Goal: Task Accomplishment & Management: Manage account settings

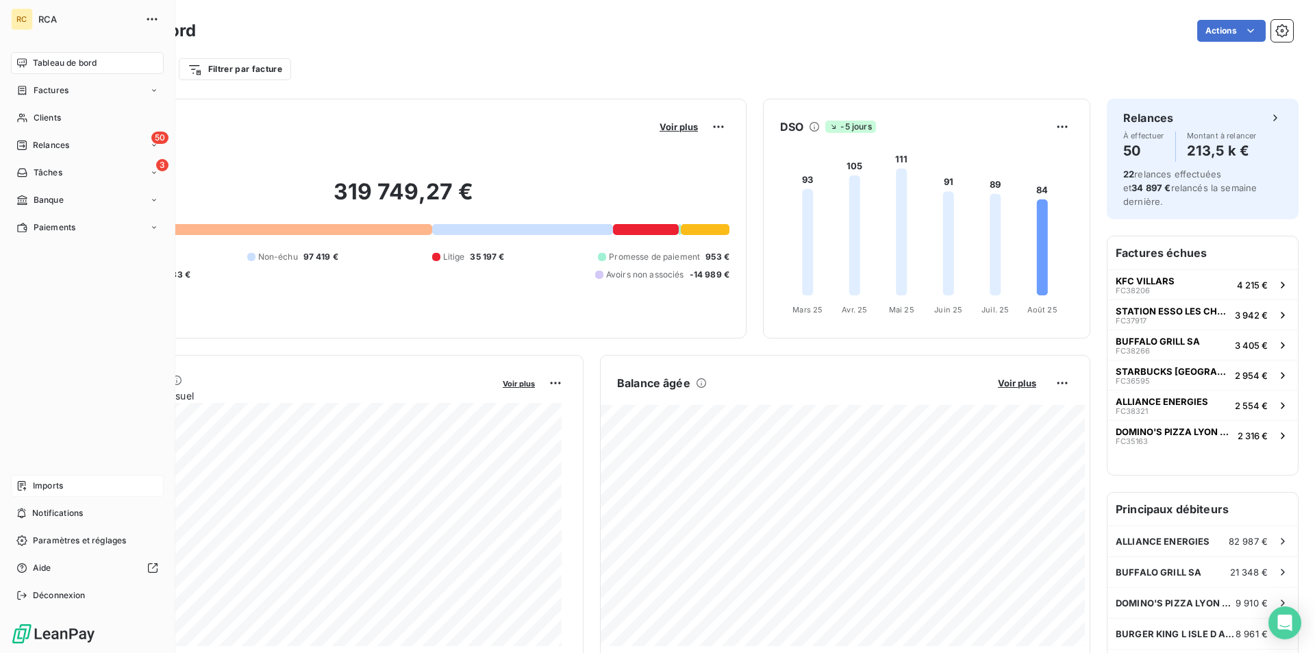
click at [27, 482] on div "Imports" at bounding box center [87, 486] width 153 height 22
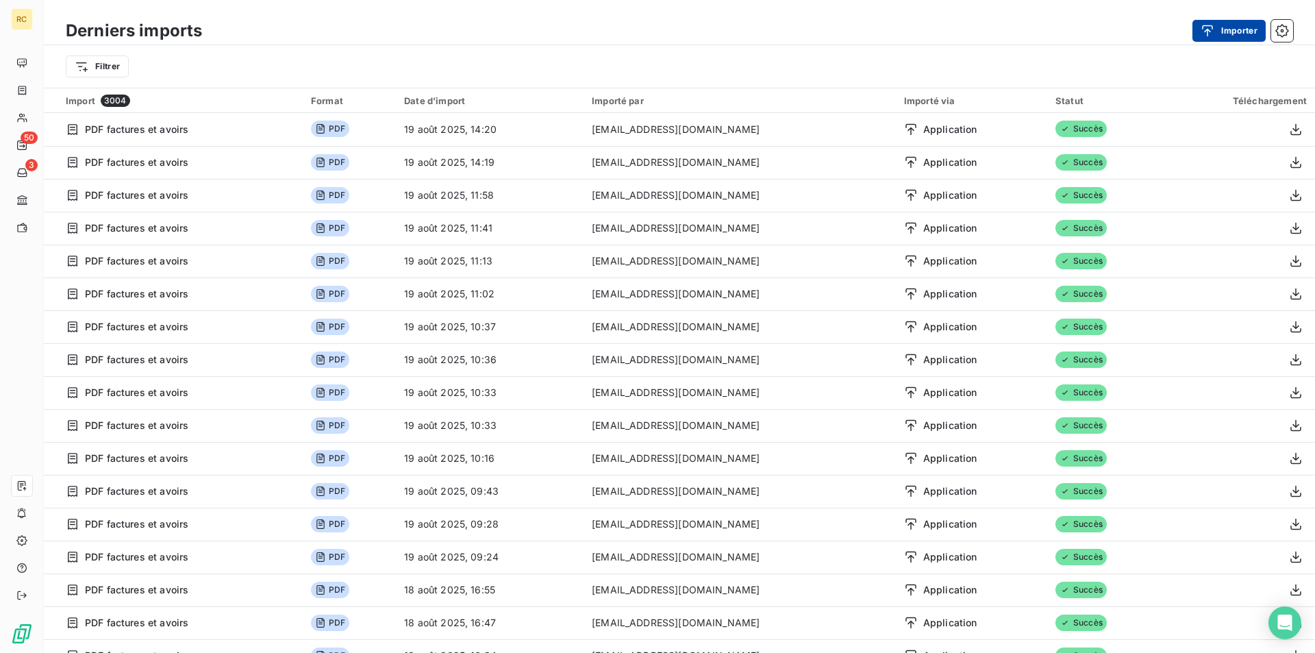
click at [1252, 27] on button "Importer" at bounding box center [1229, 31] width 73 height 22
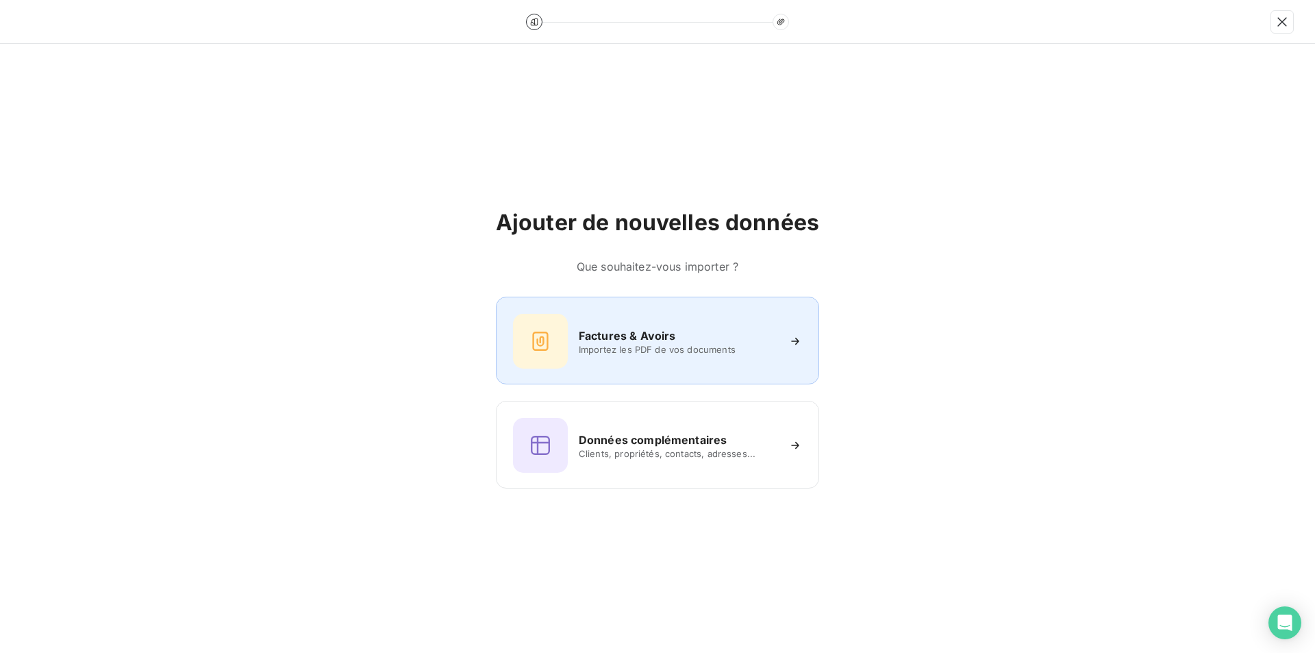
click at [670, 319] on div "Factures & Avoirs Importez les PDF de vos documents" at bounding box center [657, 341] width 289 height 55
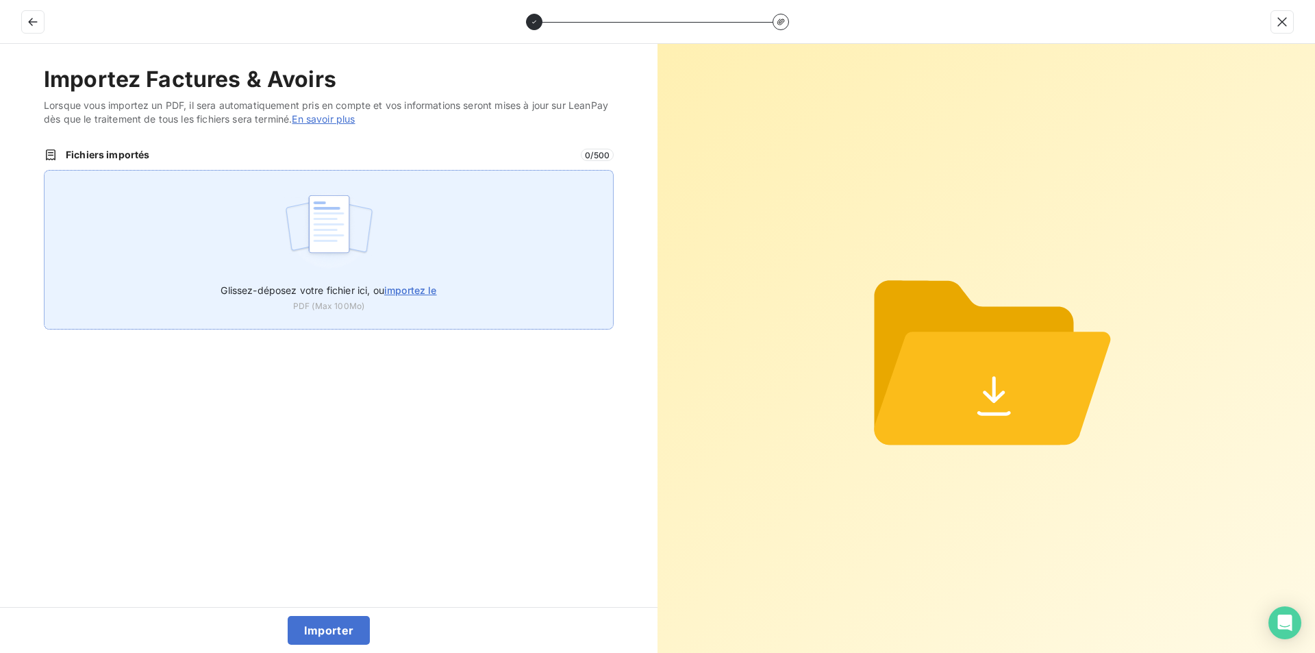
click at [424, 286] on span "importez le" at bounding box center [410, 290] width 53 height 12
click at [45, 171] on input "Glissez-déposez votre fichier ici, ou importez le" at bounding box center [44, 170] width 1 height 1
type input "C:\fakepath\FC38577.pdf"
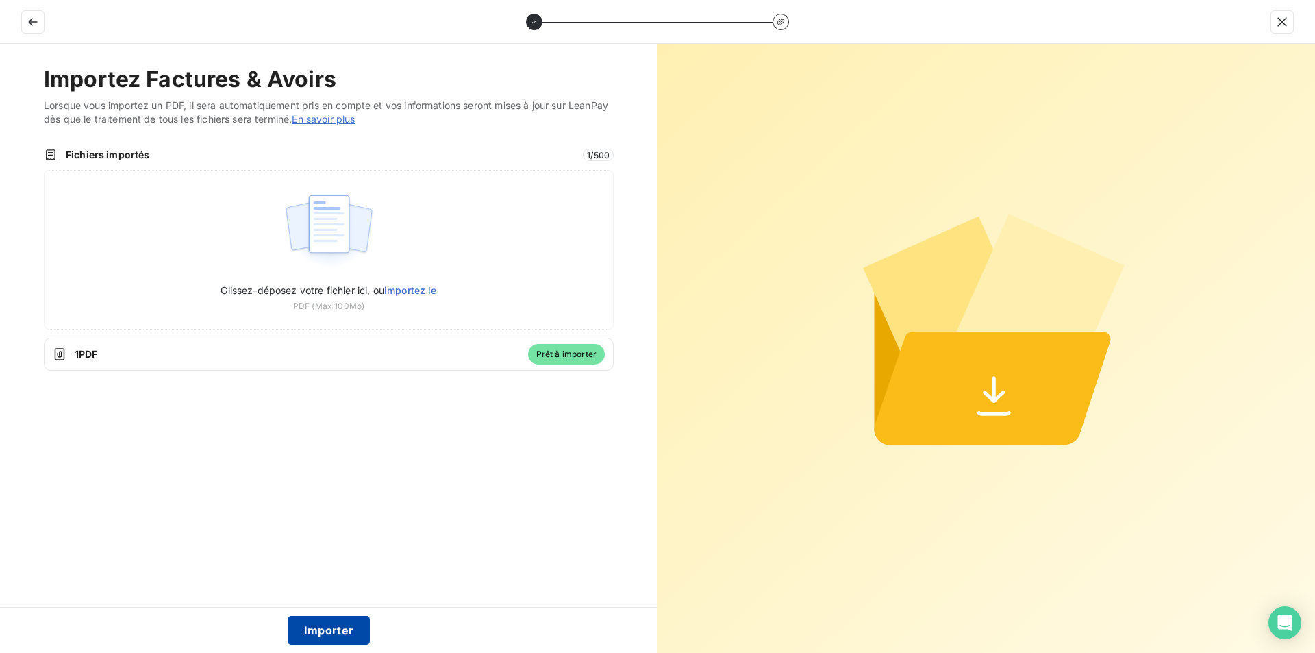
click at [324, 630] on button "Importer" at bounding box center [329, 630] width 83 height 29
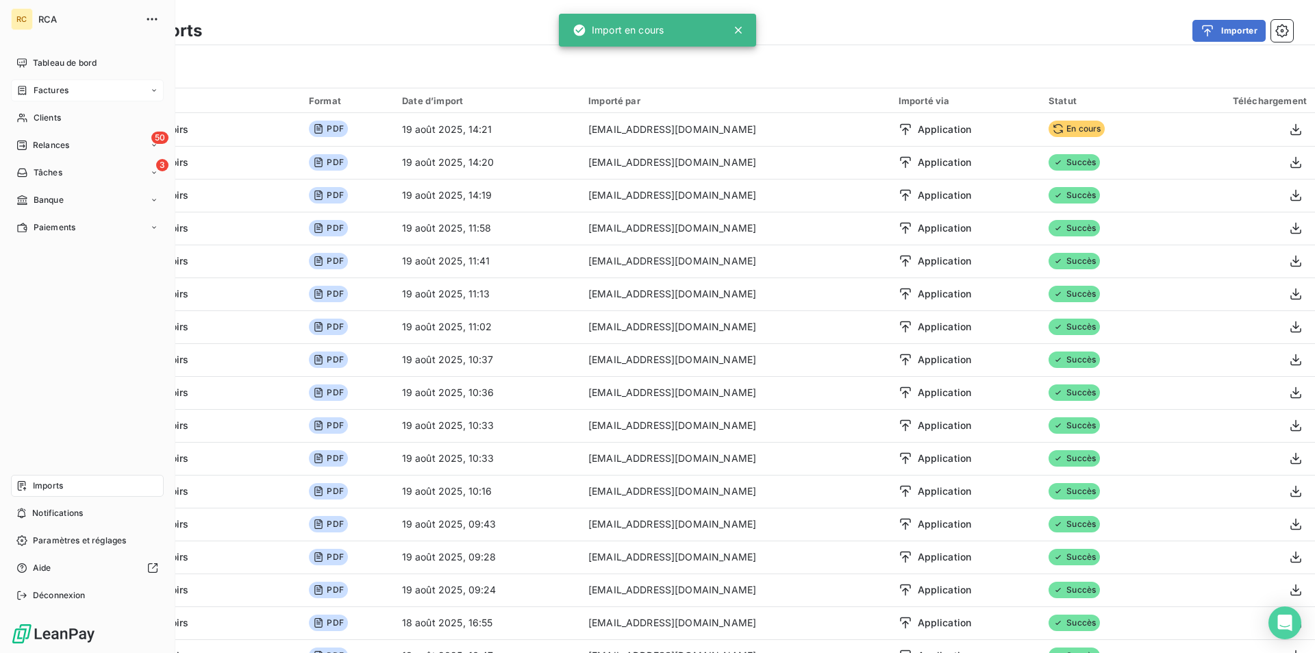
click at [59, 88] on span "Factures" at bounding box center [51, 90] width 35 height 12
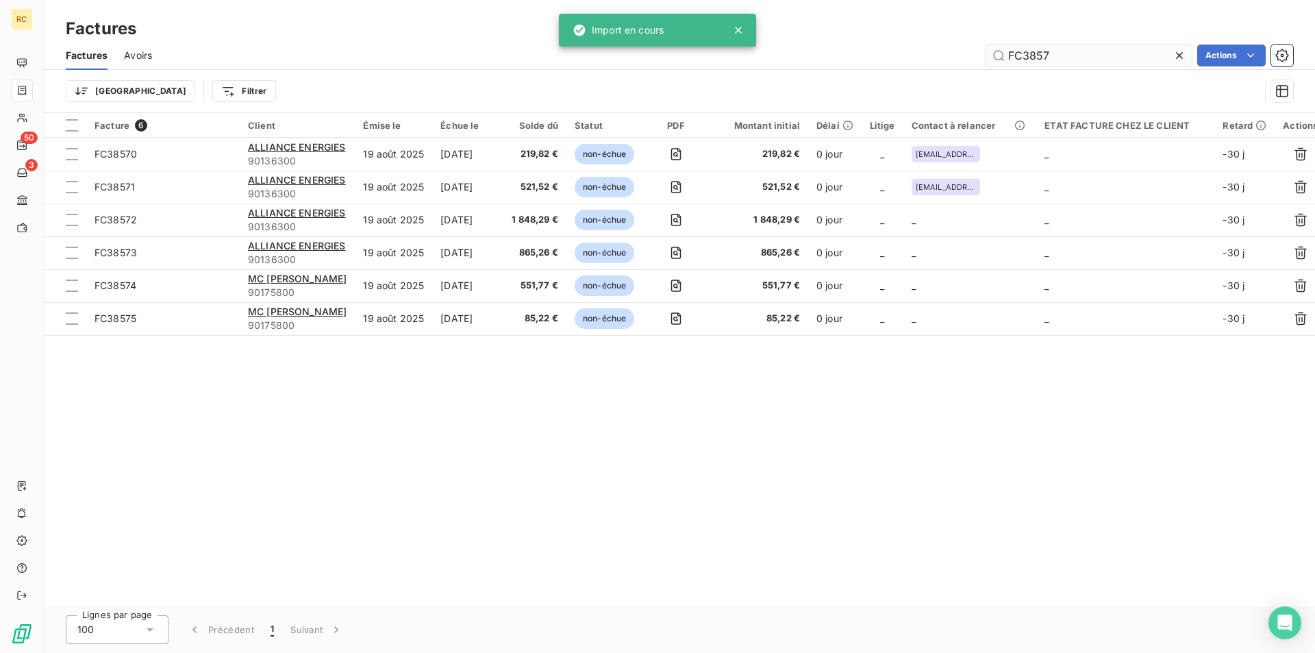
drag, startPoint x: 1073, startPoint y: 49, endPoint x: 1015, endPoint y: 55, distance: 59.2
click at [965, 47] on div "FC3857 Actions" at bounding box center [731, 56] width 1125 height 22
click at [1055, 51] on input "FC3857" at bounding box center [1089, 56] width 206 height 22
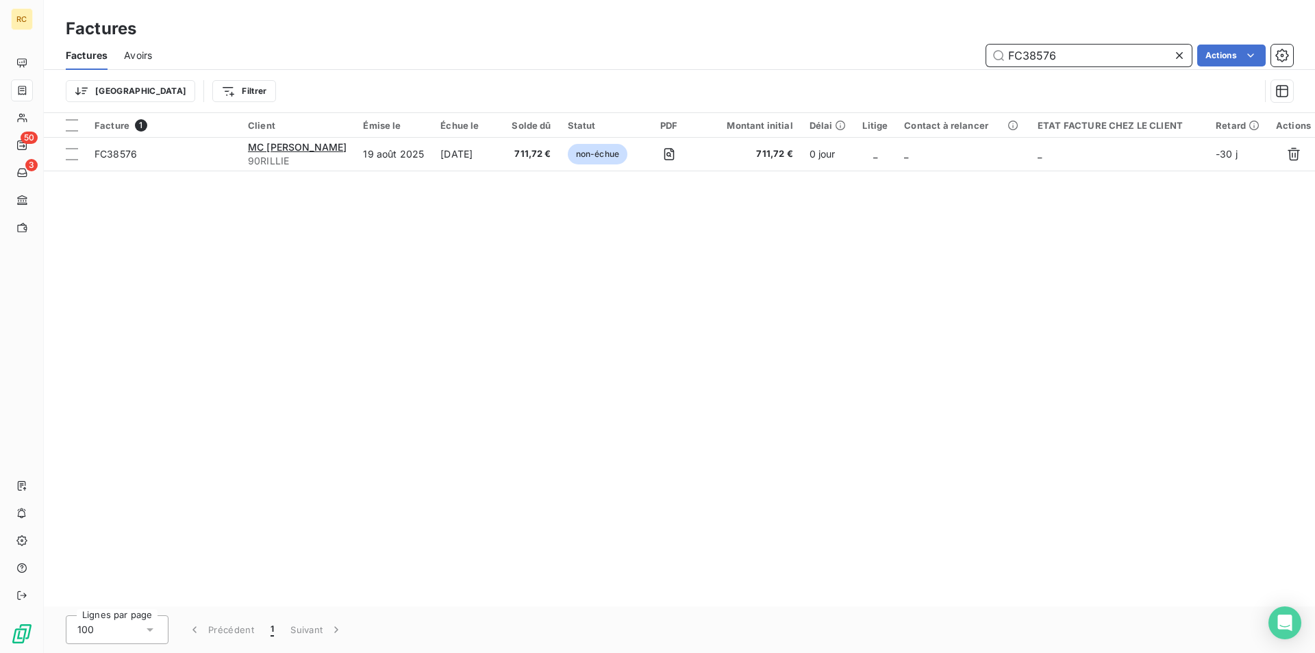
type input "FC3857"
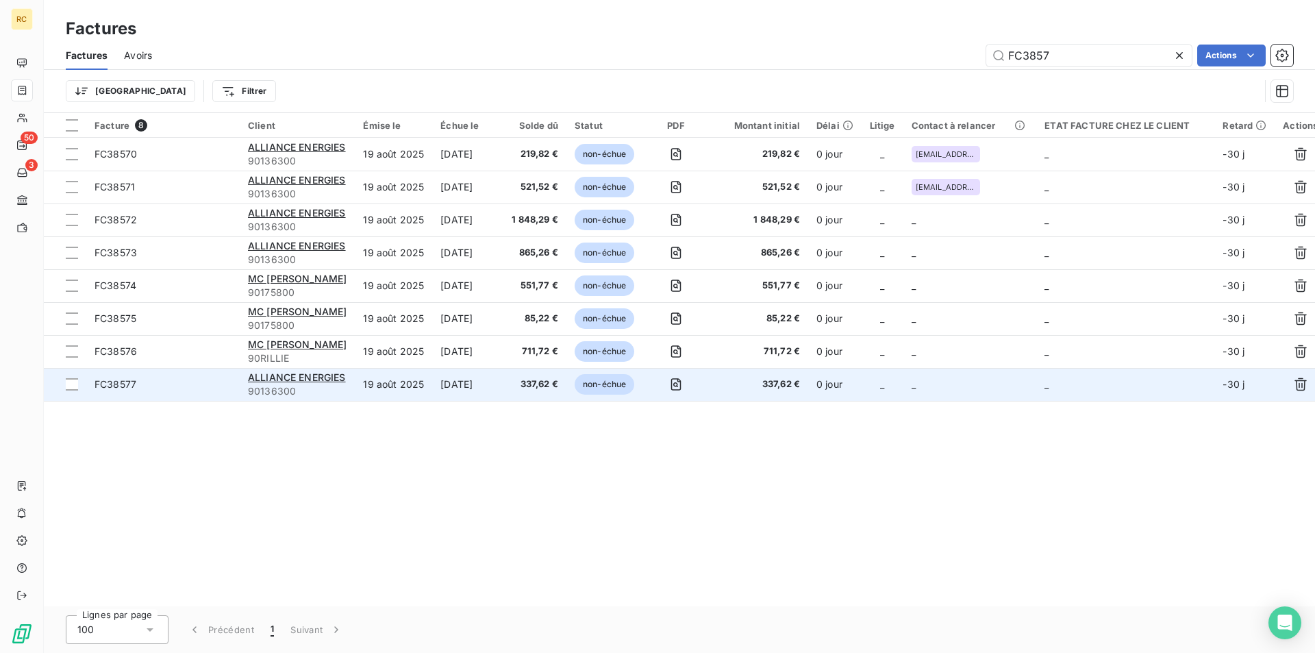
click at [103, 387] on span "FC38577" at bounding box center [116, 384] width 42 height 12
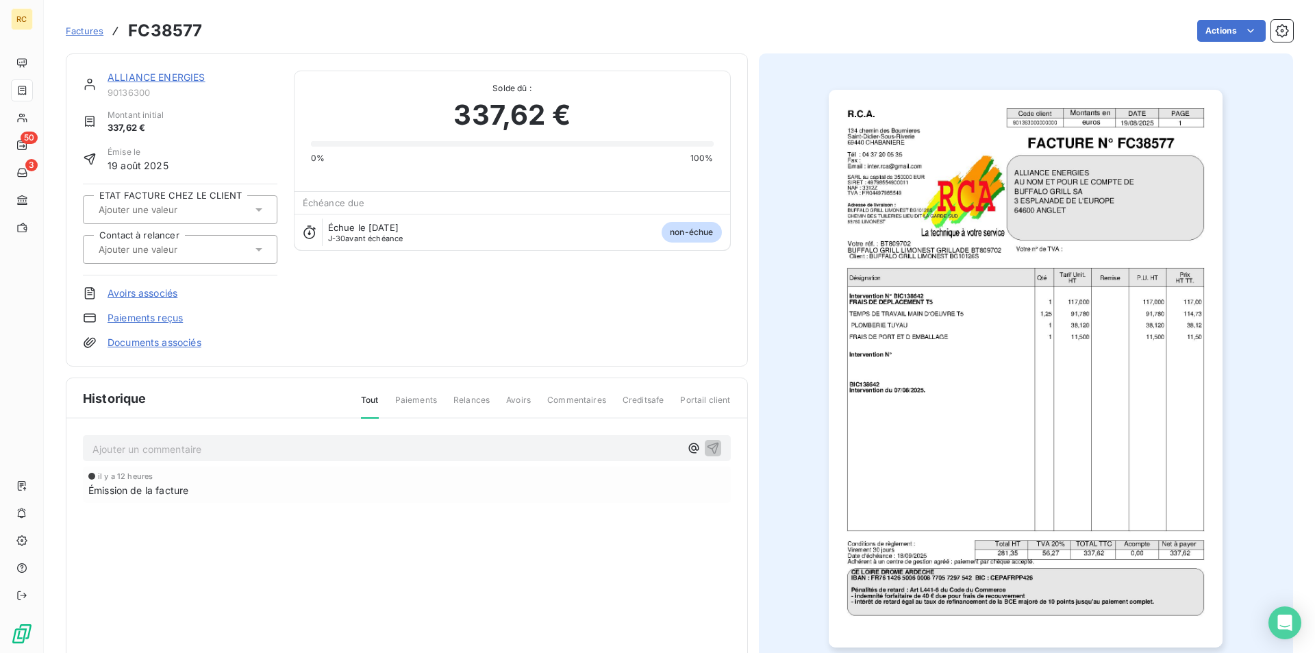
click at [156, 349] on link "Documents associés" at bounding box center [155, 343] width 94 height 14
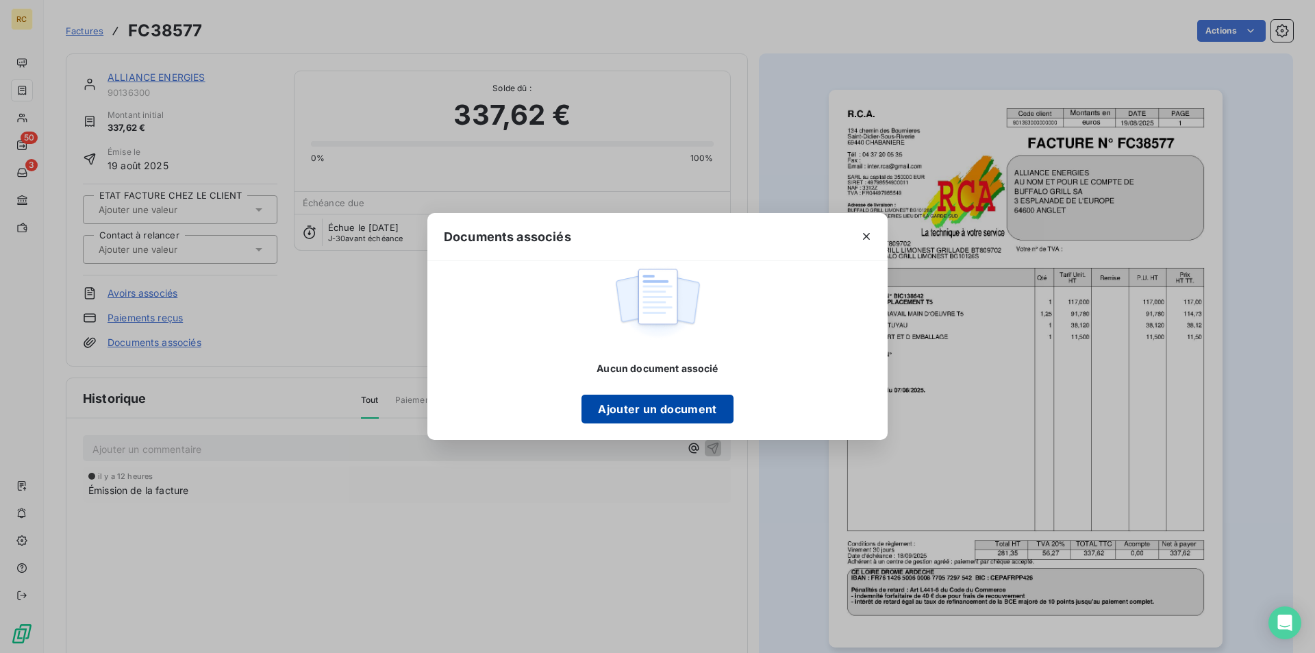
click at [640, 401] on button "Ajouter un document" at bounding box center [657, 409] width 151 height 29
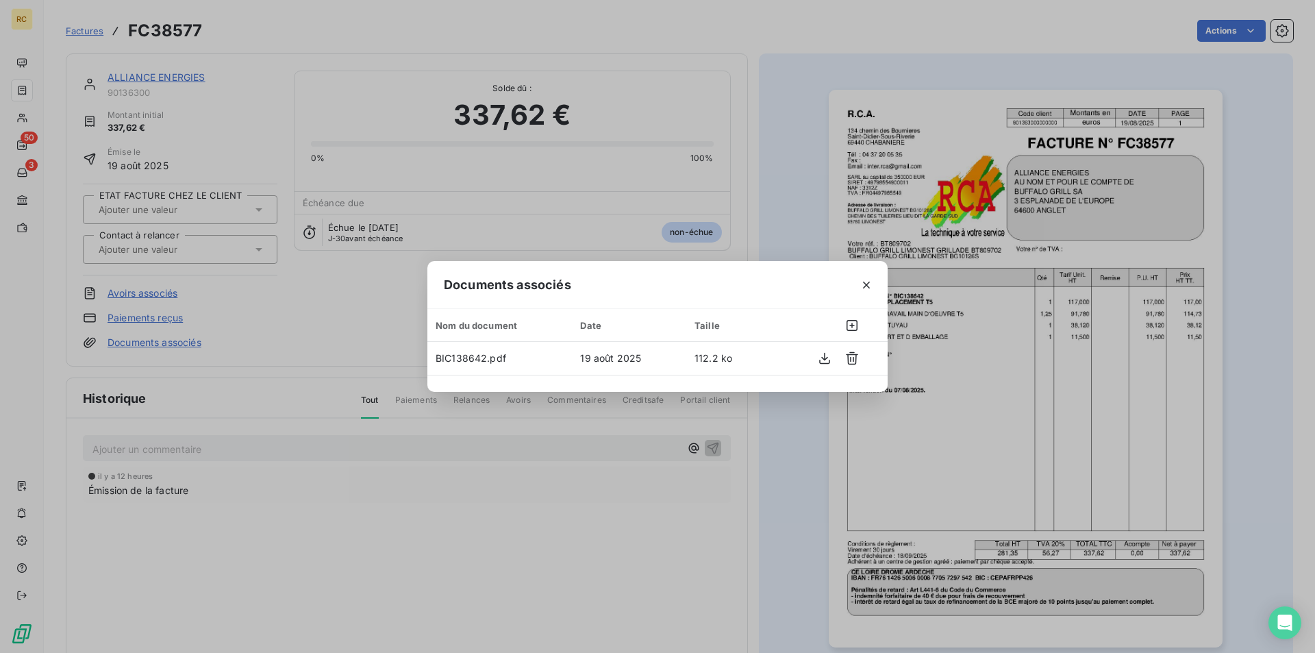
click at [768, 447] on div "Documents associés Nom du document Date Taille BIC138642.pdf 19 août 2025 112.2…" at bounding box center [657, 326] width 1315 height 653
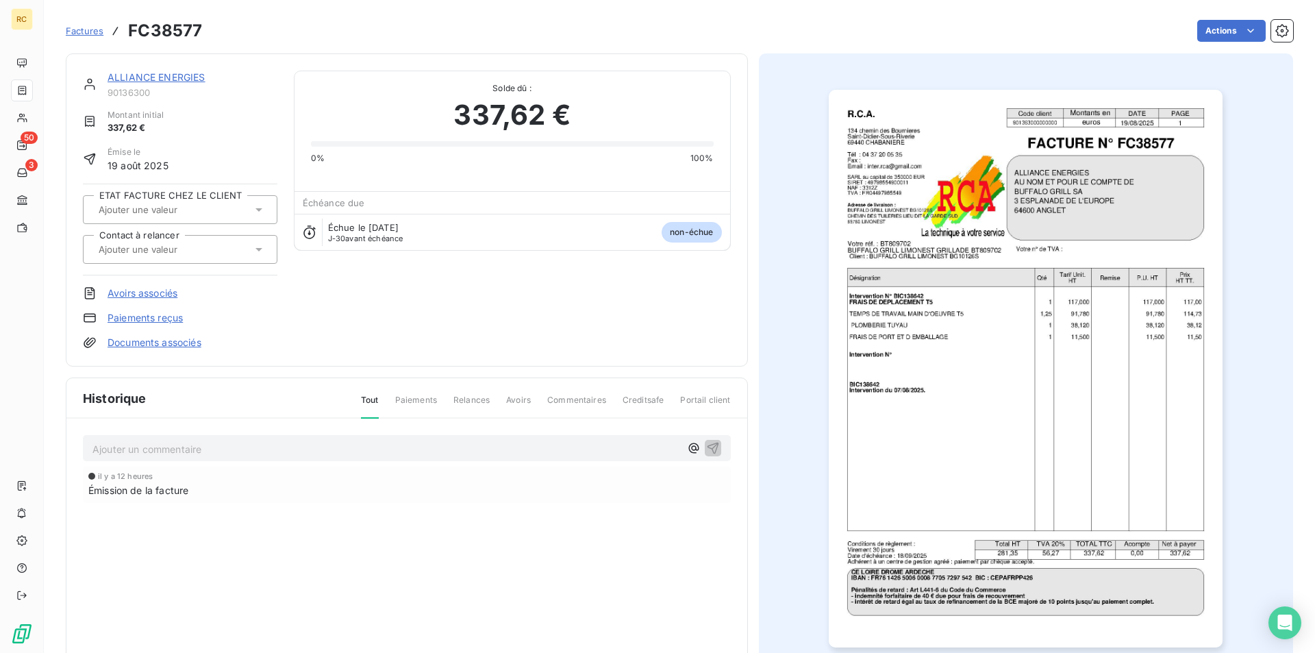
click at [253, 252] on icon at bounding box center [259, 250] width 14 height 14
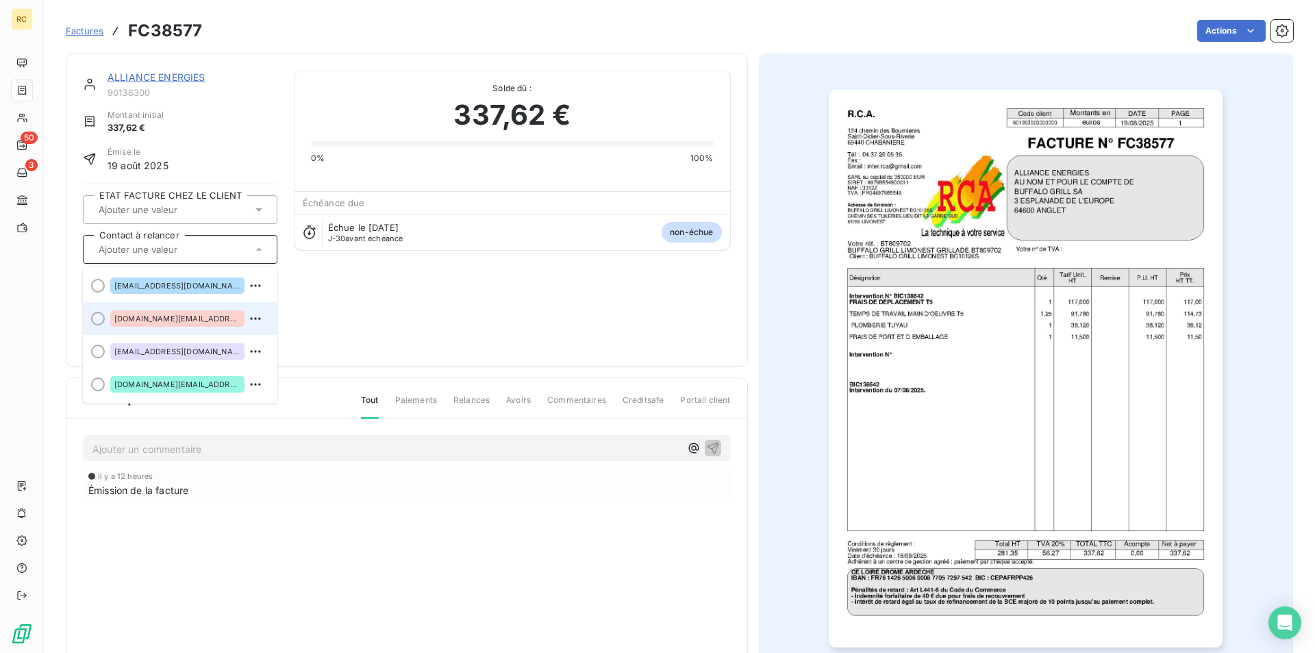
click at [205, 317] on span "[DOMAIN_NAME][EMAIL_ADDRESS][DOMAIN_NAME]" at bounding box center [177, 318] width 126 height 8
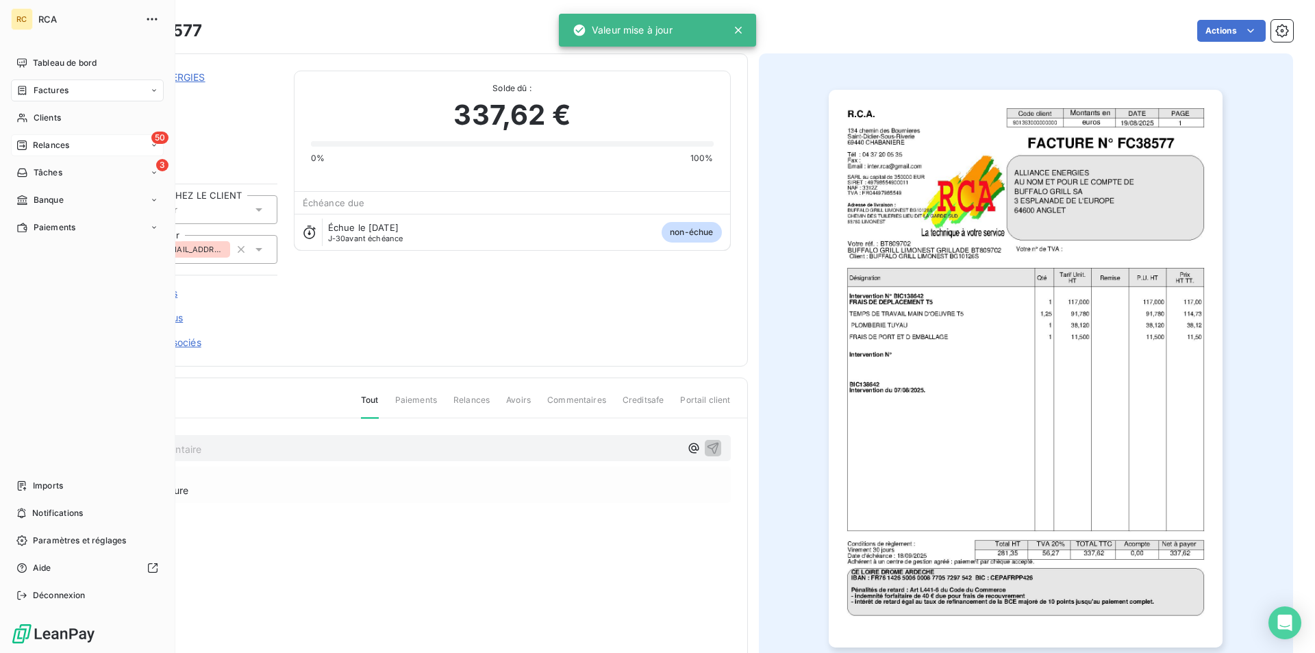
click at [63, 145] on span "Relances" at bounding box center [51, 145] width 36 height 12
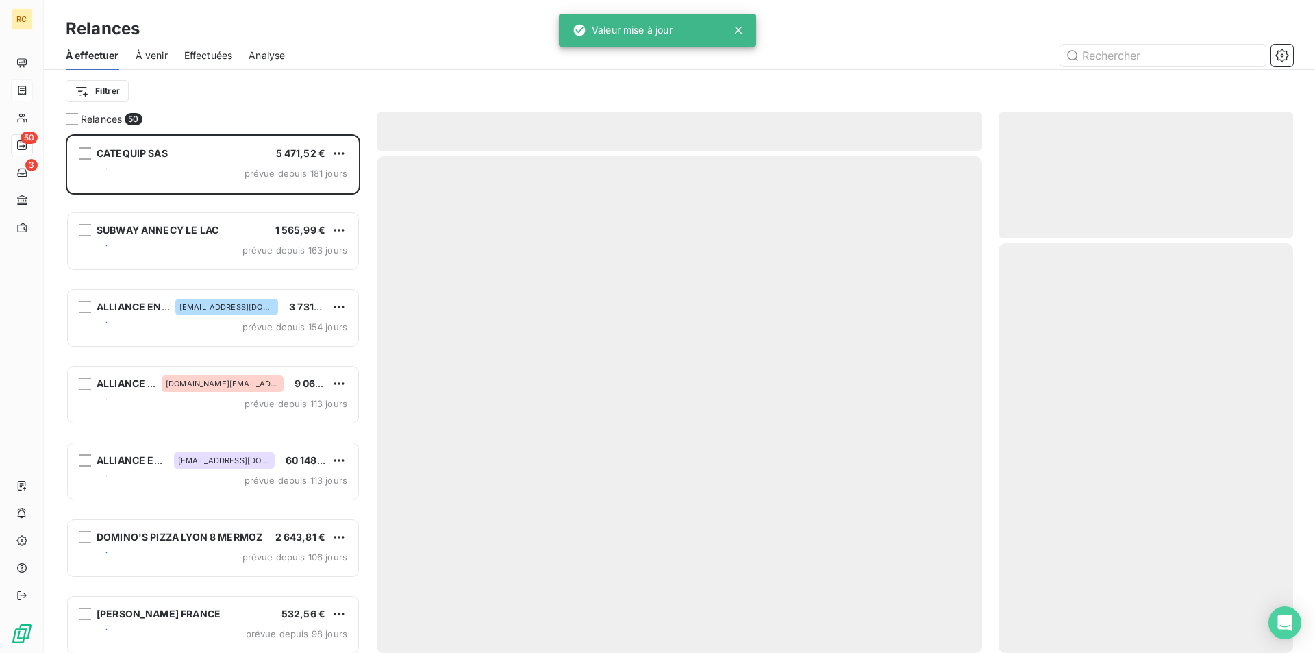
scroll to position [508, 284]
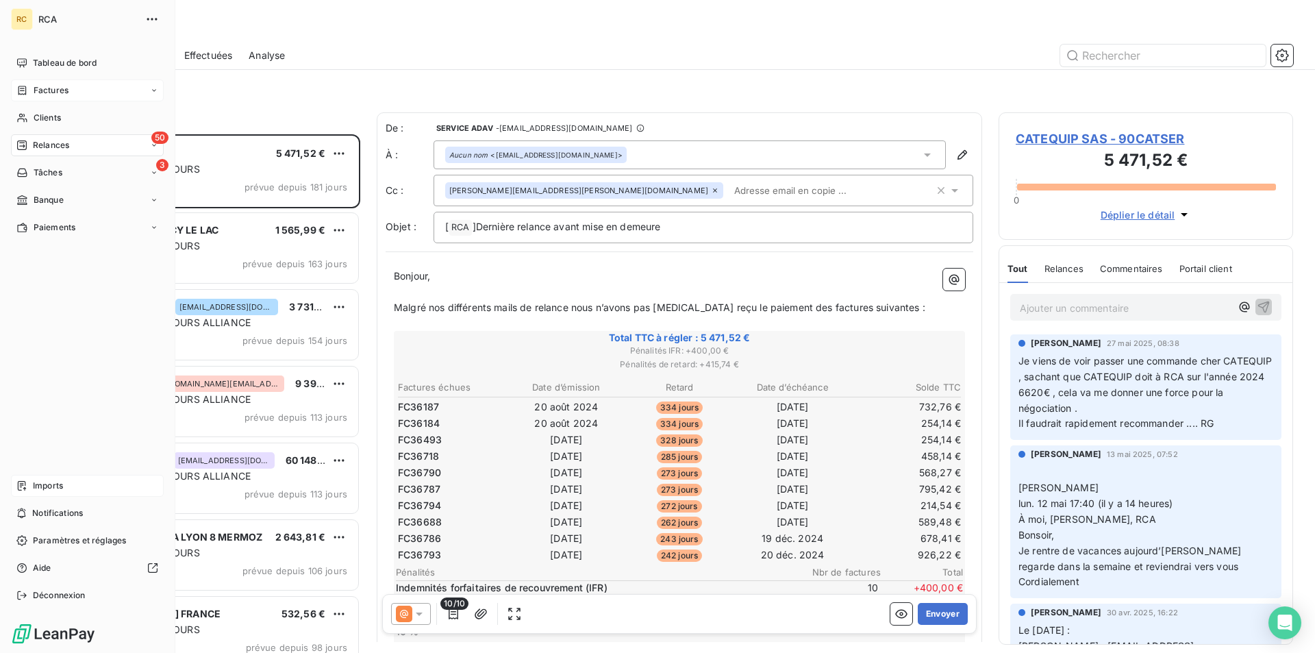
click at [58, 484] on span "Imports" at bounding box center [48, 486] width 30 height 12
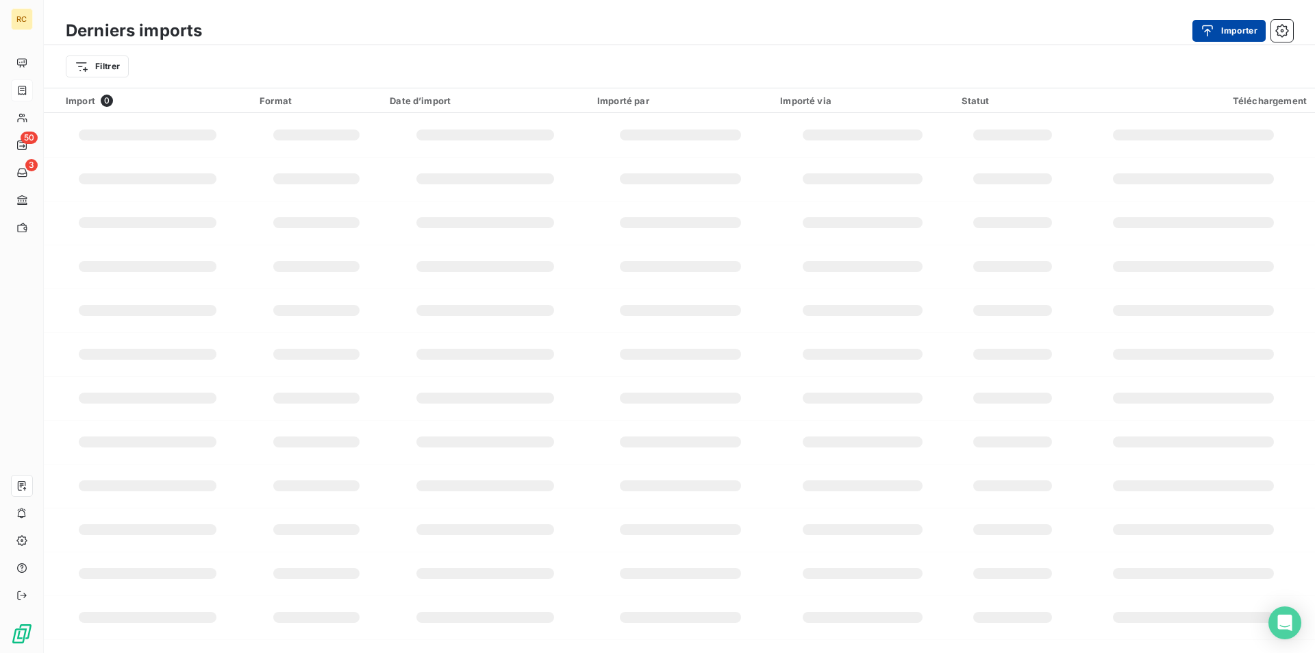
click at [1215, 31] on div "button" at bounding box center [1211, 31] width 21 height 14
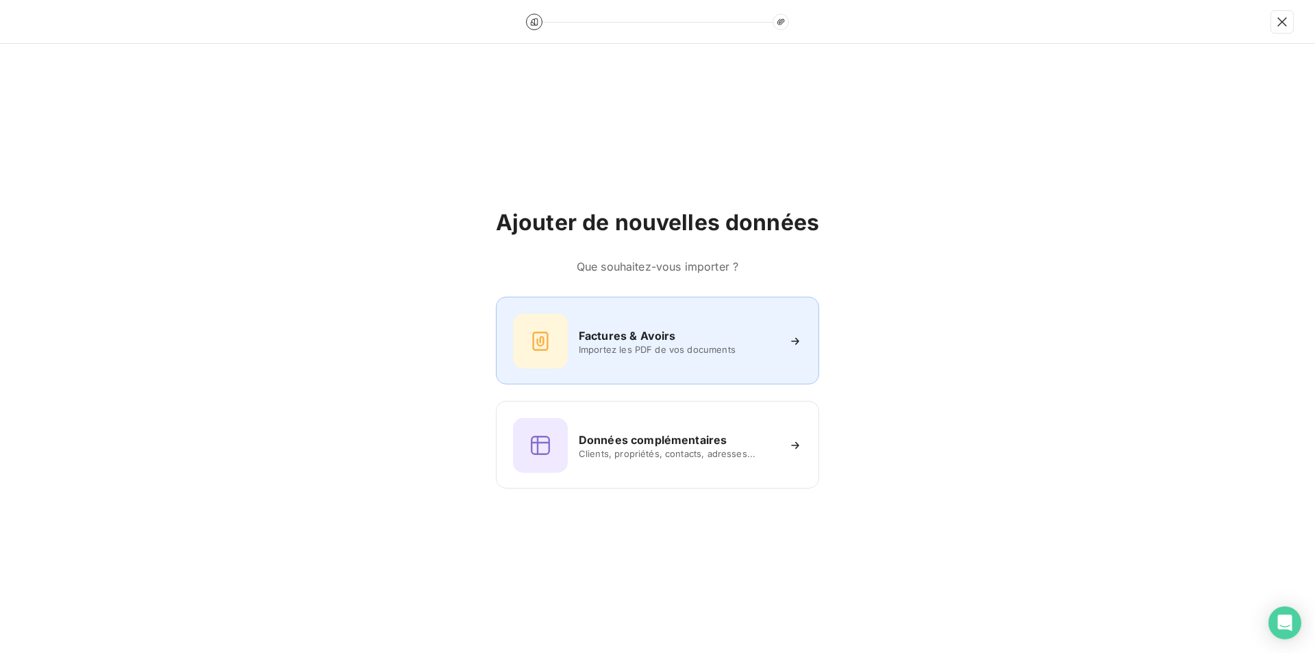
click at [609, 347] on span "Importez les PDF de vos documents" at bounding box center [678, 349] width 199 height 11
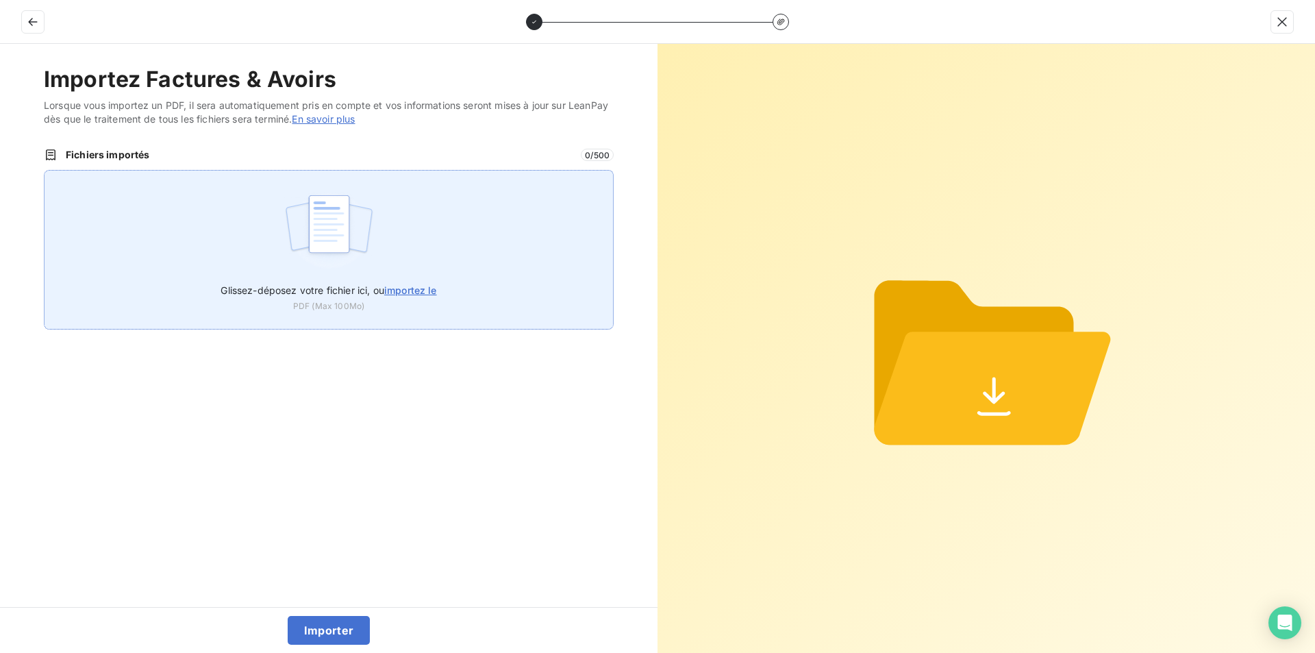
click at [413, 292] on span "importez le" at bounding box center [410, 290] width 53 height 12
click at [45, 171] on input "Glissez-déposez votre fichier ici, ou importez le" at bounding box center [44, 170] width 1 height 1
type input "C:\fakepath\FC38578.pdf"
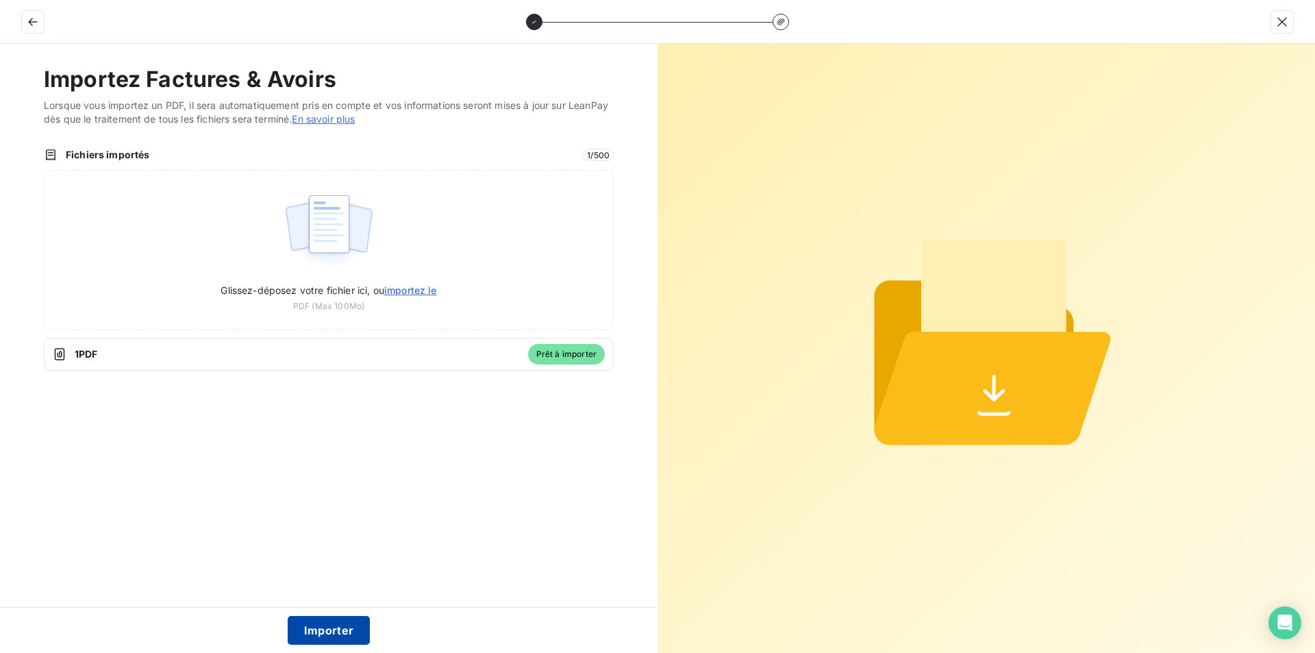
click at [325, 633] on button "Importer" at bounding box center [329, 630] width 83 height 29
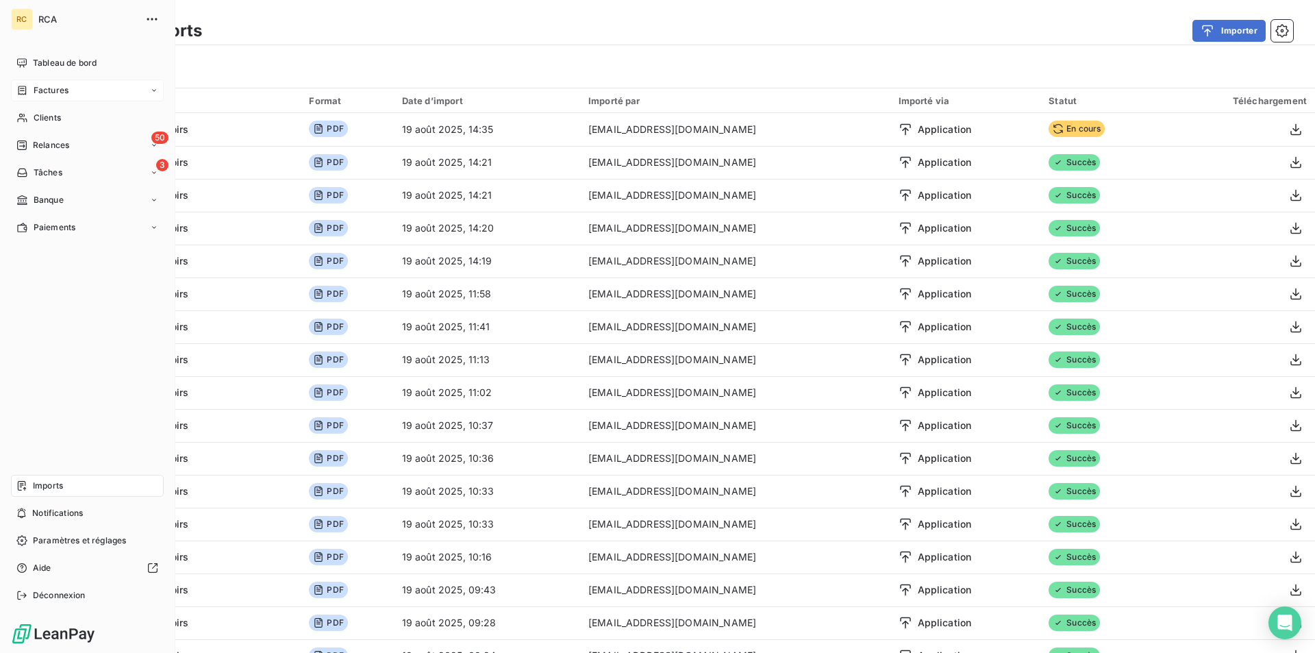
click at [51, 88] on span "Factures" at bounding box center [51, 90] width 35 height 12
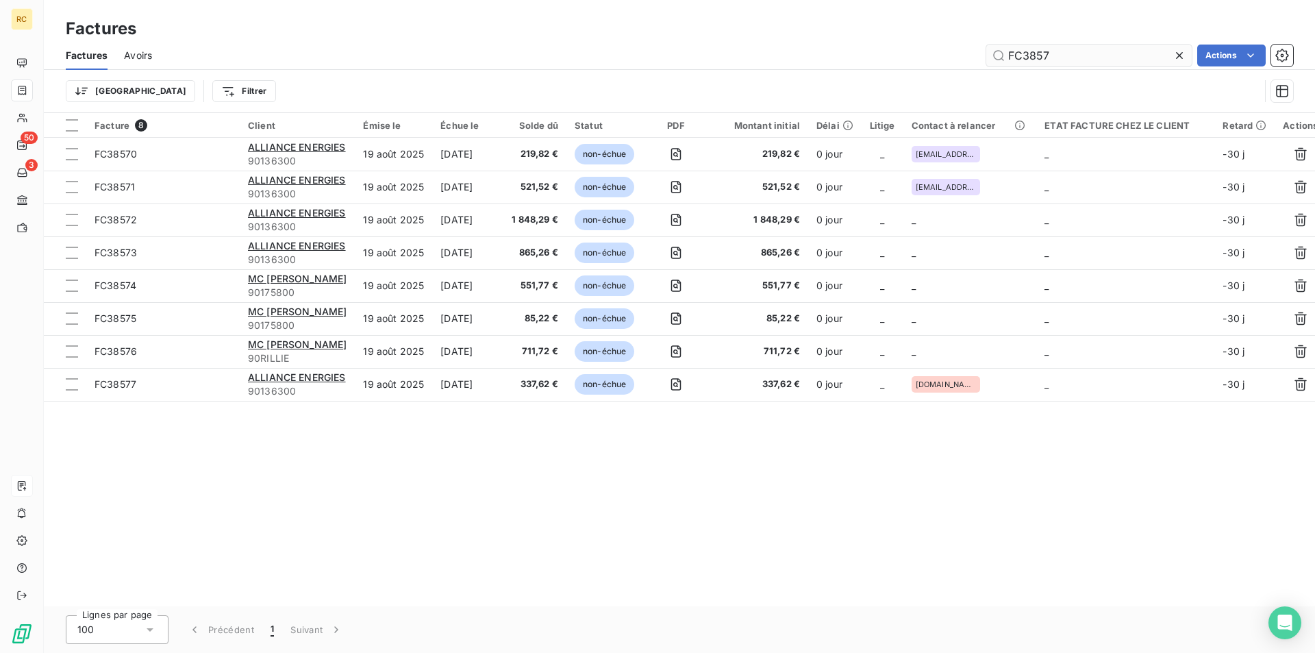
drag, startPoint x: 1070, startPoint y: 47, endPoint x: 991, endPoint y: 49, distance: 78.8
click at [991, 49] on input "FC3857" at bounding box center [1089, 56] width 206 height 22
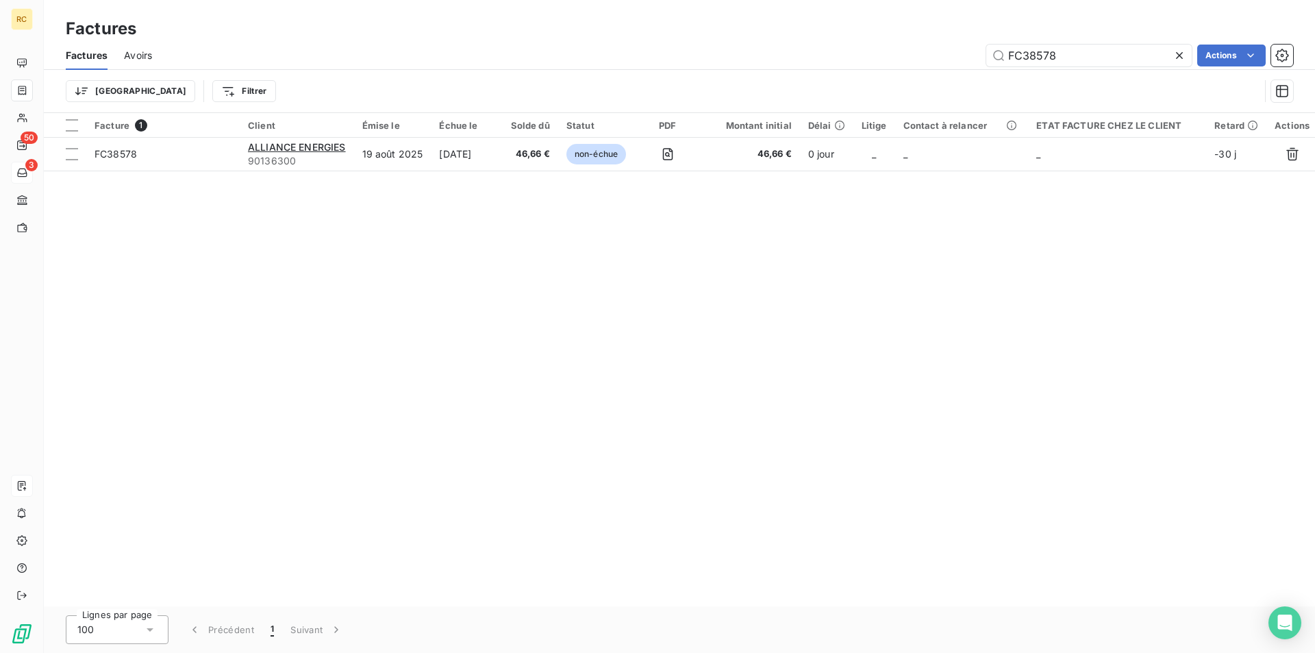
type input "FC38578"
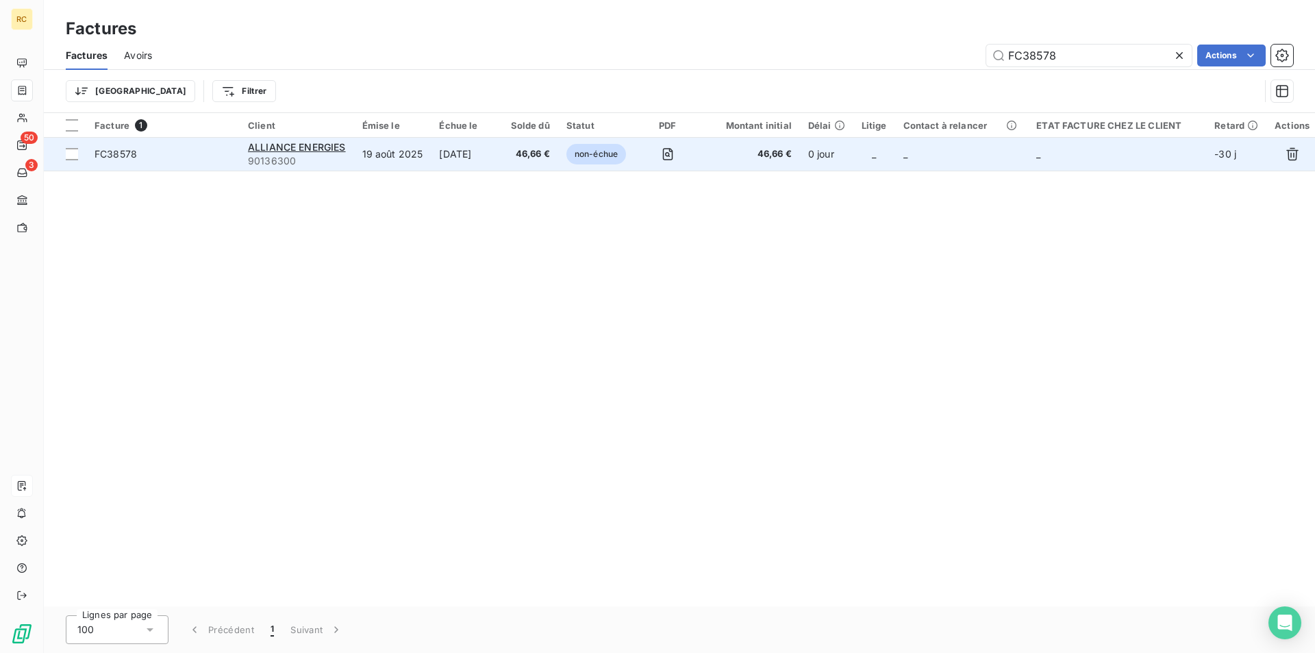
click at [101, 153] on span "FC38578" at bounding box center [116, 154] width 42 height 12
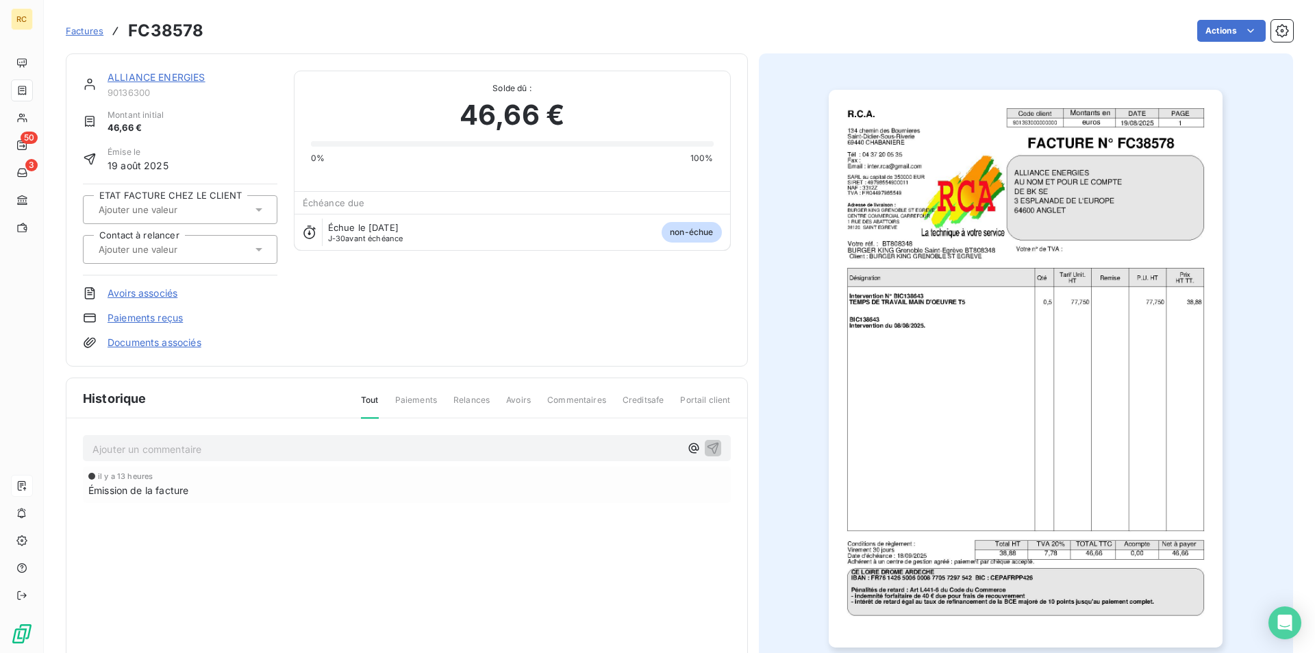
click at [127, 339] on link "Documents associés" at bounding box center [155, 343] width 94 height 14
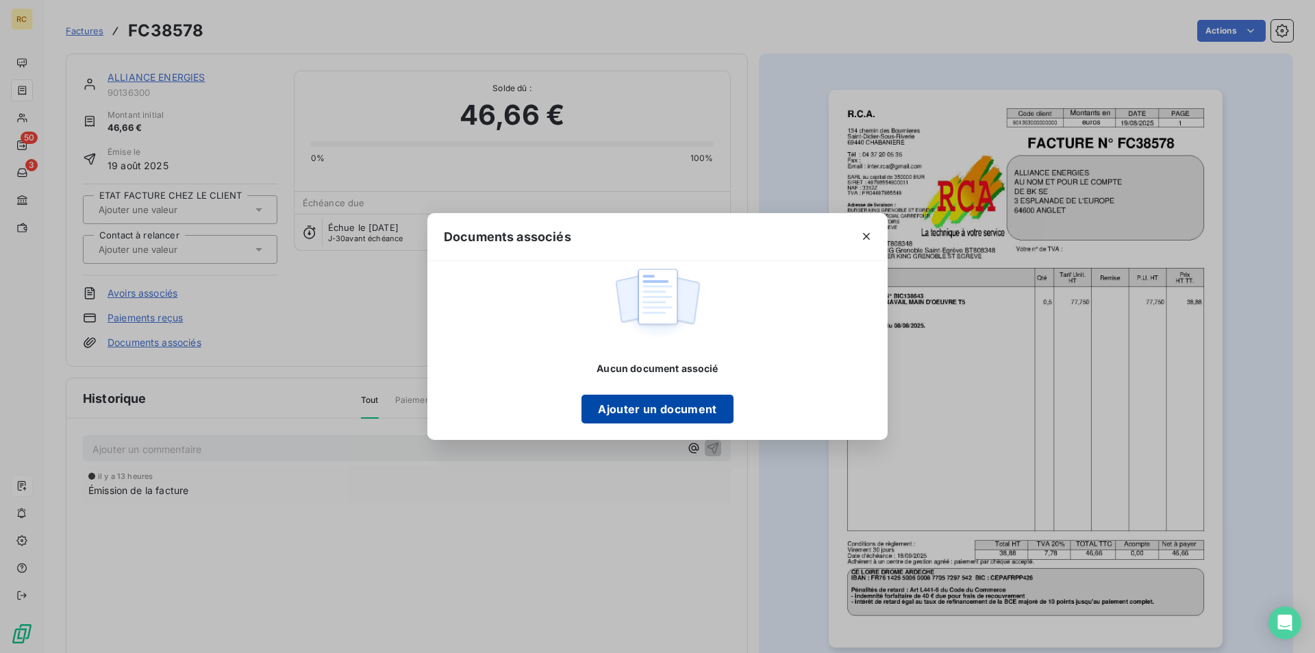
click at [634, 411] on button "Ajouter un document" at bounding box center [657, 409] width 151 height 29
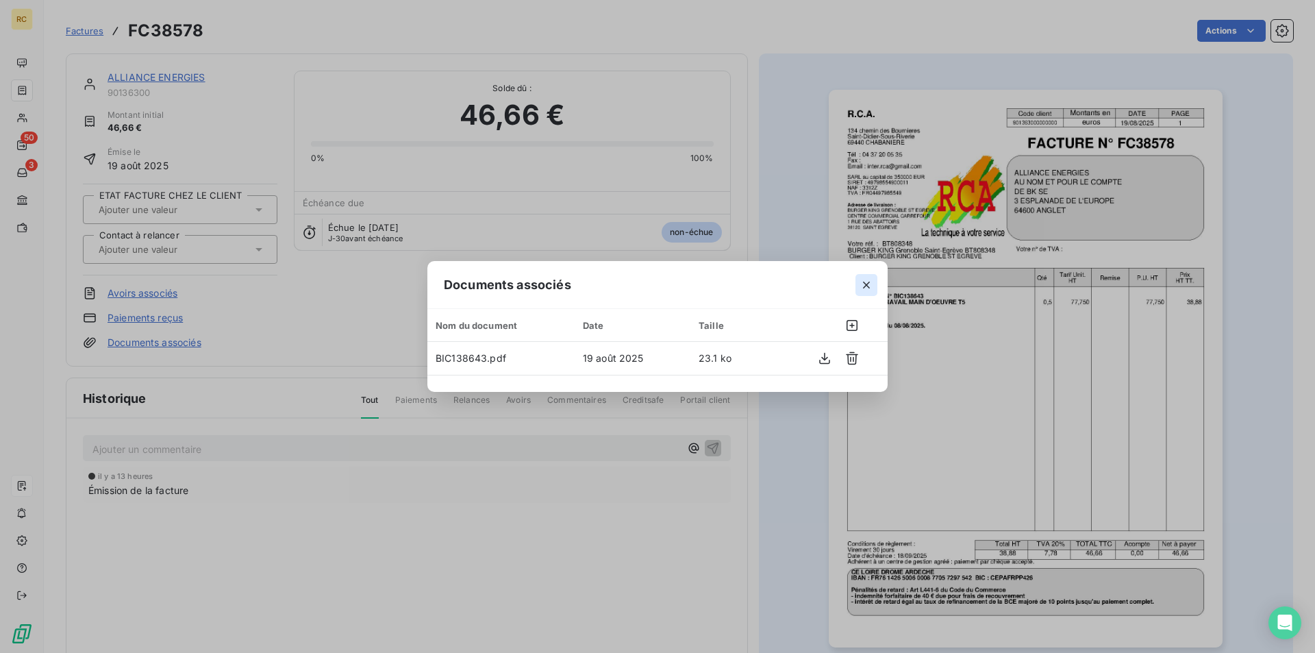
click at [865, 283] on icon "button" at bounding box center [866, 285] width 7 height 7
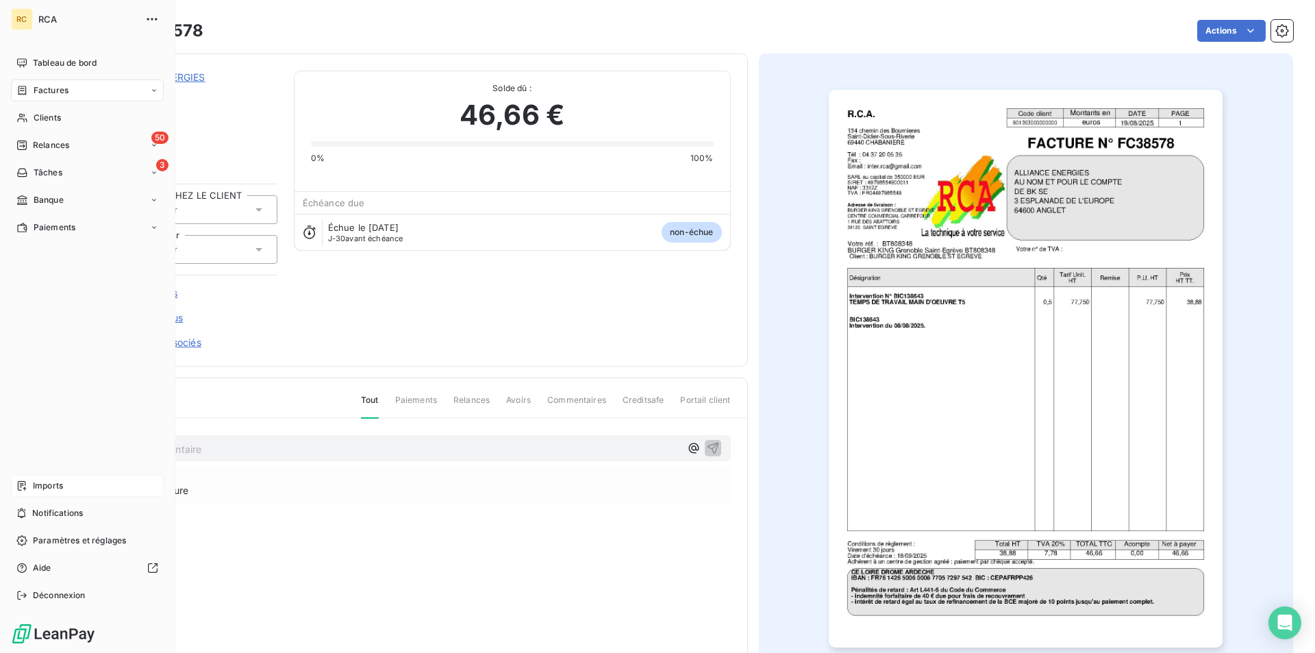
click at [46, 89] on span "Factures" at bounding box center [51, 90] width 35 height 12
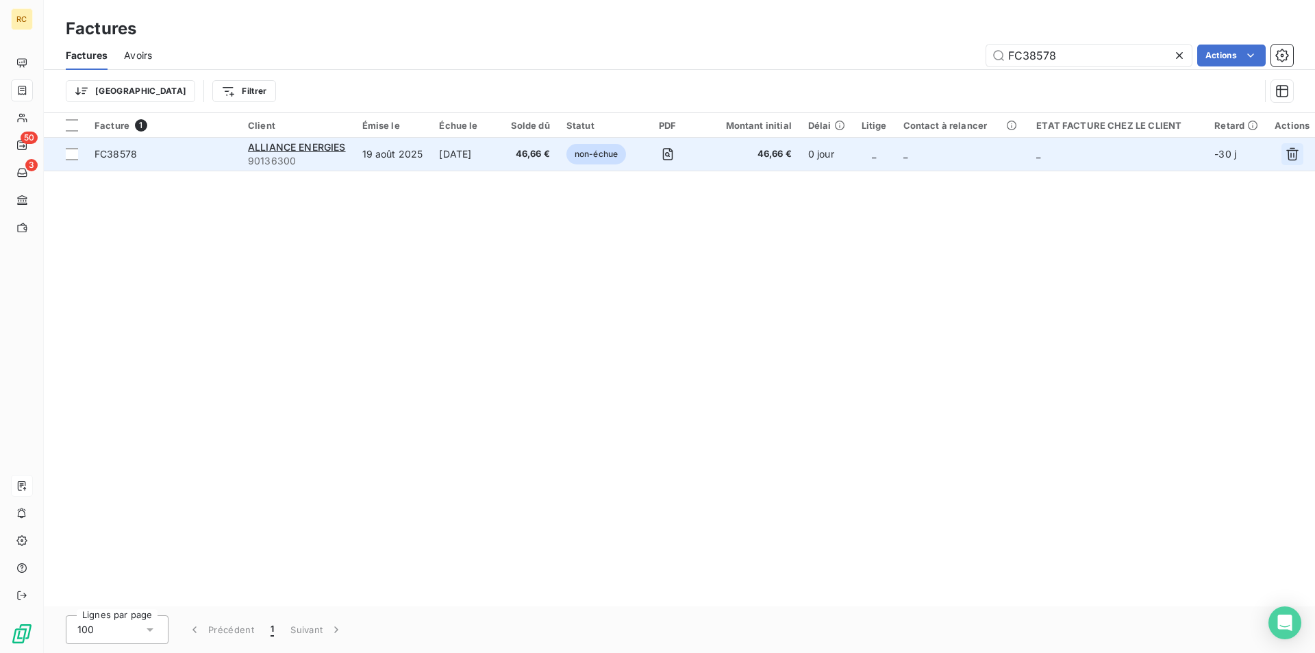
click at [1292, 155] on icon "button" at bounding box center [1293, 154] width 14 height 14
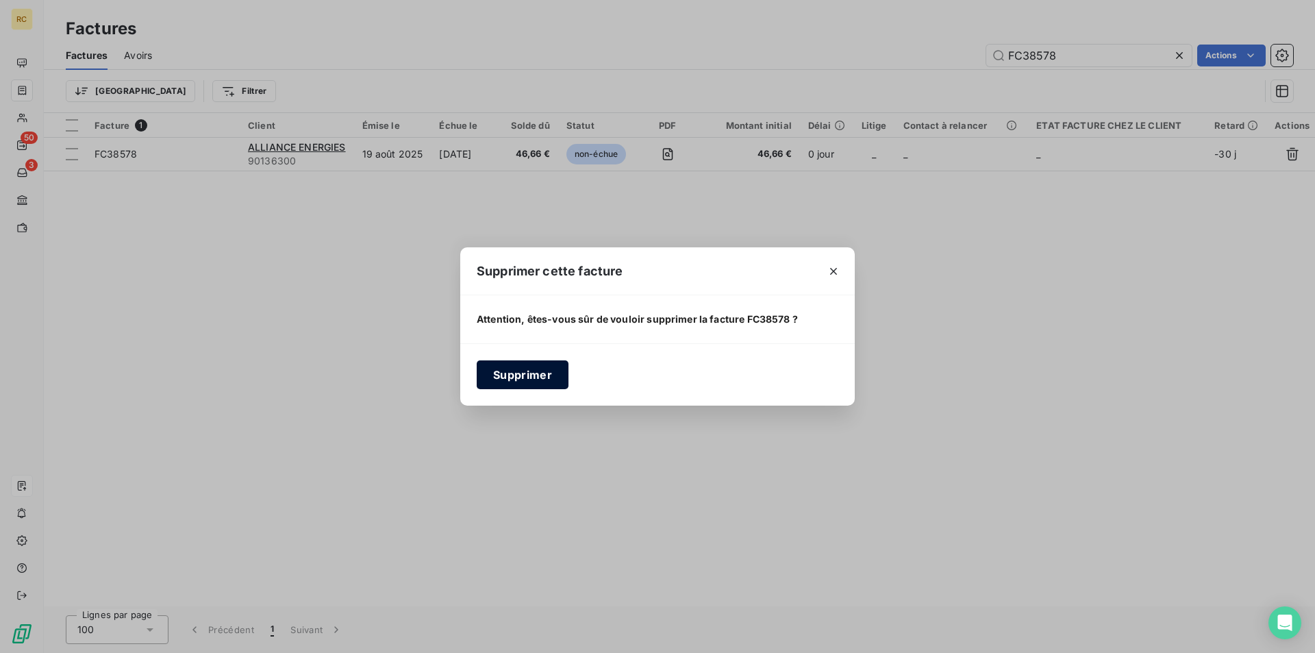
click at [506, 373] on button "Supprimer" at bounding box center [523, 374] width 92 height 29
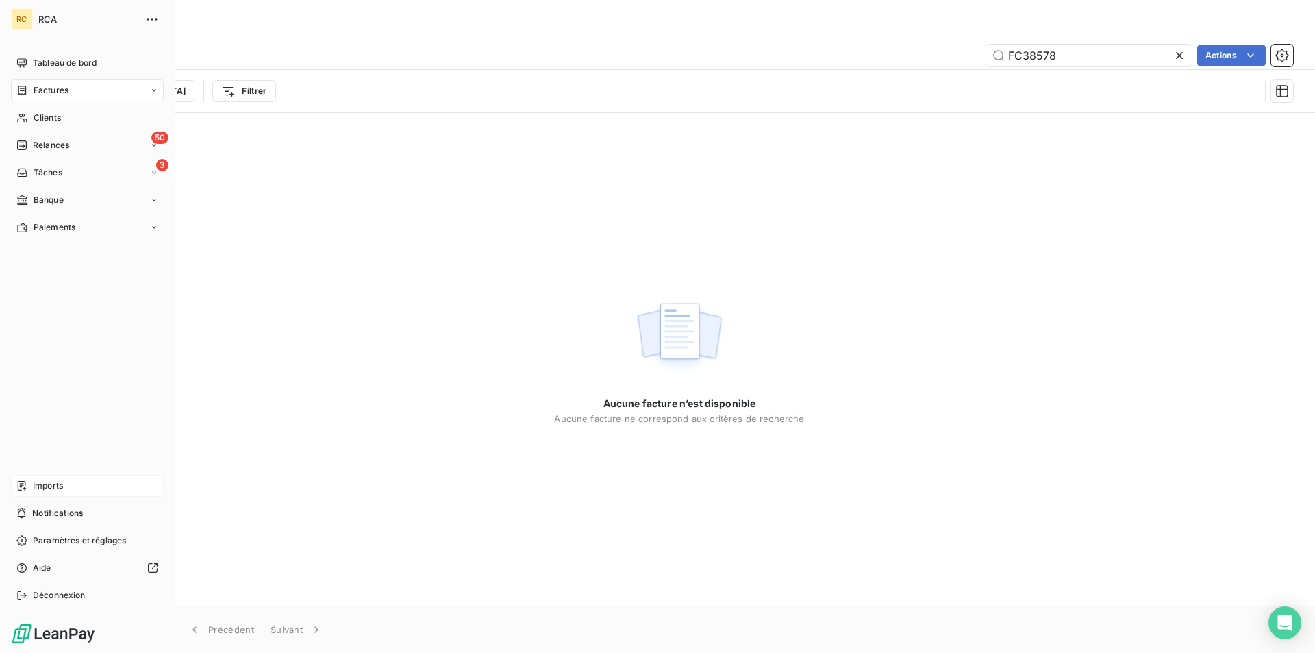
click at [44, 480] on span "Imports" at bounding box center [48, 486] width 30 height 12
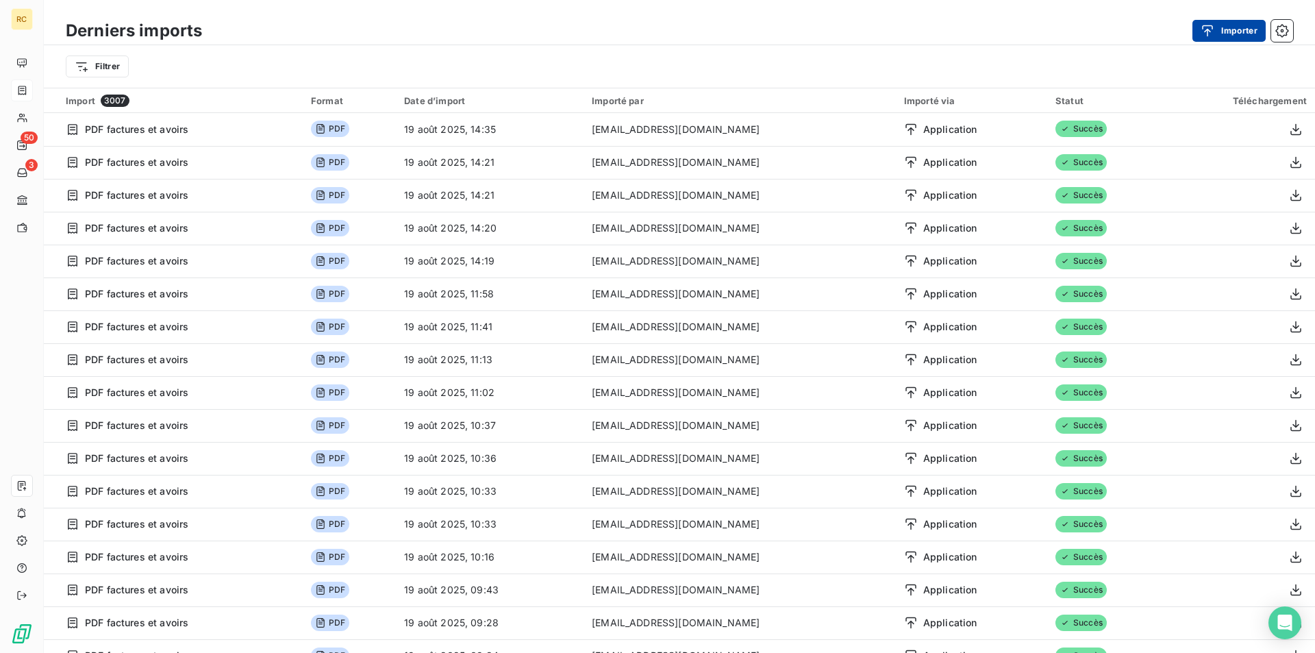
click at [1219, 30] on div "button" at bounding box center [1211, 31] width 21 height 14
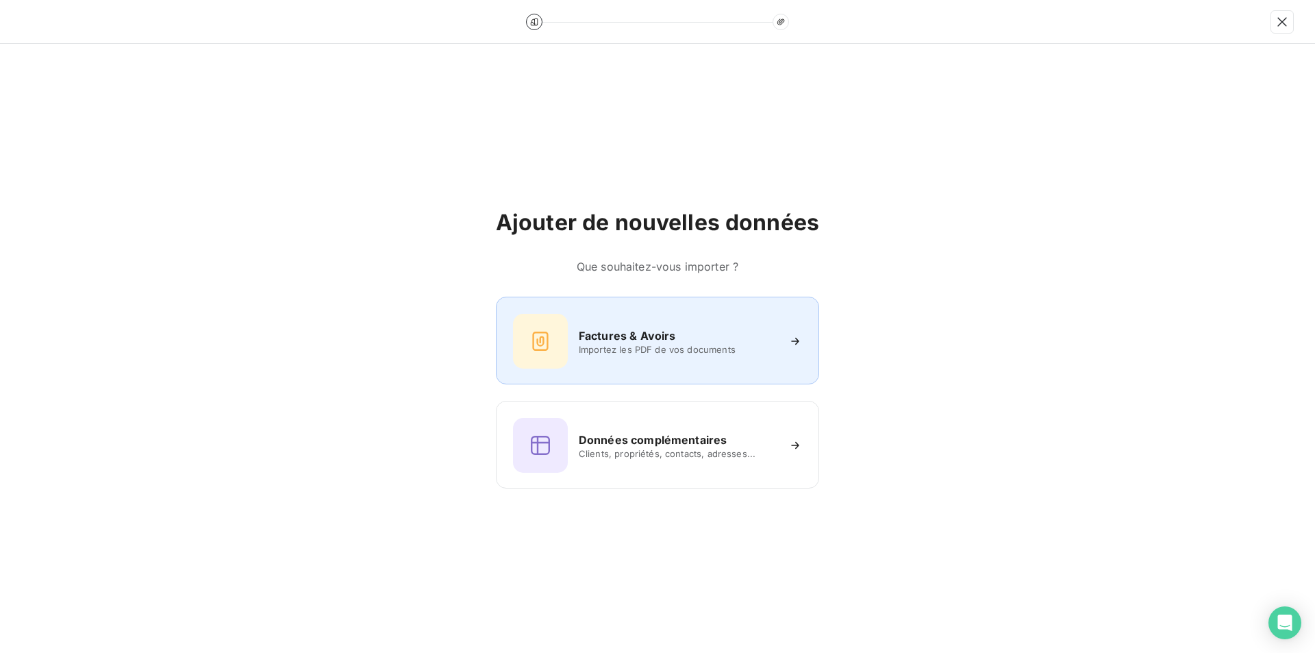
click at [634, 344] on span "Importez les PDF de vos documents" at bounding box center [678, 349] width 199 height 11
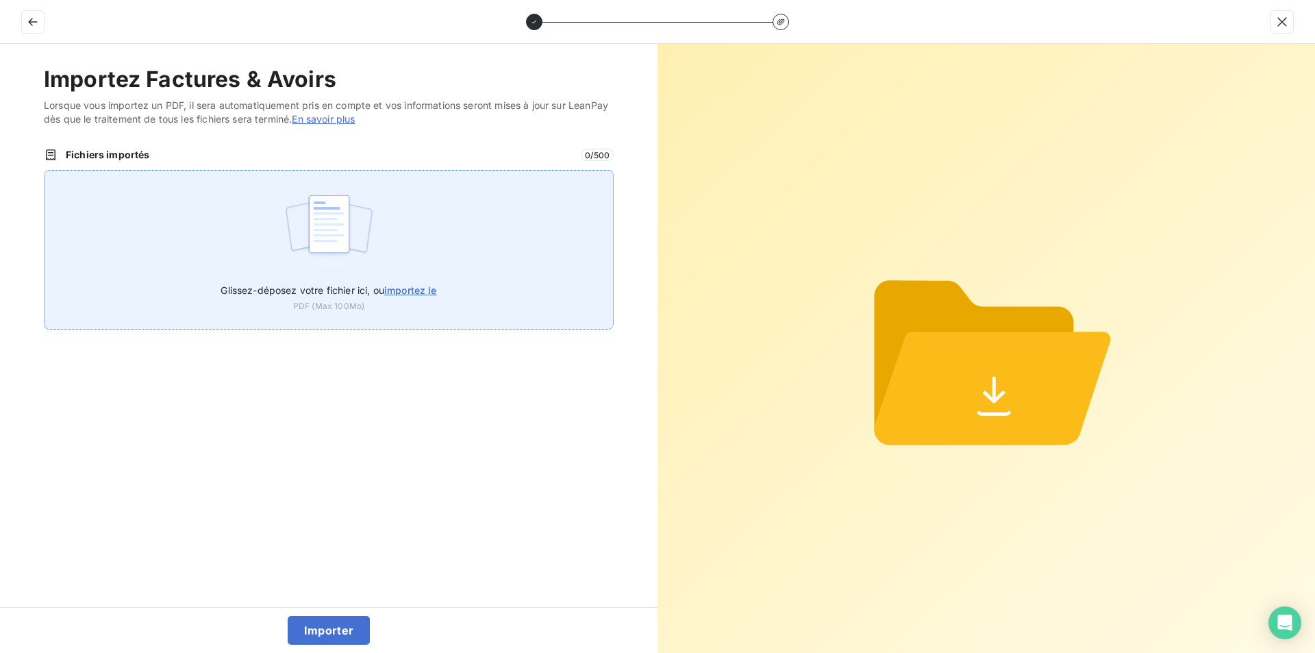
click at [410, 293] on span "importez le" at bounding box center [410, 290] width 53 height 12
click at [45, 171] on input "Glissez-déposez votre fichier ici, ou importez le" at bounding box center [44, 170] width 1 height 1
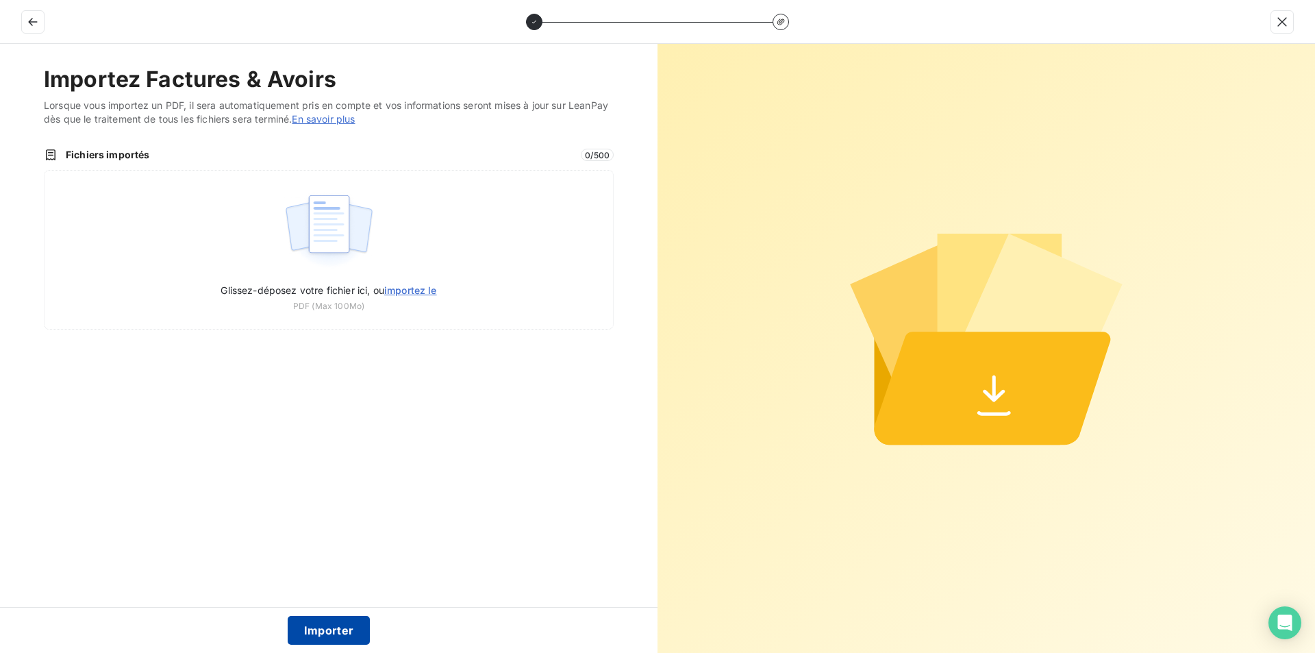
click at [343, 632] on button "Importer" at bounding box center [329, 630] width 83 height 29
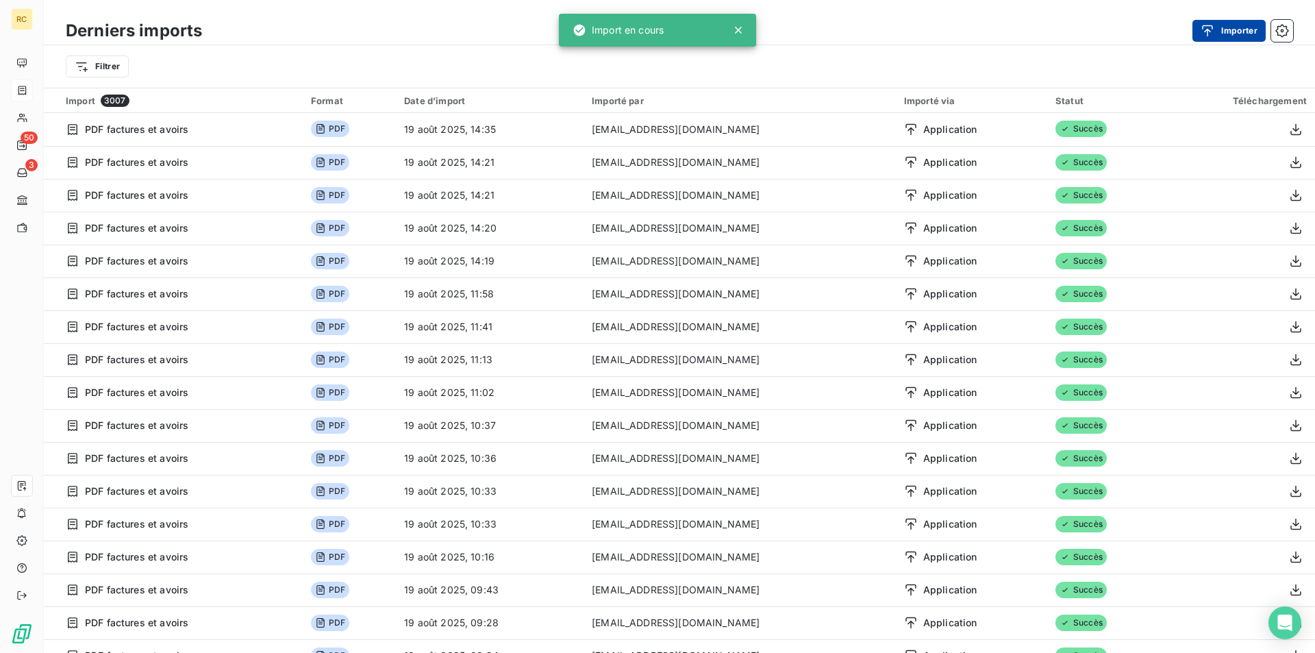
click at [1210, 29] on icon "button" at bounding box center [1208, 31] width 14 height 14
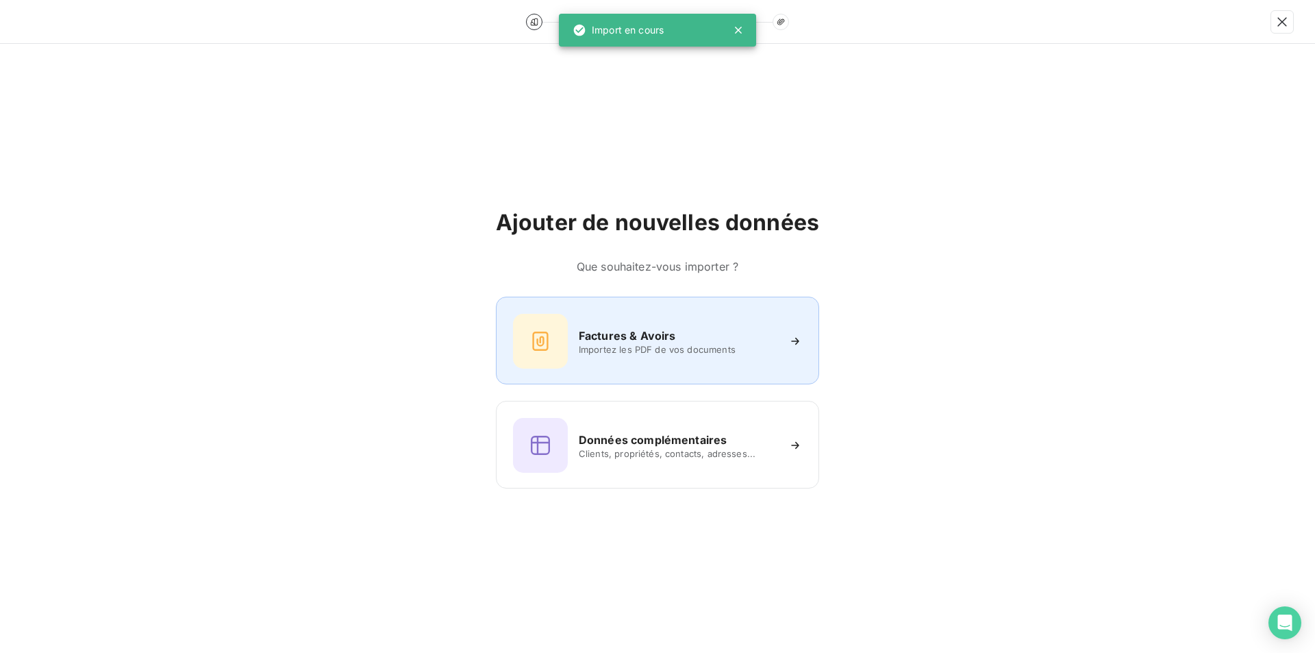
click at [588, 339] on h6 "Factures & Avoirs" at bounding box center [627, 335] width 97 height 16
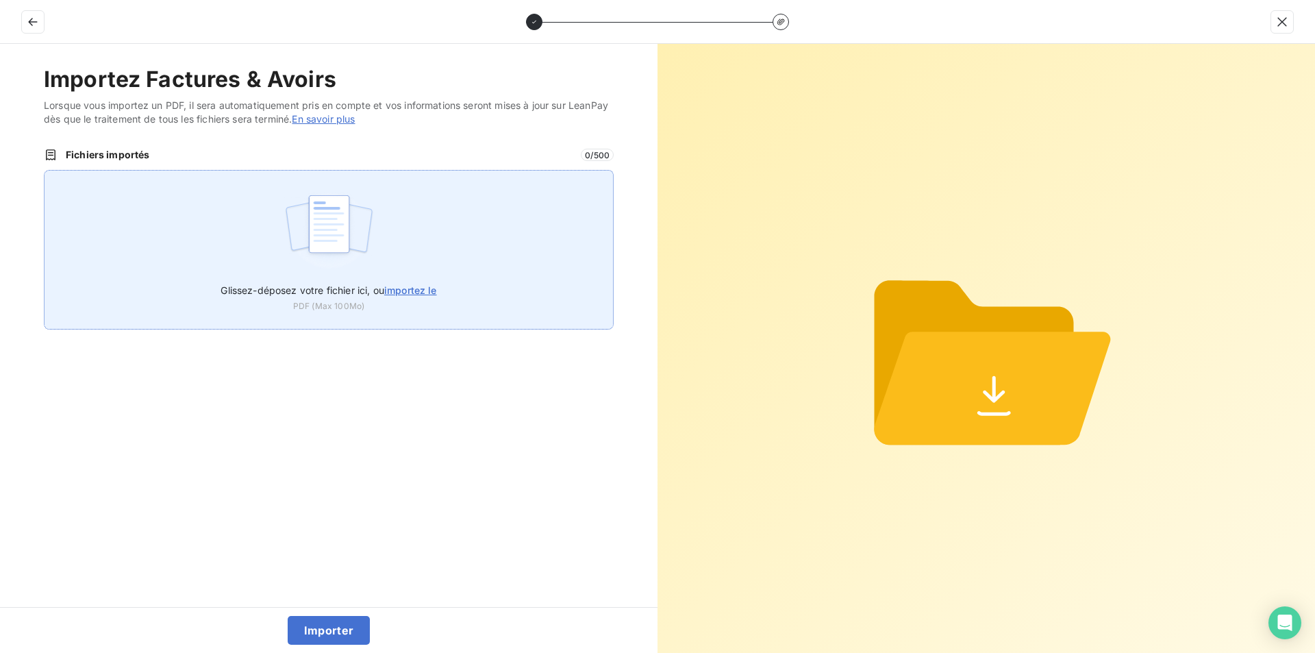
click at [403, 295] on span "importez le" at bounding box center [410, 290] width 53 height 12
click at [45, 171] on input "Glissez-déposez votre fichier ici, ou importez le" at bounding box center [44, 170] width 1 height 1
type input "C:\fakepath\FC38578.pdf"
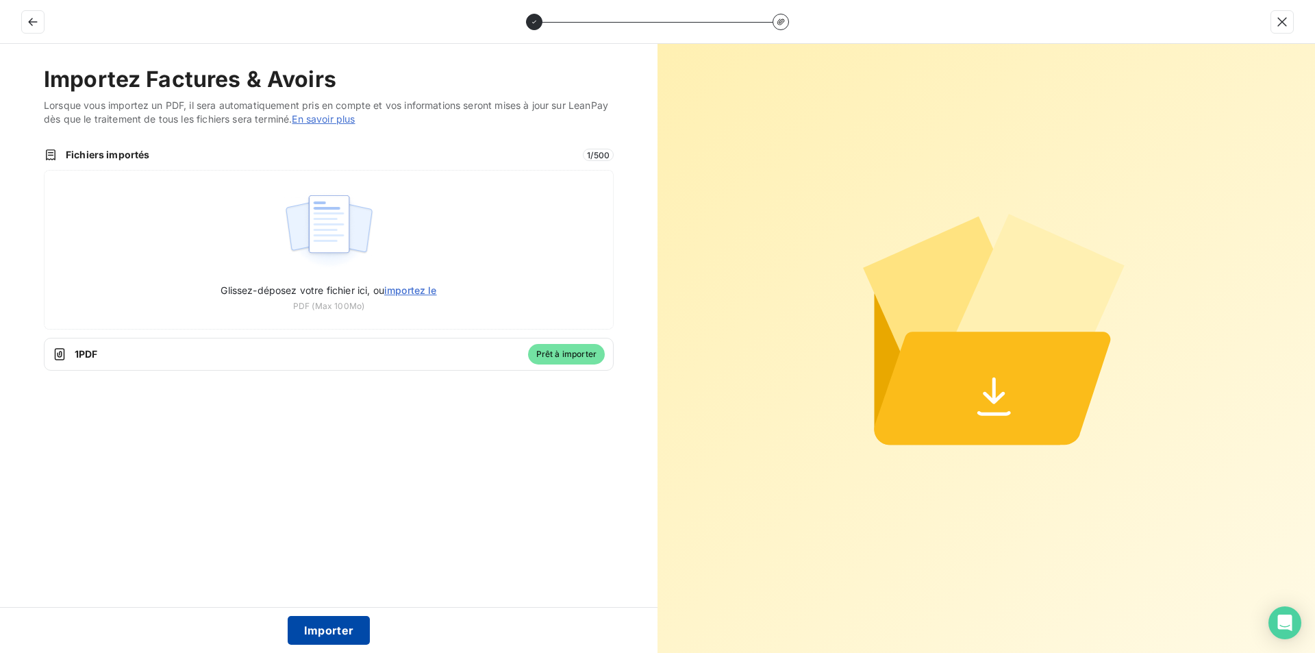
click at [340, 627] on button "Importer" at bounding box center [329, 630] width 83 height 29
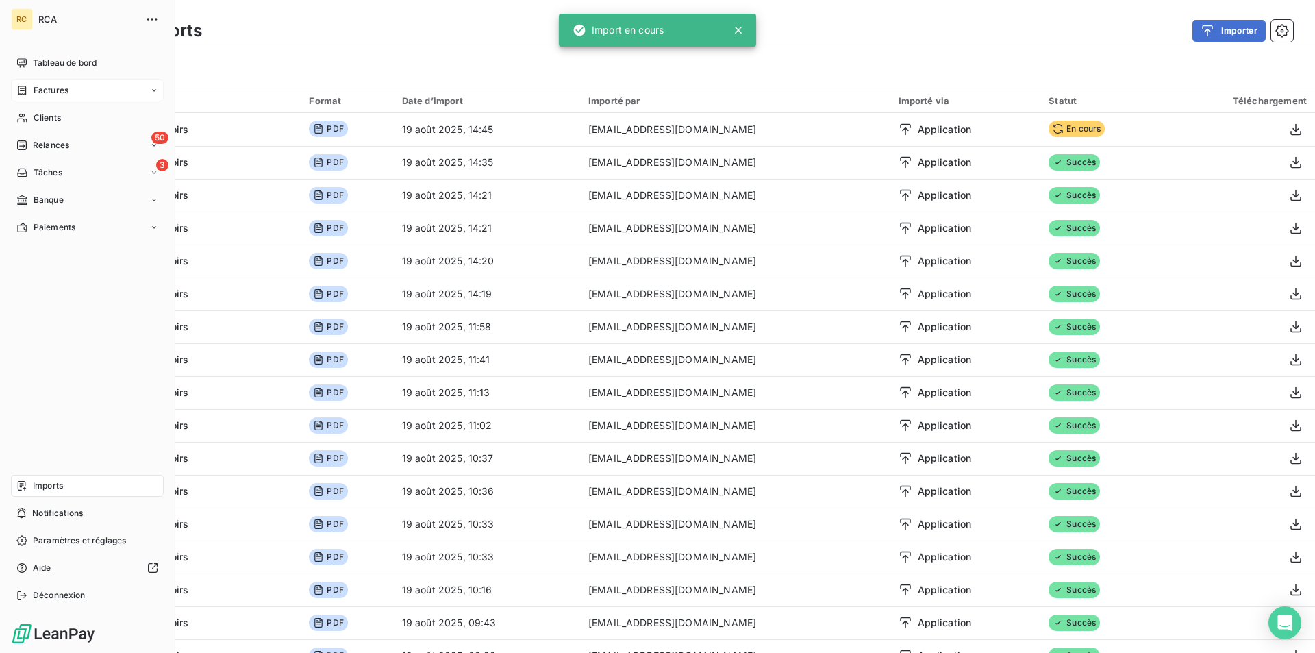
click at [54, 89] on span "Factures" at bounding box center [51, 90] width 35 height 12
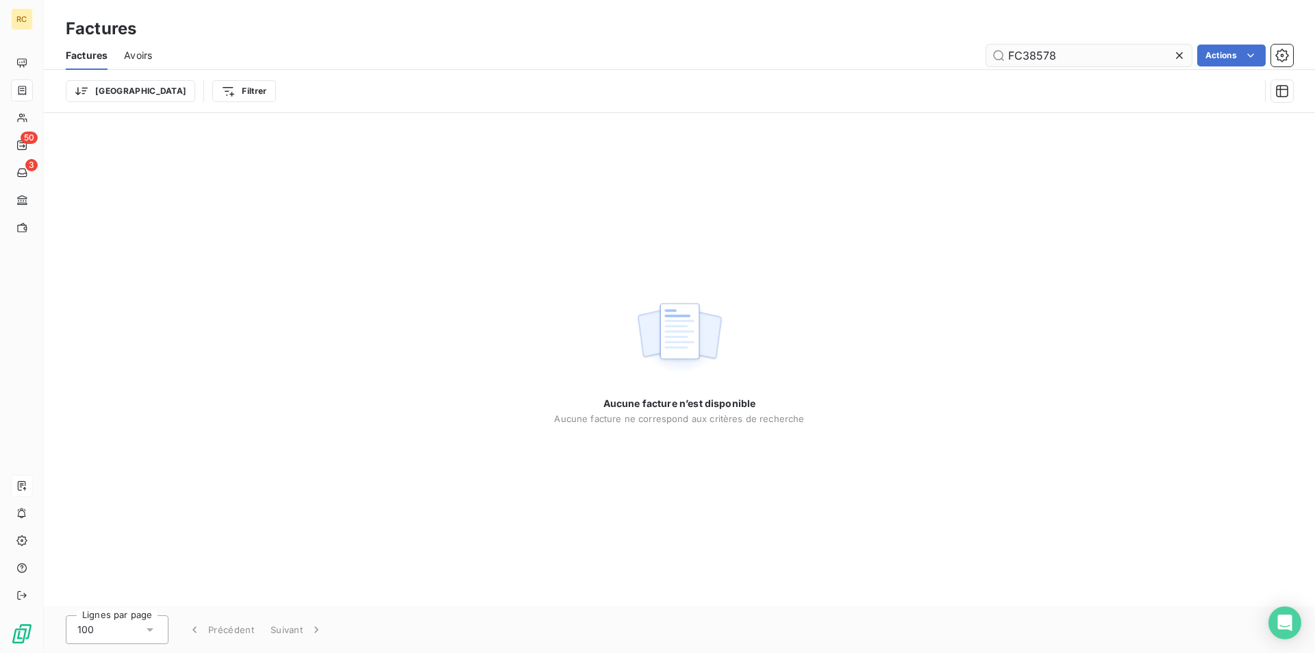
drag, startPoint x: 1065, startPoint y: 55, endPoint x: 991, endPoint y: 51, distance: 73.4
click at [991, 51] on input "FC38578" at bounding box center [1089, 56] width 206 height 22
drag, startPoint x: 1069, startPoint y: 53, endPoint x: 973, endPoint y: 53, distance: 95.9
click at [973, 53] on div "BIC138643 Actions" at bounding box center [731, 56] width 1125 height 22
paste input "FC38578"
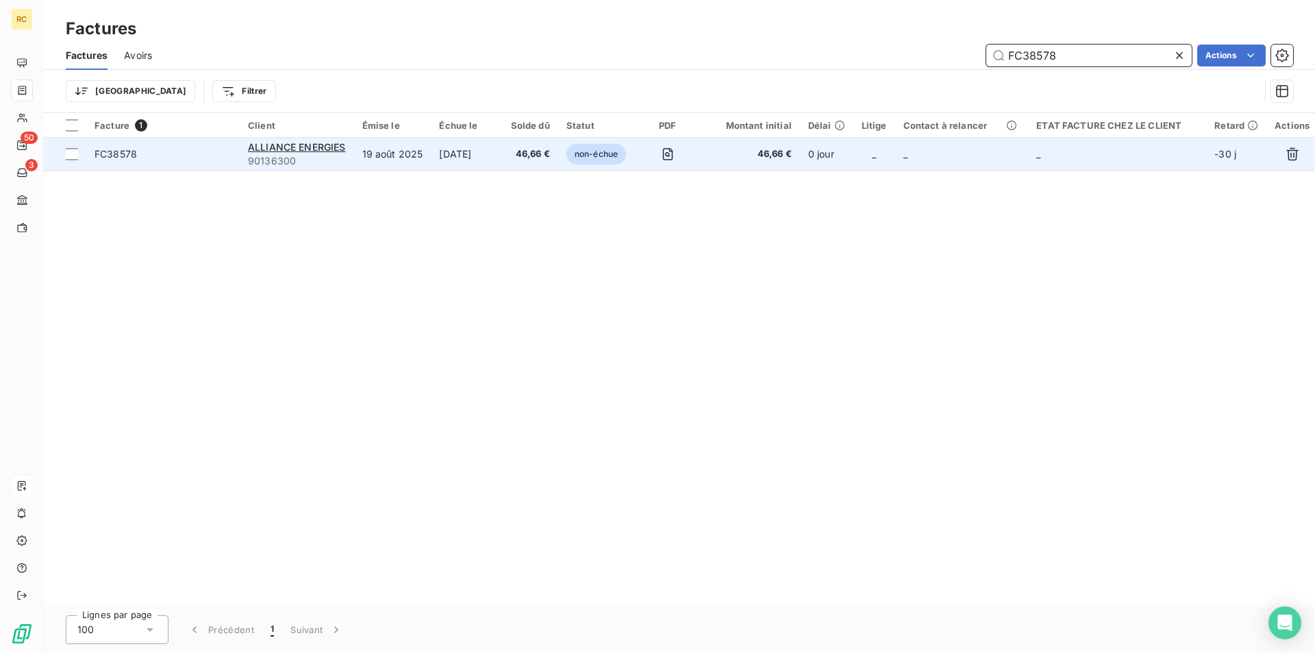
type input "FC38578"
click at [105, 153] on span "FC38578" at bounding box center [116, 154] width 42 height 12
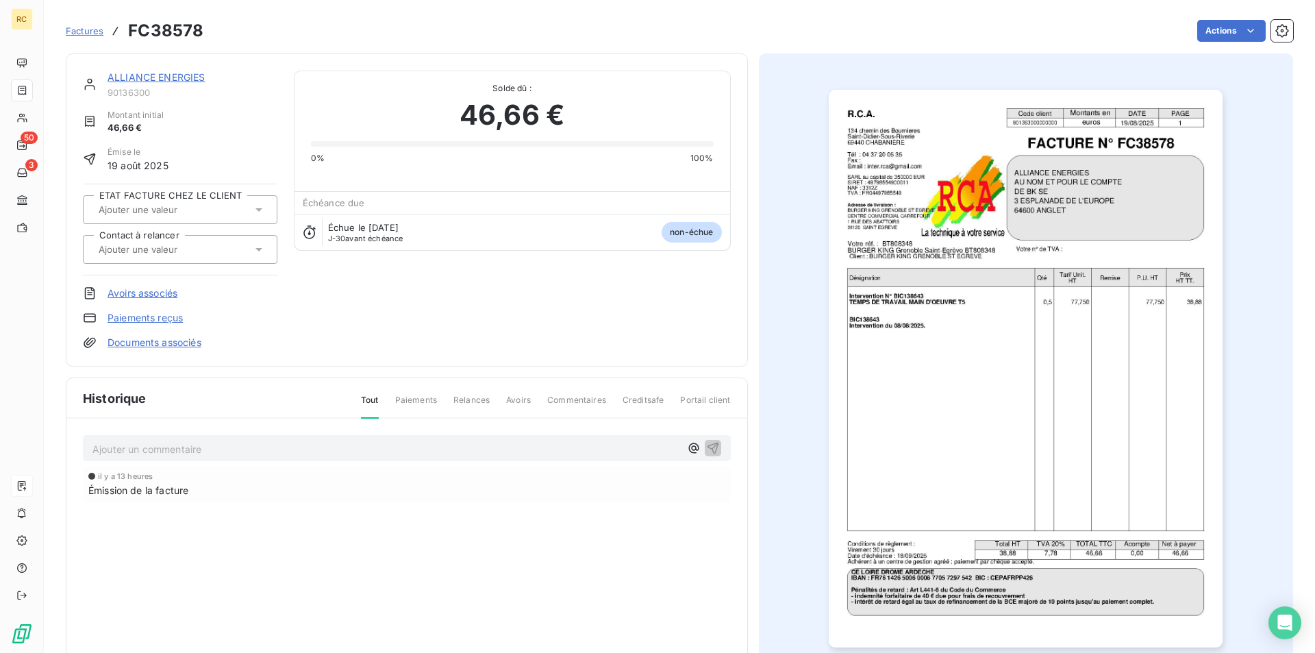
click at [161, 339] on link "Documents associés" at bounding box center [155, 343] width 94 height 14
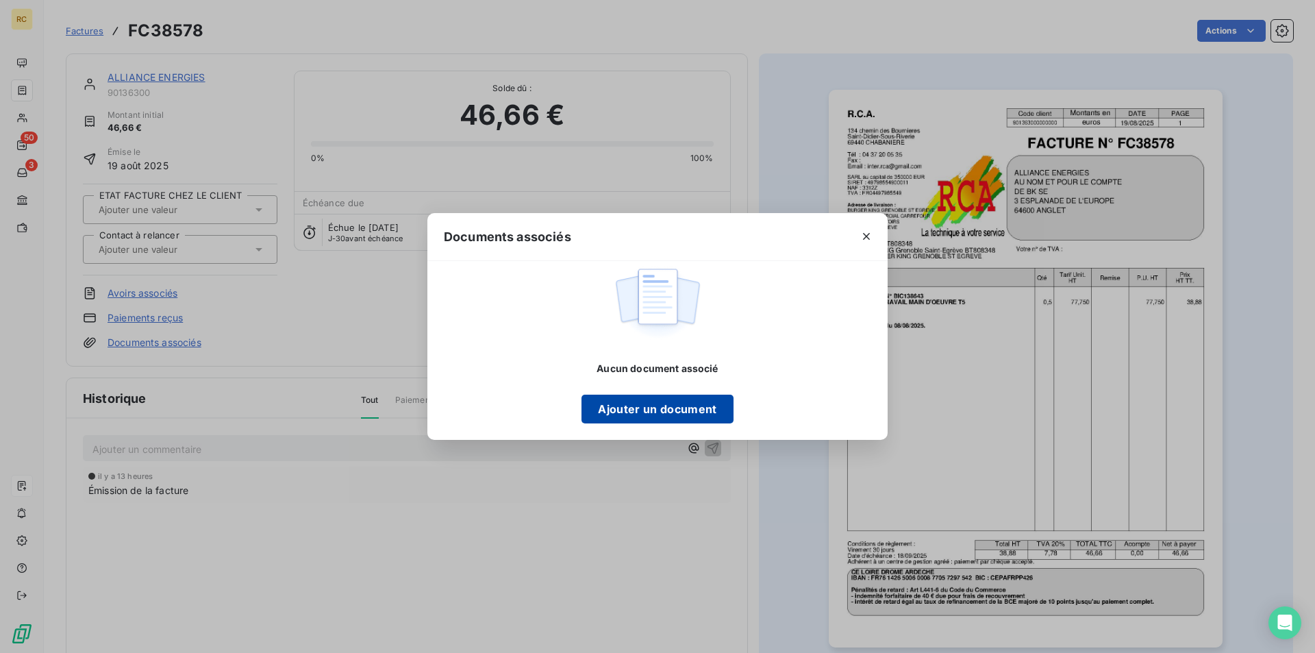
click at [634, 397] on button "Ajouter un document" at bounding box center [657, 409] width 151 height 29
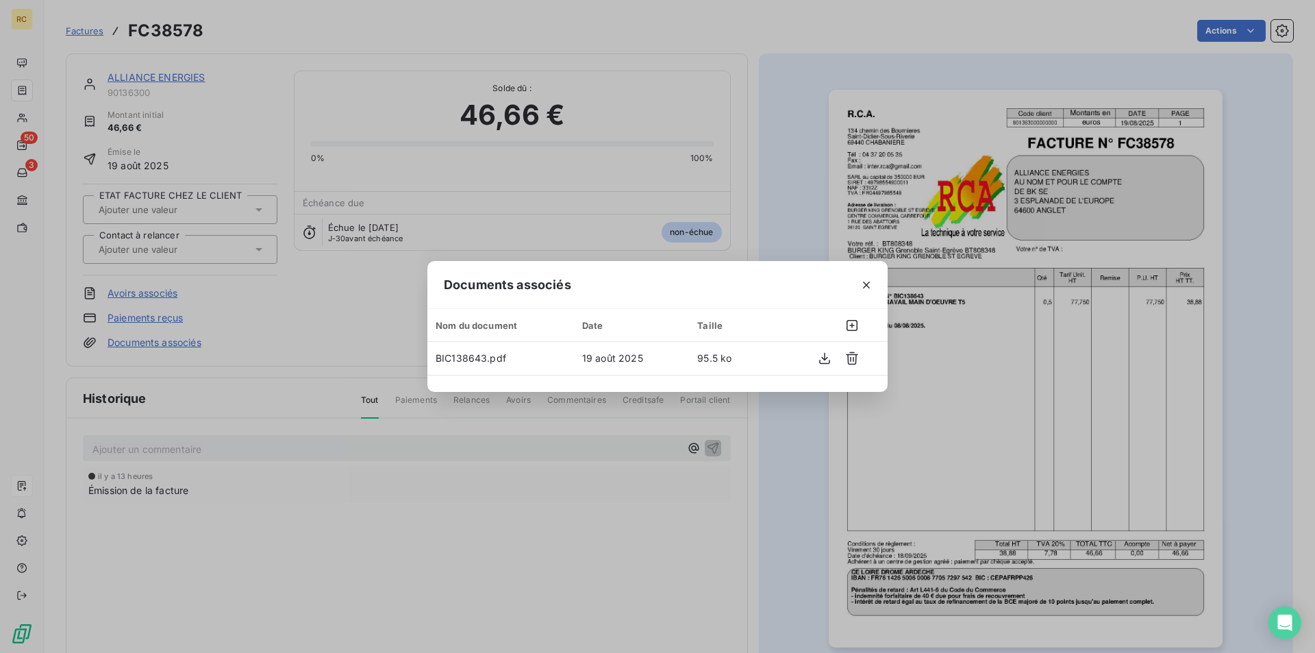
click at [382, 318] on div "Documents associés Nom du document Date Taille BIC138643.pdf 19 août 2025 95.5 …" at bounding box center [657, 326] width 1315 height 653
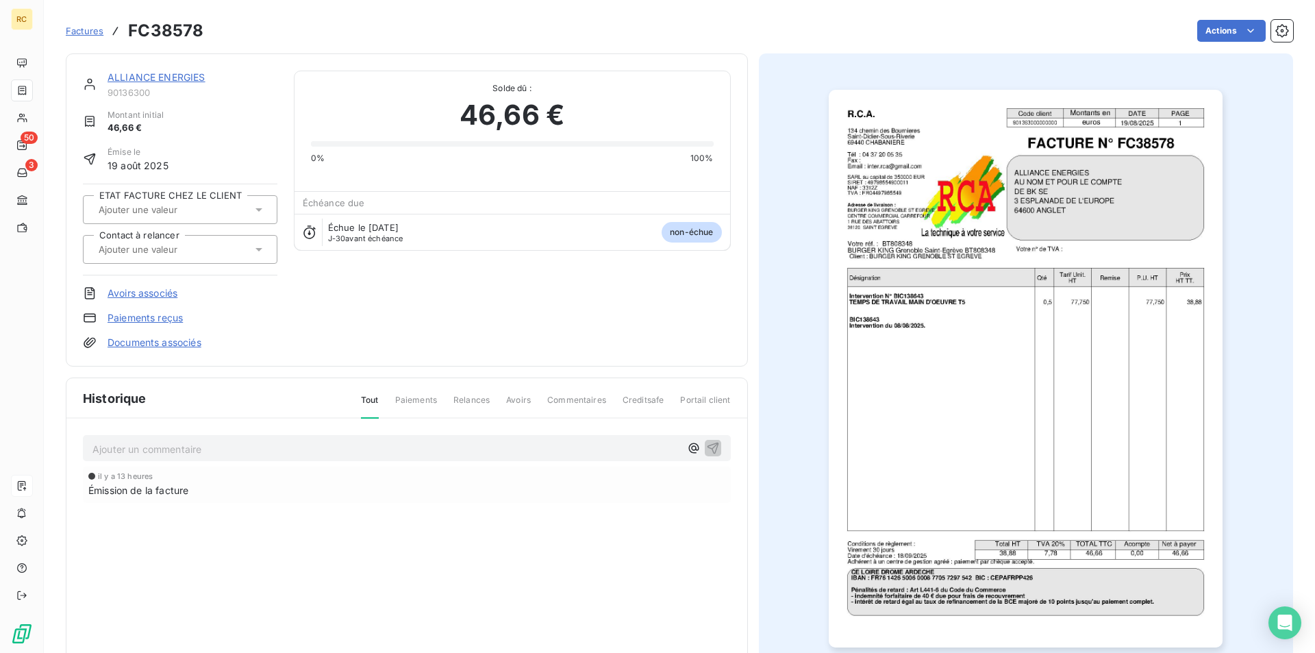
click at [256, 251] on icon at bounding box center [259, 250] width 14 height 14
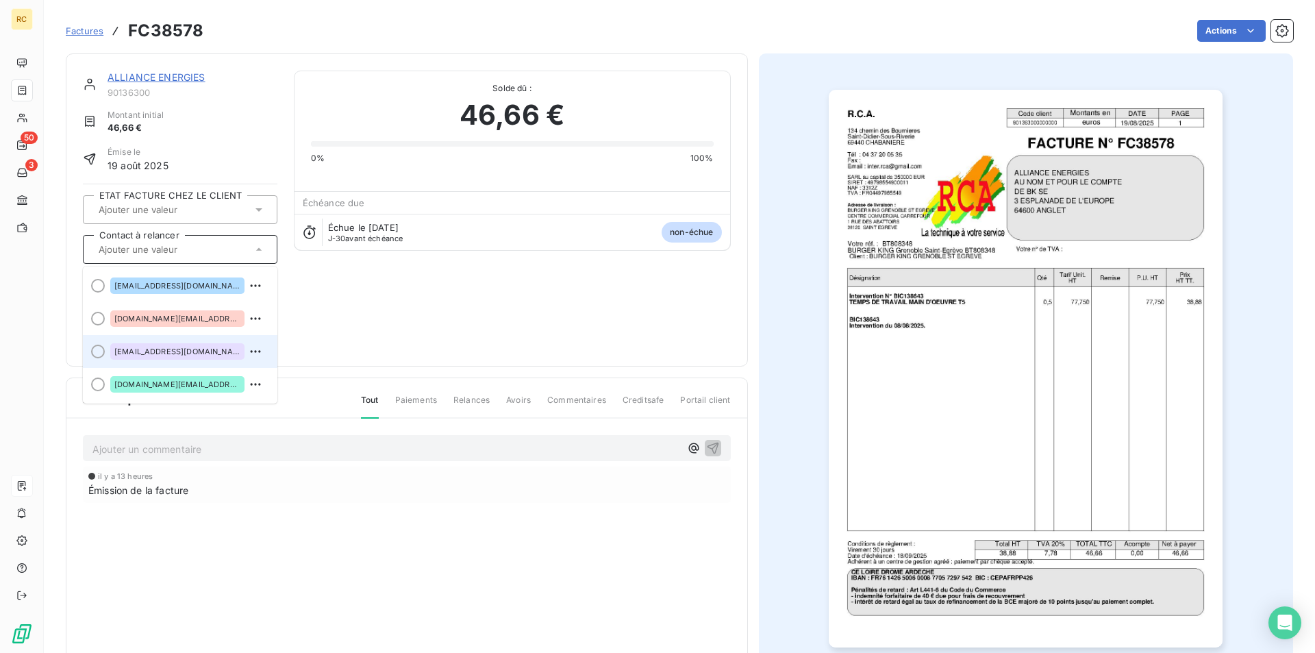
click at [188, 351] on span "[EMAIL_ADDRESS][DOMAIN_NAME]" at bounding box center [177, 351] width 126 height 8
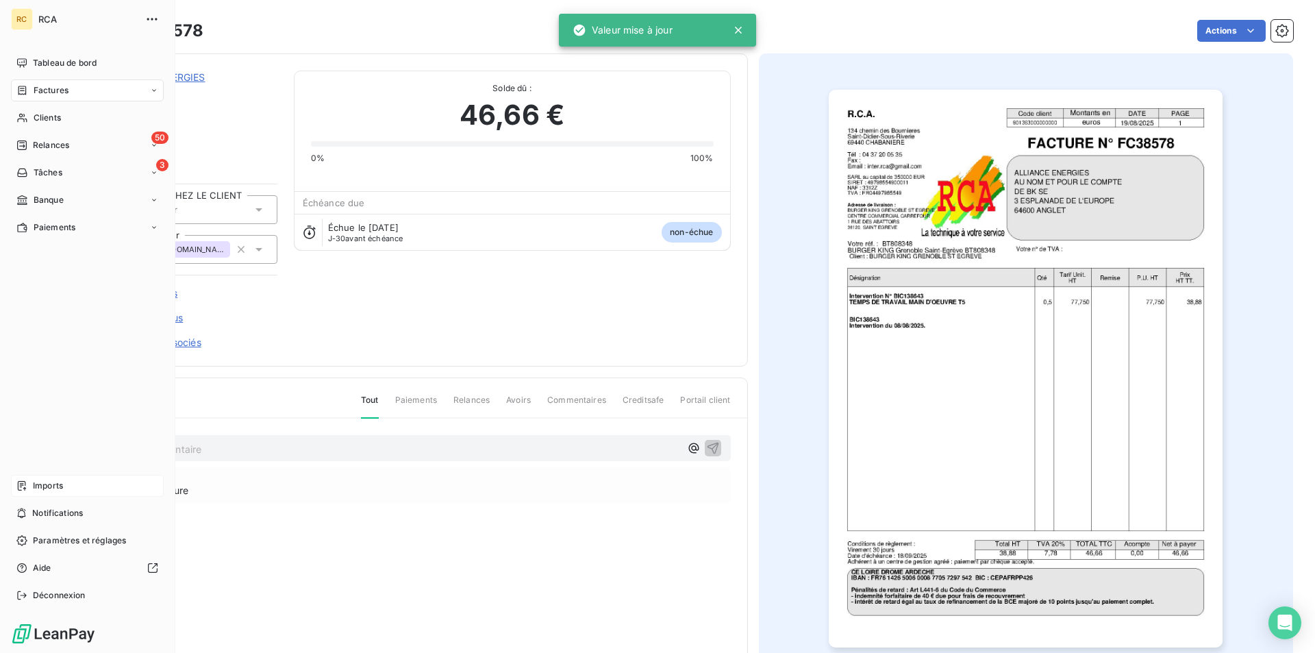
click at [27, 92] on icon at bounding box center [22, 90] width 12 height 11
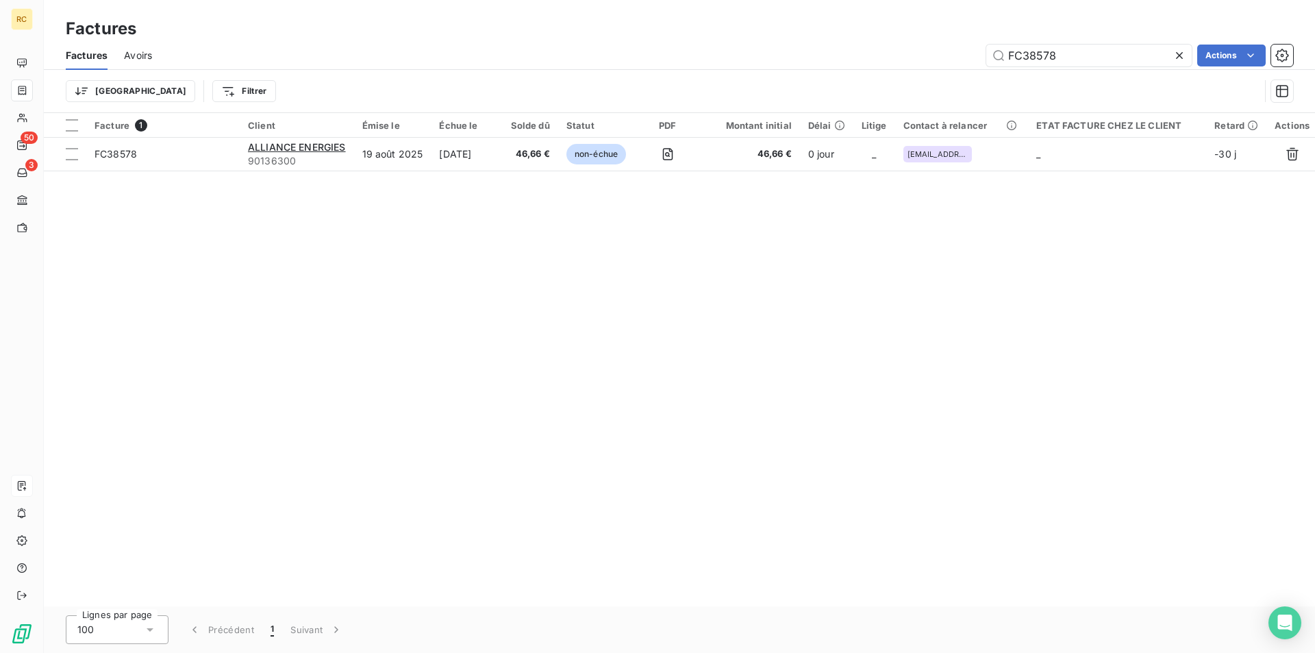
drag, startPoint x: 1065, startPoint y: 49, endPoint x: 950, endPoint y: 49, distance: 114.4
click at [950, 49] on div "FC38578 Actions" at bounding box center [731, 56] width 1125 height 22
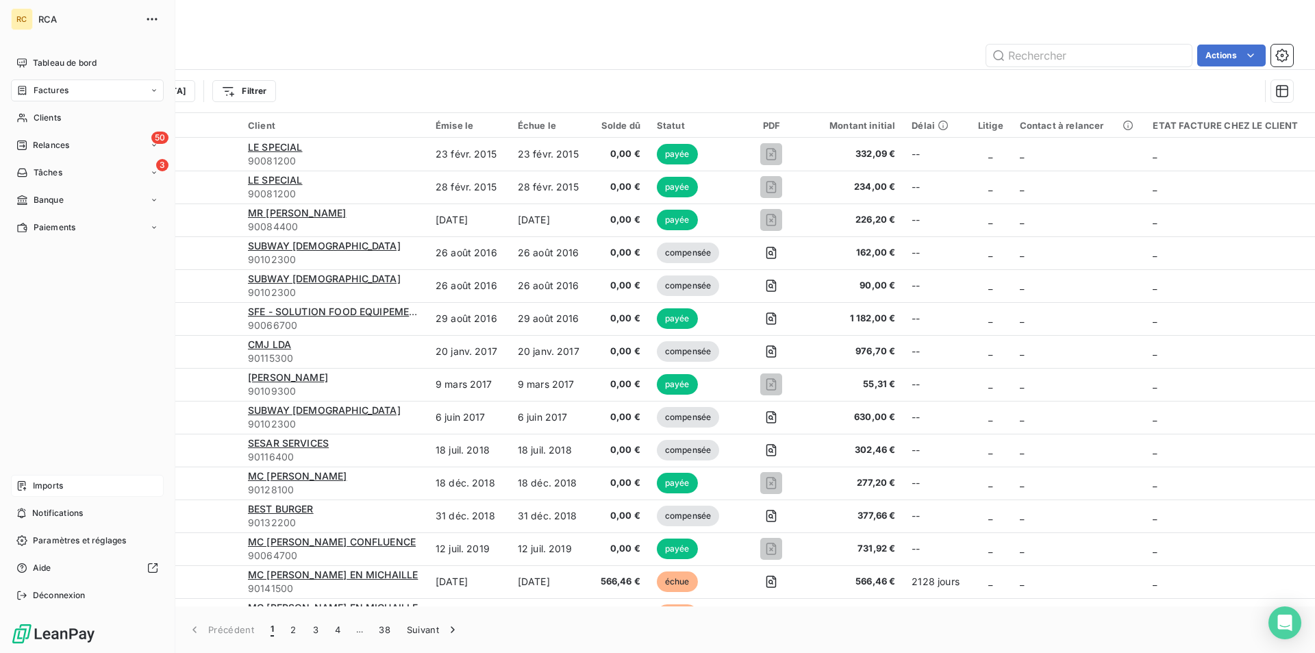
click at [35, 93] on span "Factures" at bounding box center [51, 90] width 35 height 12
click at [29, 482] on div "Imports" at bounding box center [87, 486] width 153 height 22
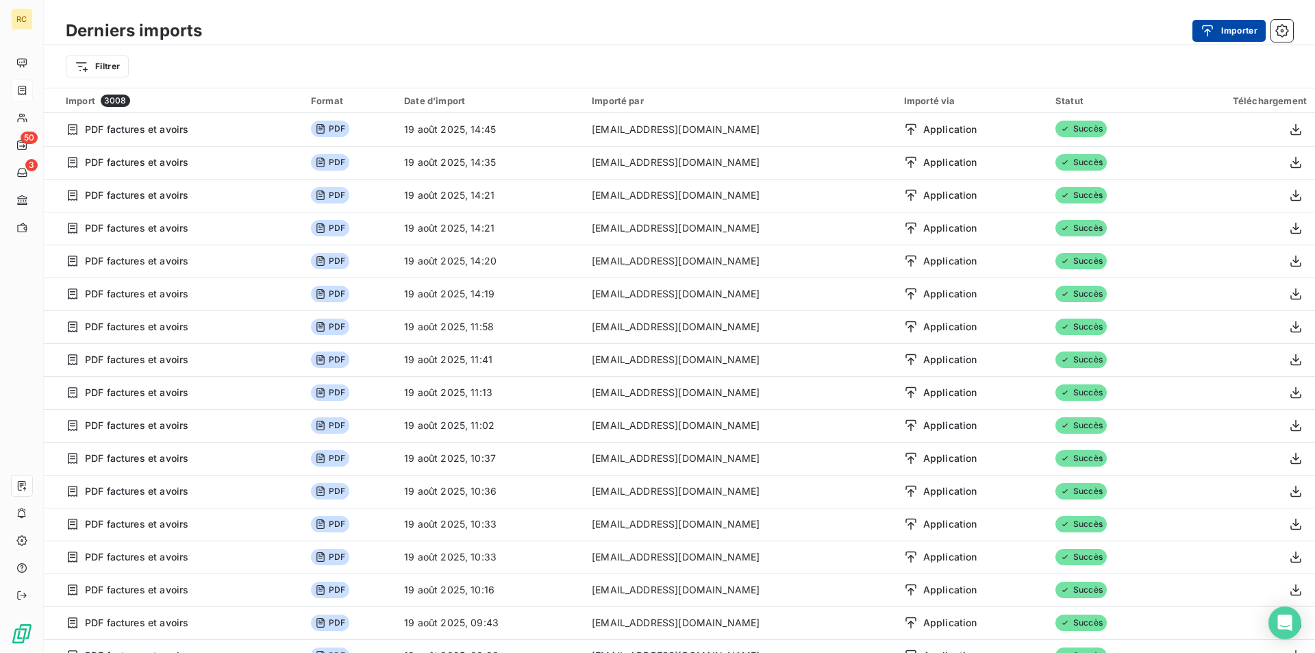
click at [1250, 31] on button "Importer" at bounding box center [1229, 31] width 73 height 22
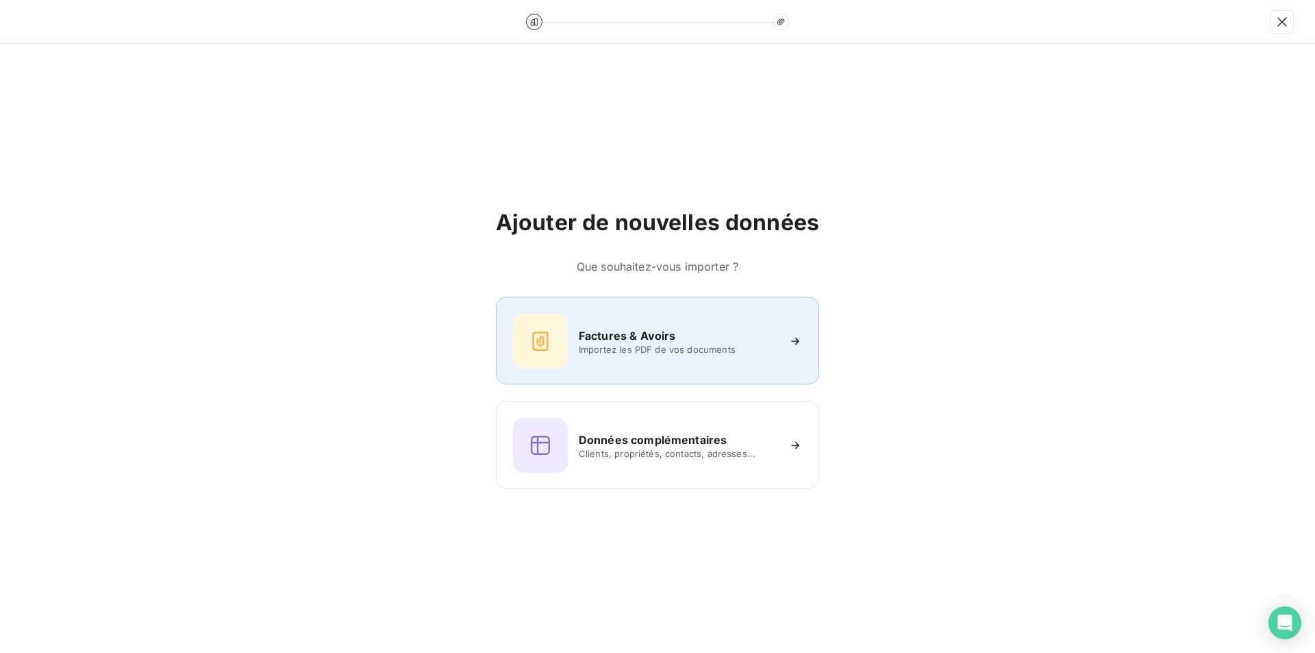
click at [658, 344] on span "Importez les PDF de vos documents" at bounding box center [678, 349] width 199 height 11
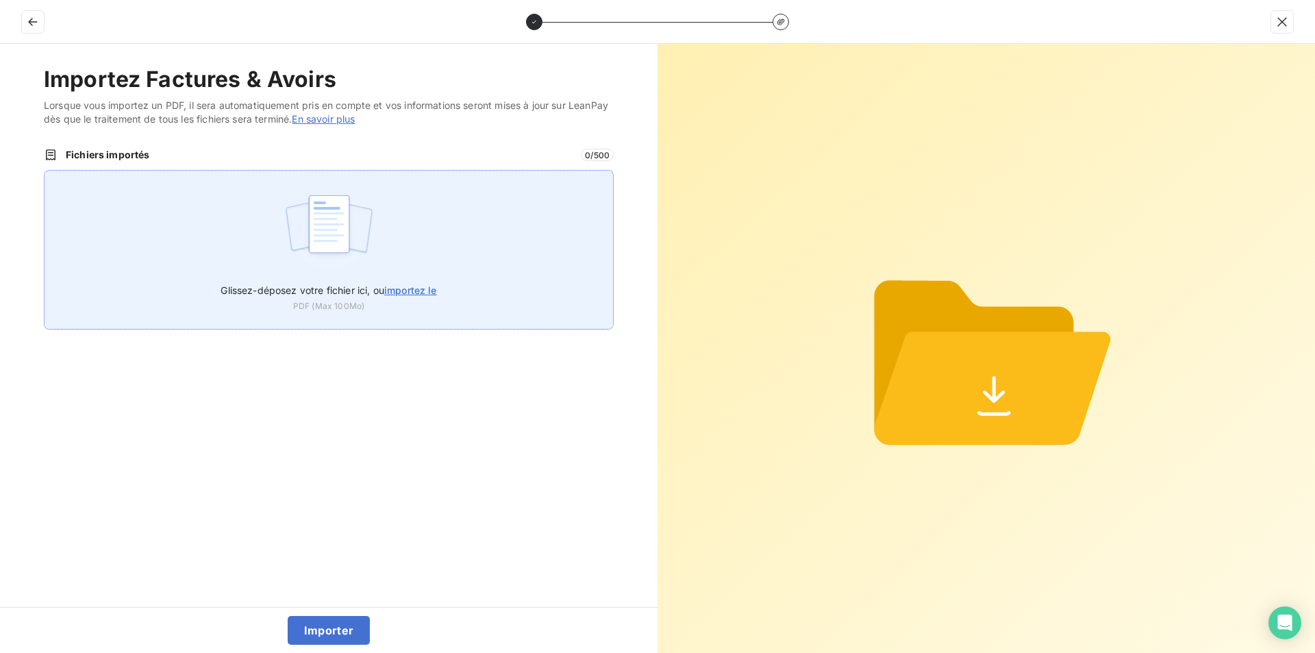
click at [419, 286] on span "importez le" at bounding box center [410, 290] width 53 height 12
click at [45, 171] on input "Glissez-déposez votre fichier ici, ou importez le" at bounding box center [44, 170] width 1 height 1
type input "C:\fakepath\FC38579.pdf"
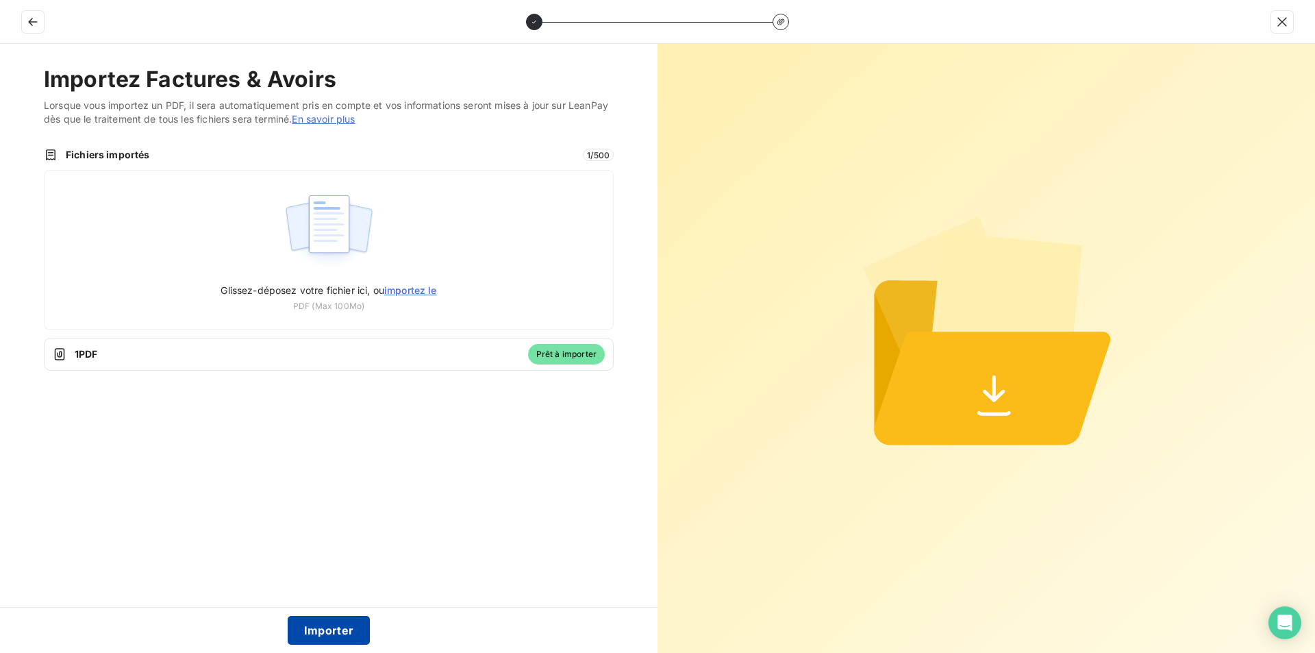
click at [319, 625] on button "Importer" at bounding box center [329, 630] width 83 height 29
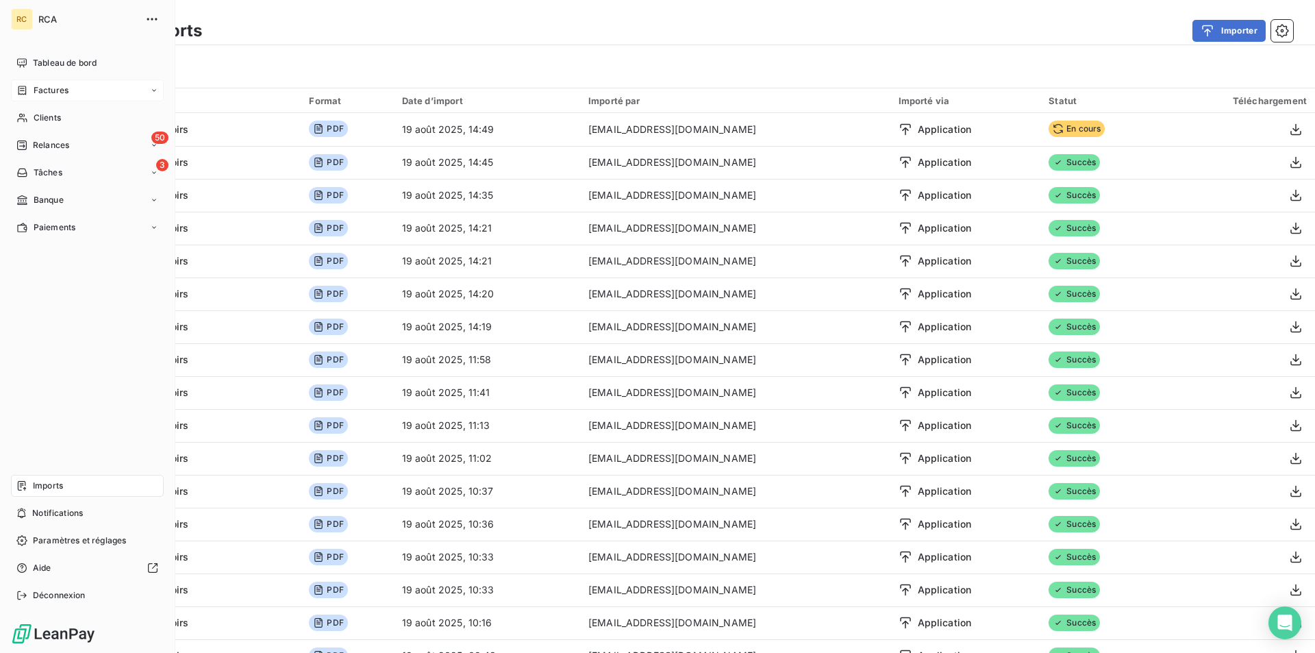
click at [38, 94] on span "Factures" at bounding box center [51, 90] width 35 height 12
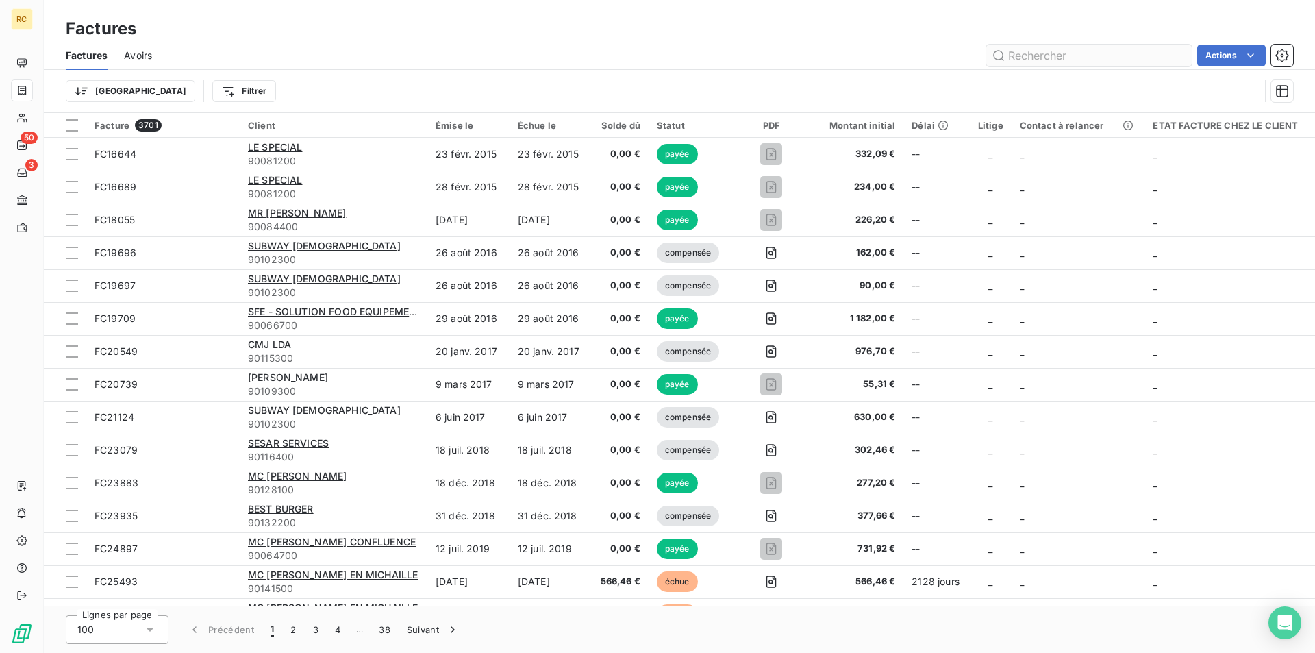
click at [1010, 56] on input "text" at bounding box center [1089, 56] width 206 height 22
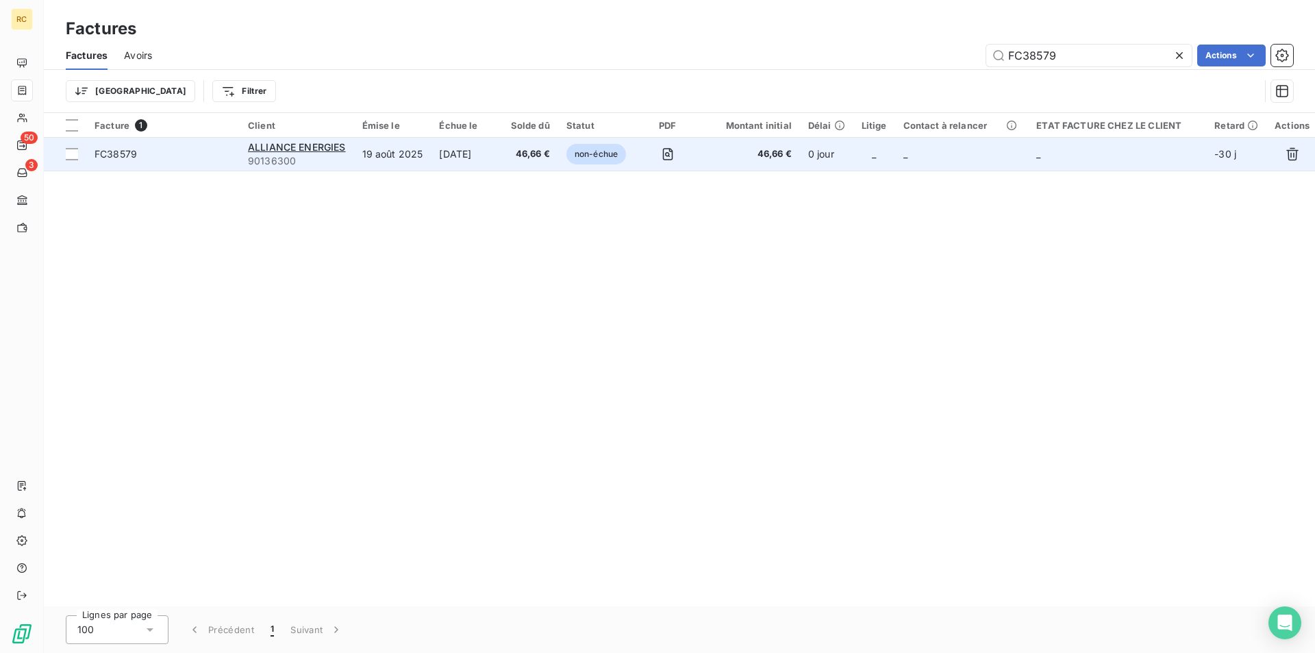
type input "FC38579"
click at [119, 159] on span "FC38579" at bounding box center [116, 154] width 42 height 12
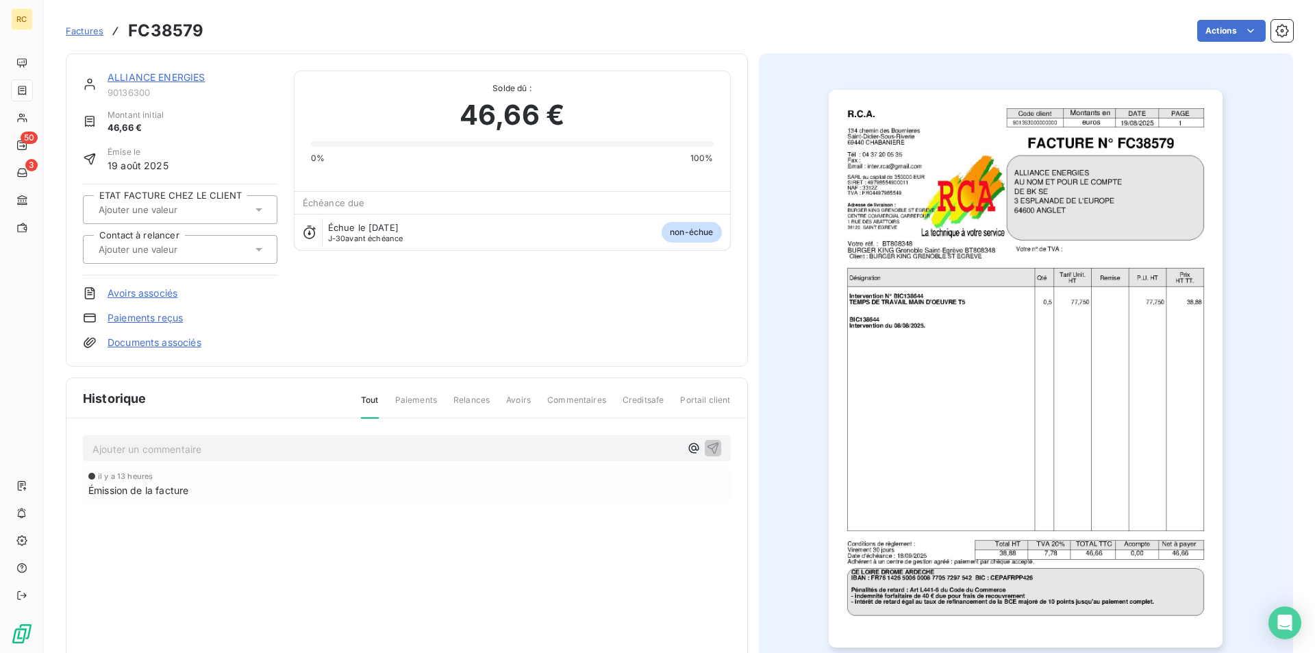
click at [169, 343] on link "Documents associés" at bounding box center [155, 343] width 94 height 14
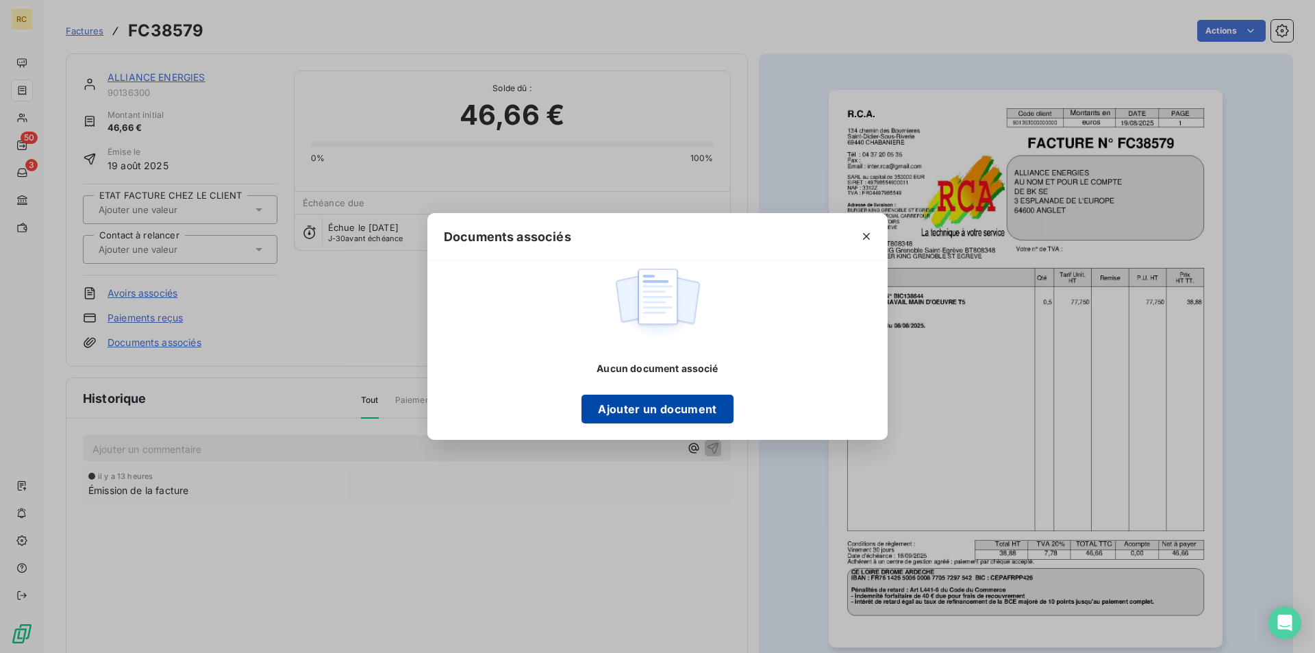
click at [616, 414] on button "Ajouter un document" at bounding box center [657, 409] width 151 height 29
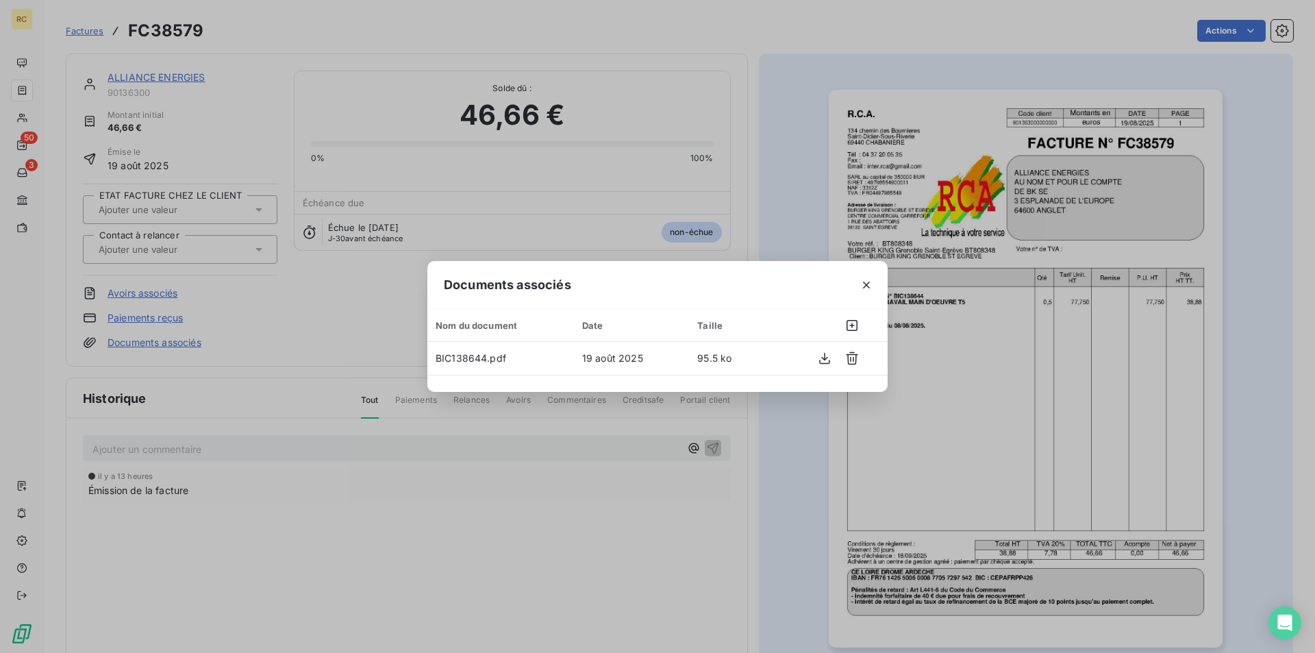
click at [781, 200] on div "Documents associés Nom du document Date Taille BIC138644.pdf 19 août 2025 95.5 …" at bounding box center [657, 326] width 1315 height 653
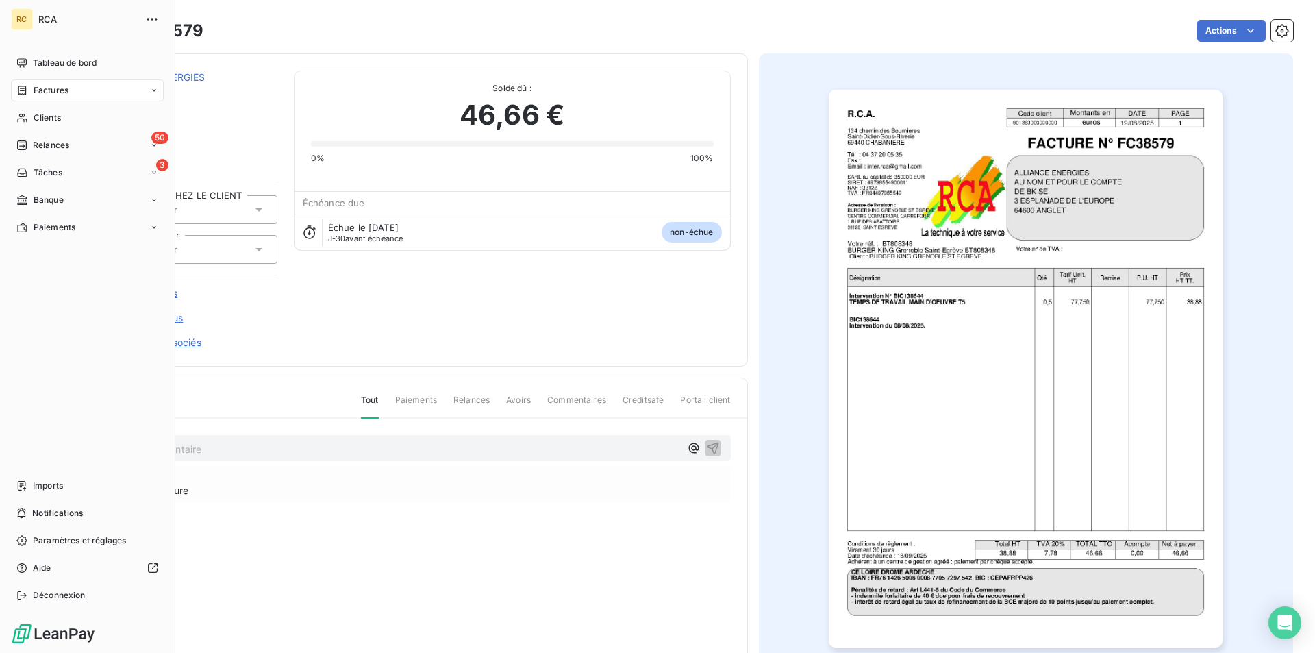
click at [35, 90] on span "Factures" at bounding box center [51, 90] width 35 height 12
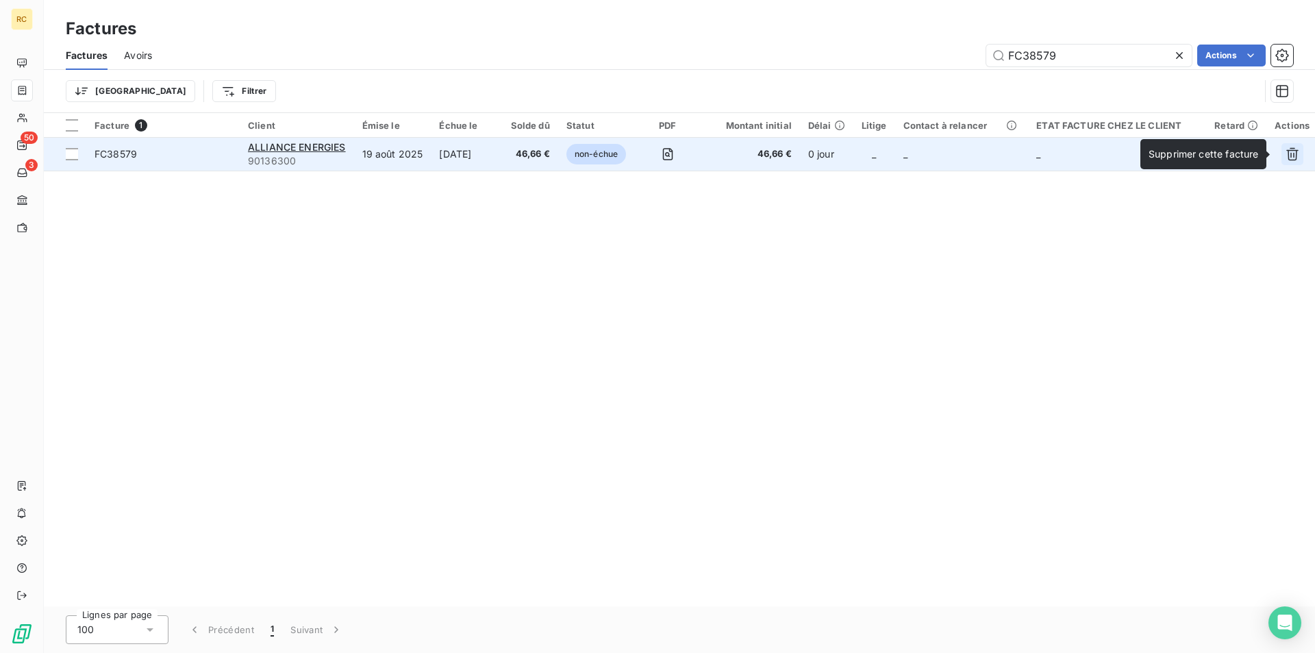
click at [1296, 150] on icon "button" at bounding box center [1293, 154] width 14 height 14
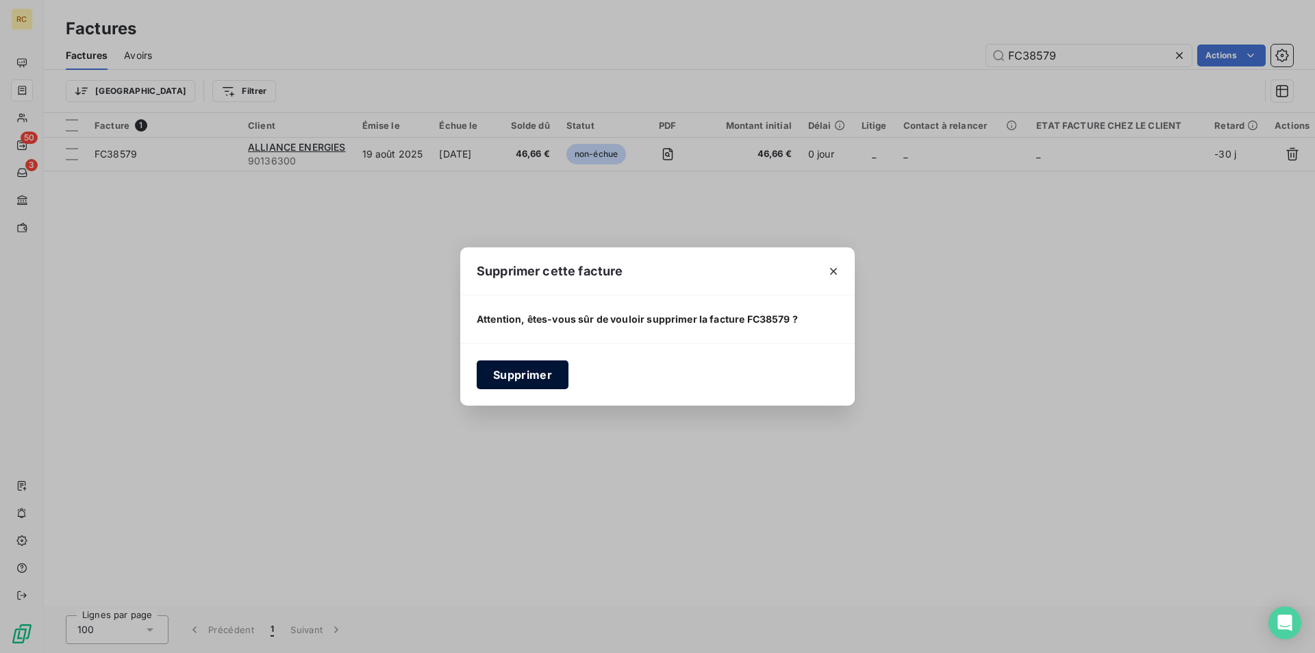
click at [512, 375] on button "Supprimer" at bounding box center [523, 374] width 92 height 29
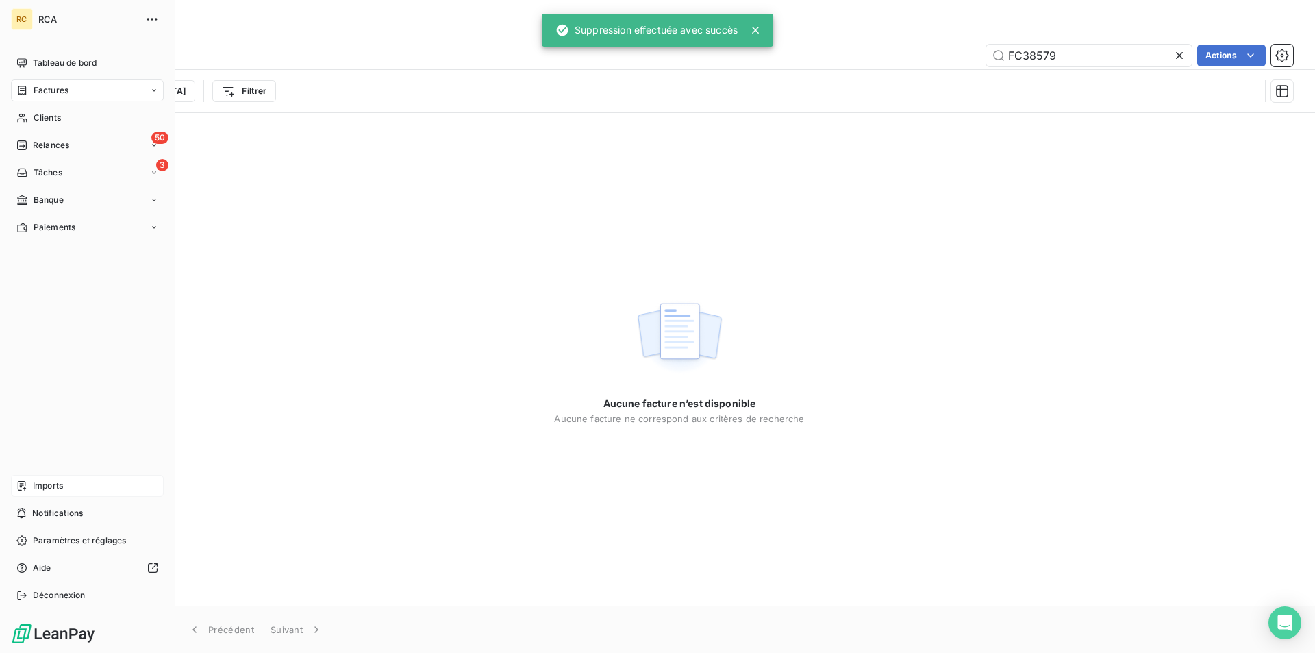
click at [50, 484] on span "Imports" at bounding box center [48, 486] width 30 height 12
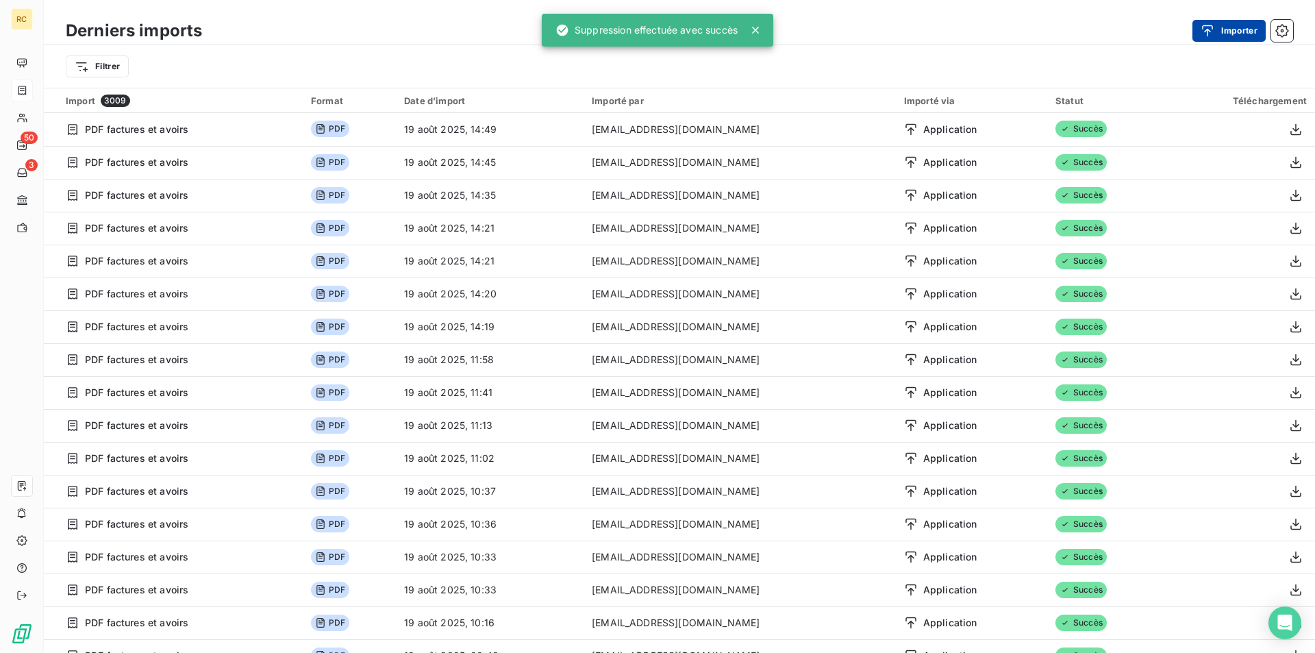
click at [1234, 26] on button "Importer" at bounding box center [1229, 31] width 73 height 22
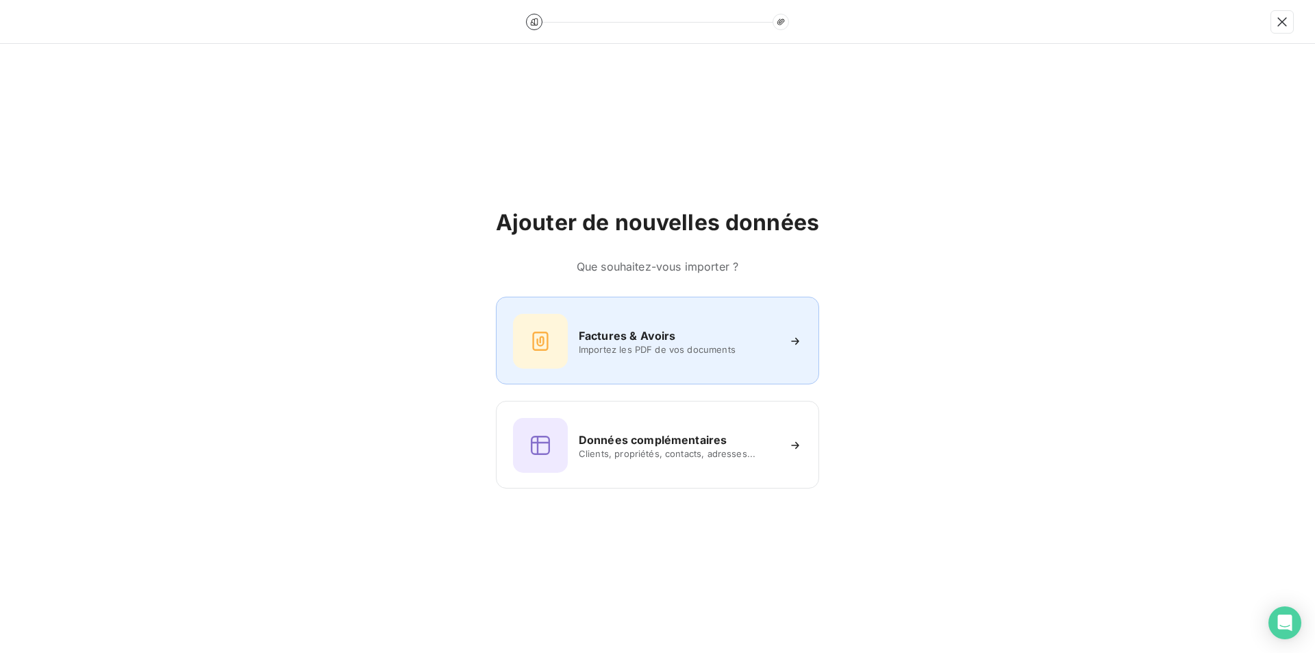
click at [658, 351] on span "Importez les PDF de vos documents" at bounding box center [678, 349] width 199 height 11
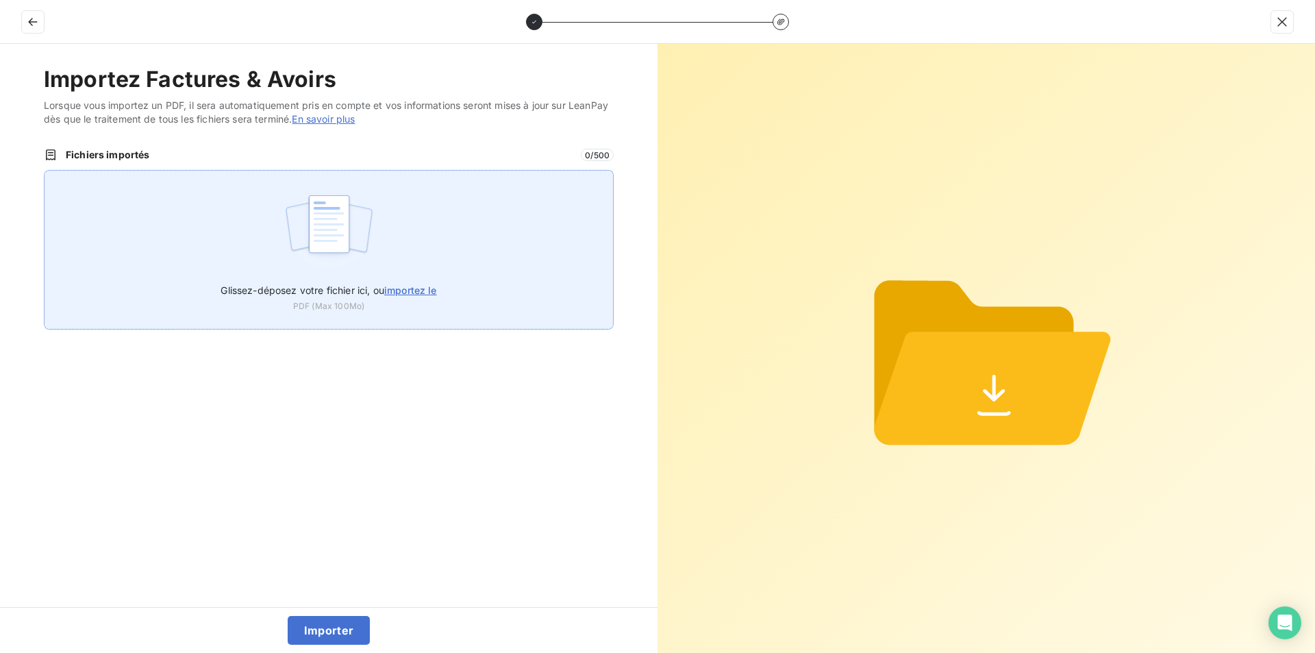
click at [433, 284] on label "Glissez-déposez votre fichier ici, ou importez le" at bounding box center [329, 287] width 216 height 25
click at [45, 171] on input "Glissez-déposez votre fichier ici, ou importez le" at bounding box center [44, 170] width 1 height 1
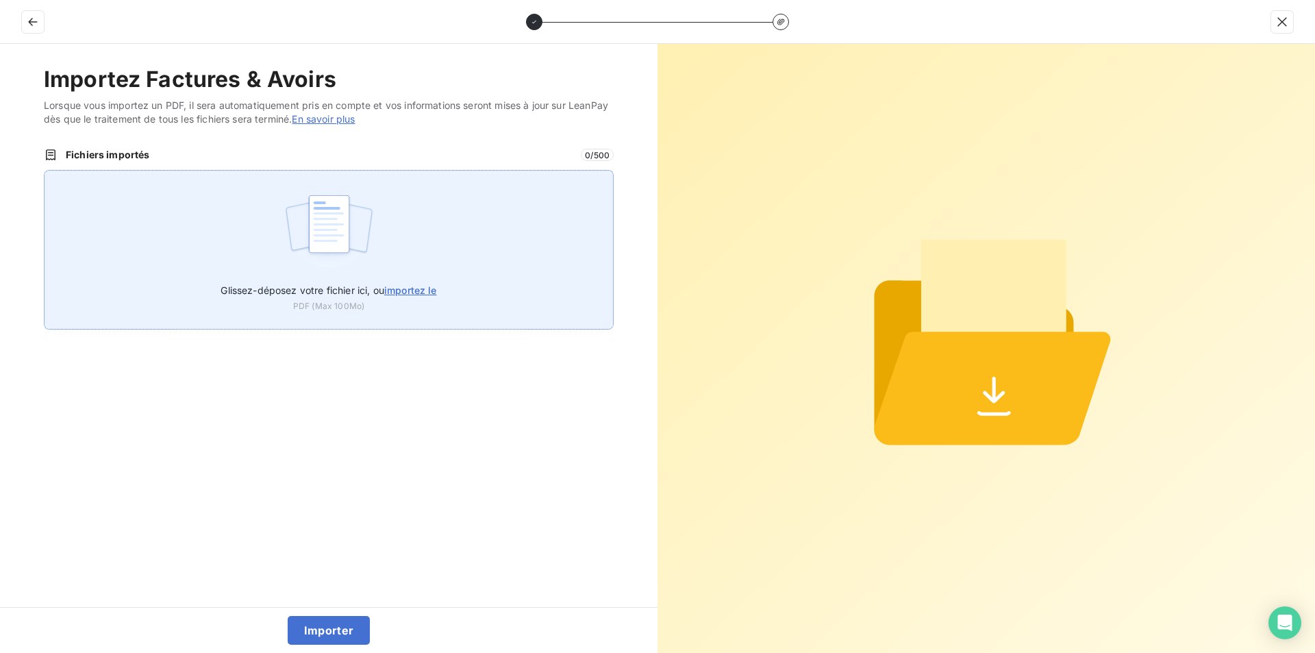
type input "C:\fakepath\FC38579.pdf"
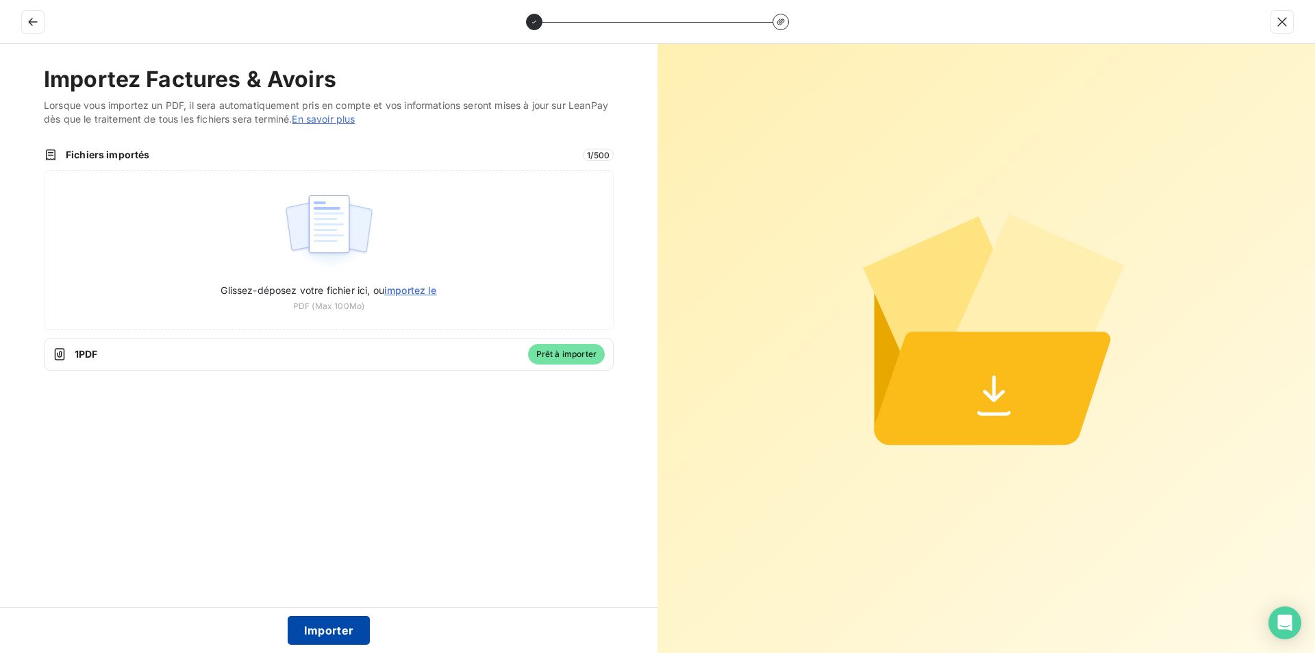
click at [327, 635] on button "Importer" at bounding box center [329, 630] width 83 height 29
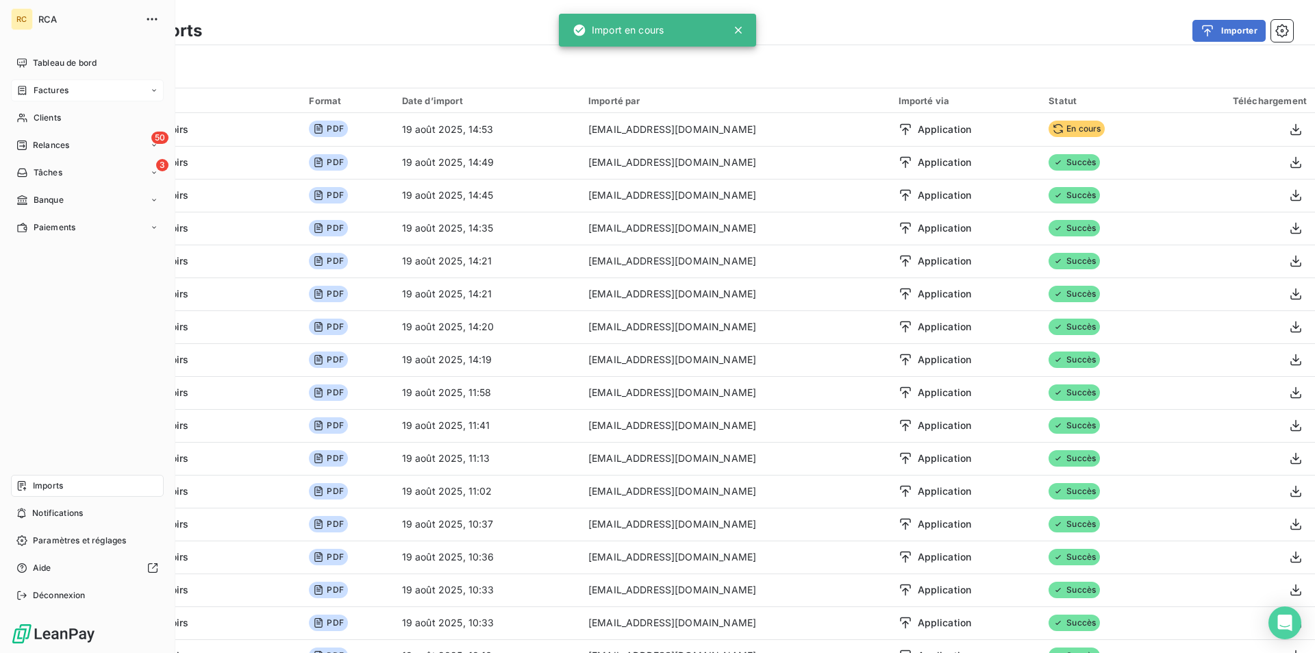
click at [58, 83] on div "Factures" at bounding box center [87, 90] width 153 height 22
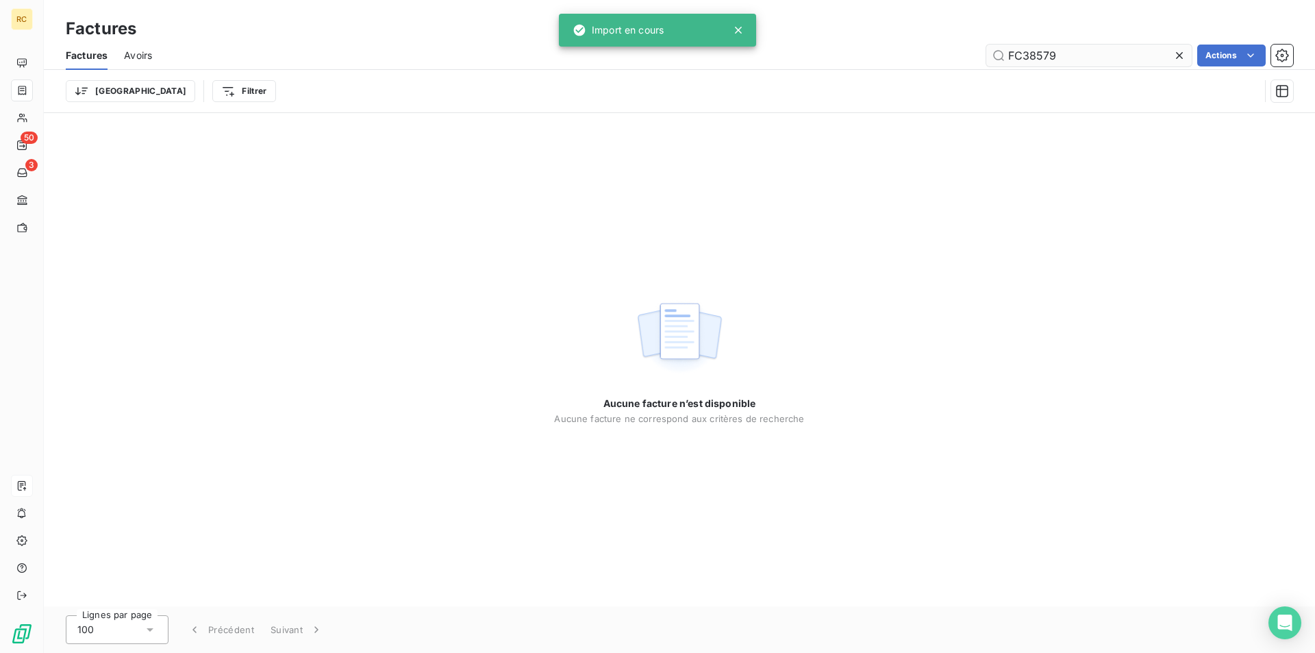
drag, startPoint x: 1067, startPoint y: 56, endPoint x: 1041, endPoint y: 54, distance: 26.8
click at [1041, 54] on input "FC38579" at bounding box center [1089, 56] width 206 height 22
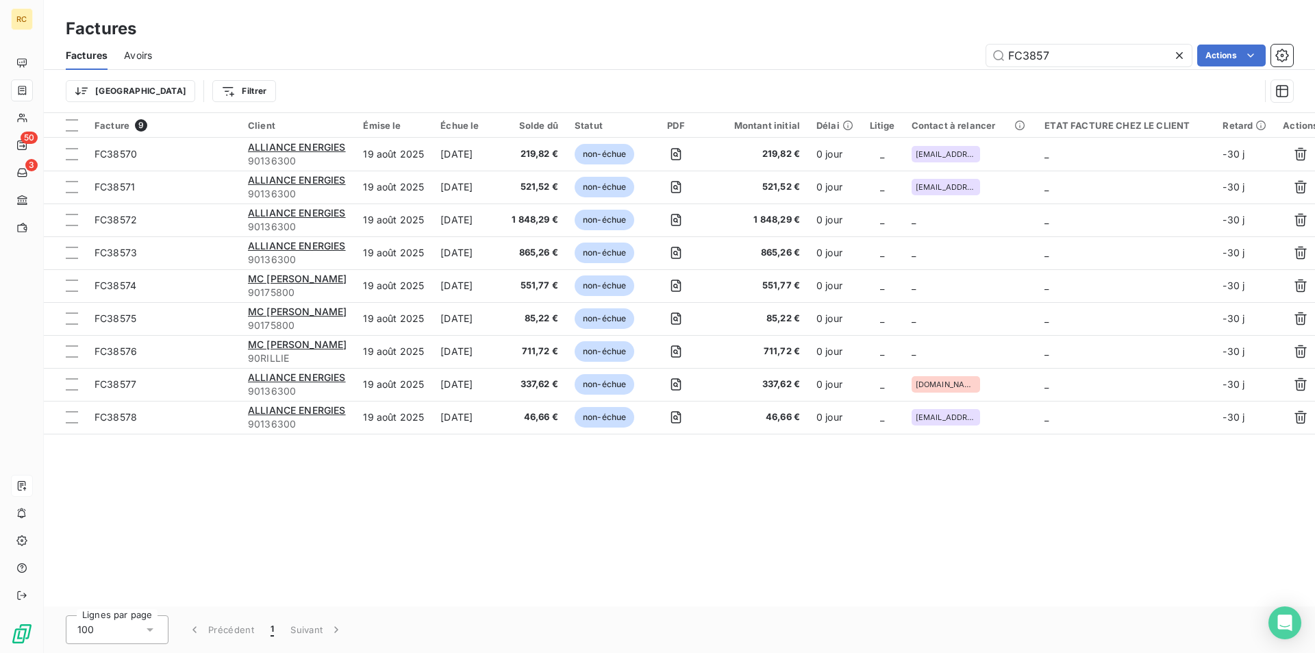
type input "FC38579"
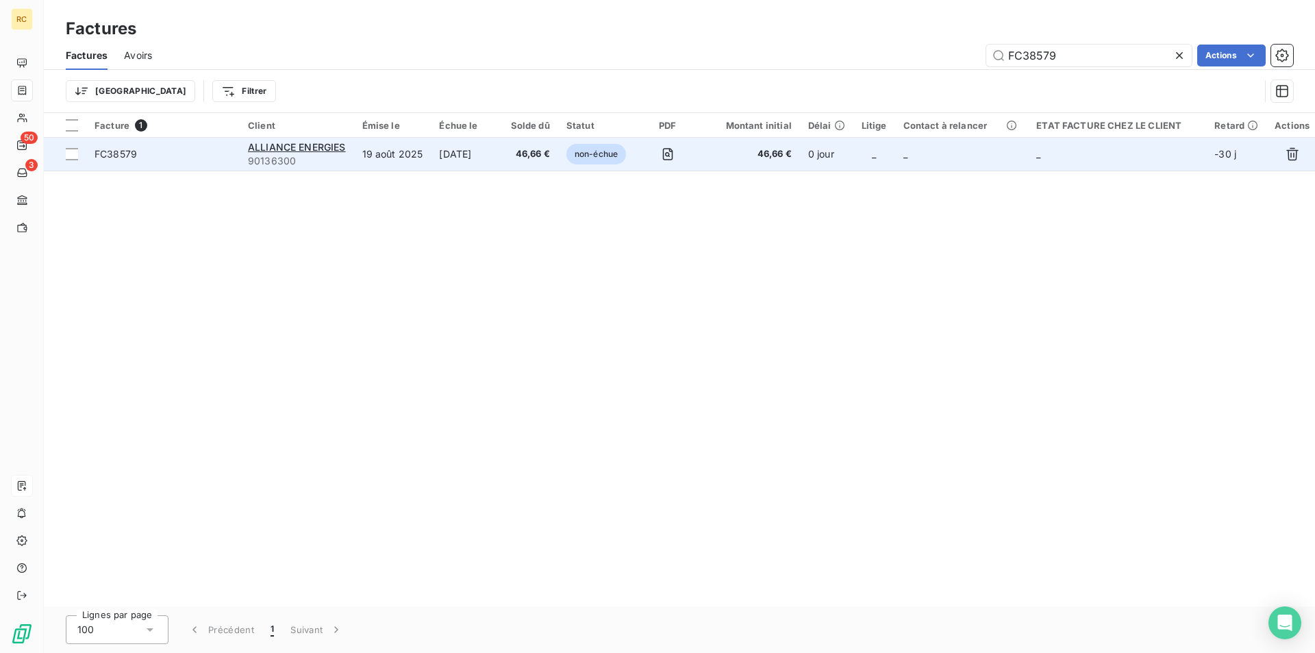
click at [124, 153] on span "FC38579" at bounding box center [116, 154] width 42 height 12
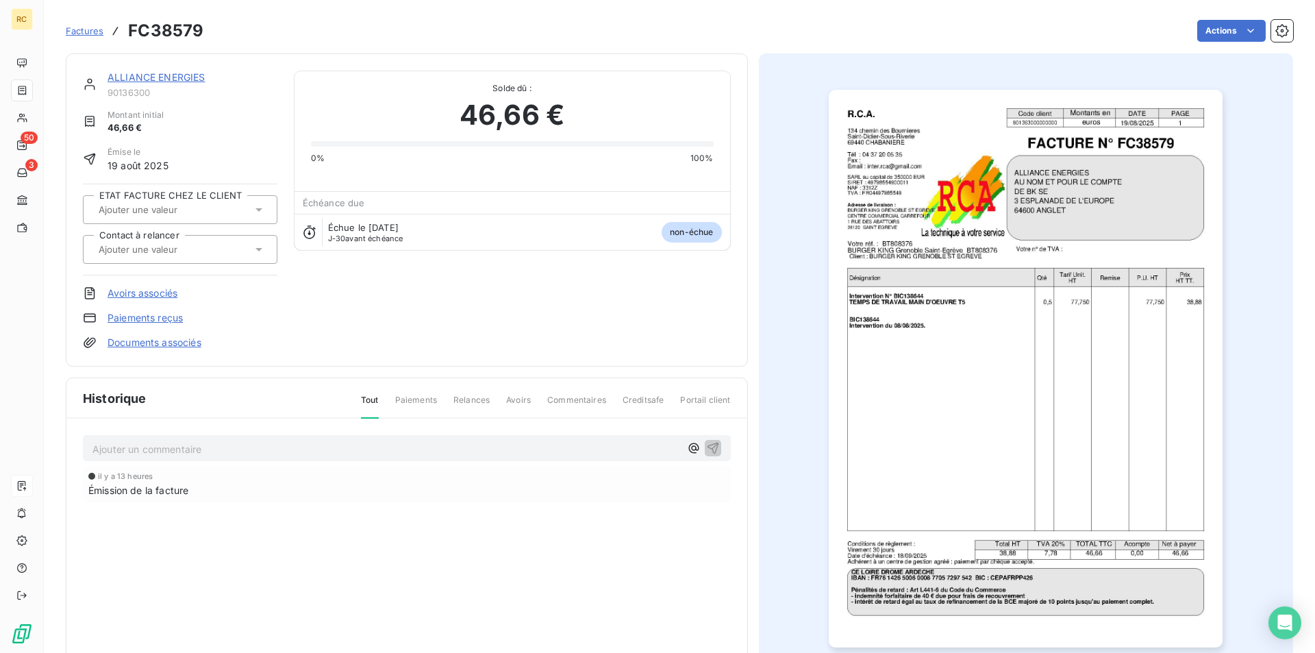
click at [167, 345] on link "Documents associés" at bounding box center [155, 343] width 94 height 14
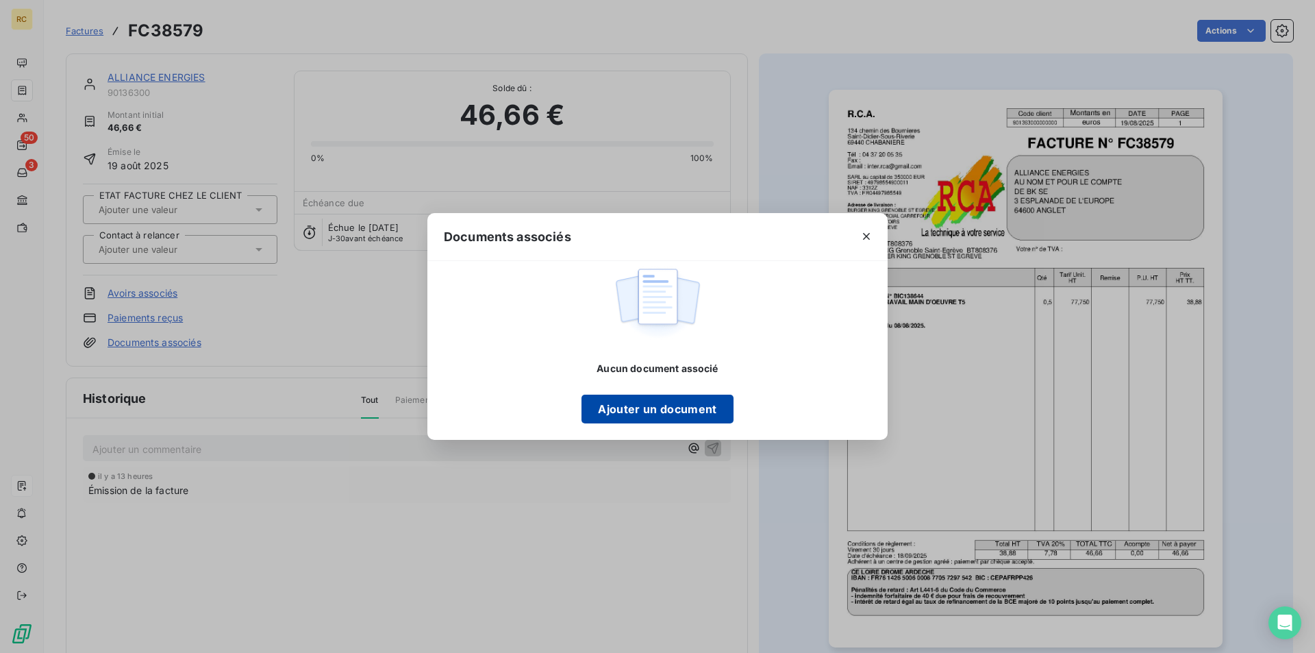
click at [626, 400] on button "Ajouter un document" at bounding box center [657, 409] width 151 height 29
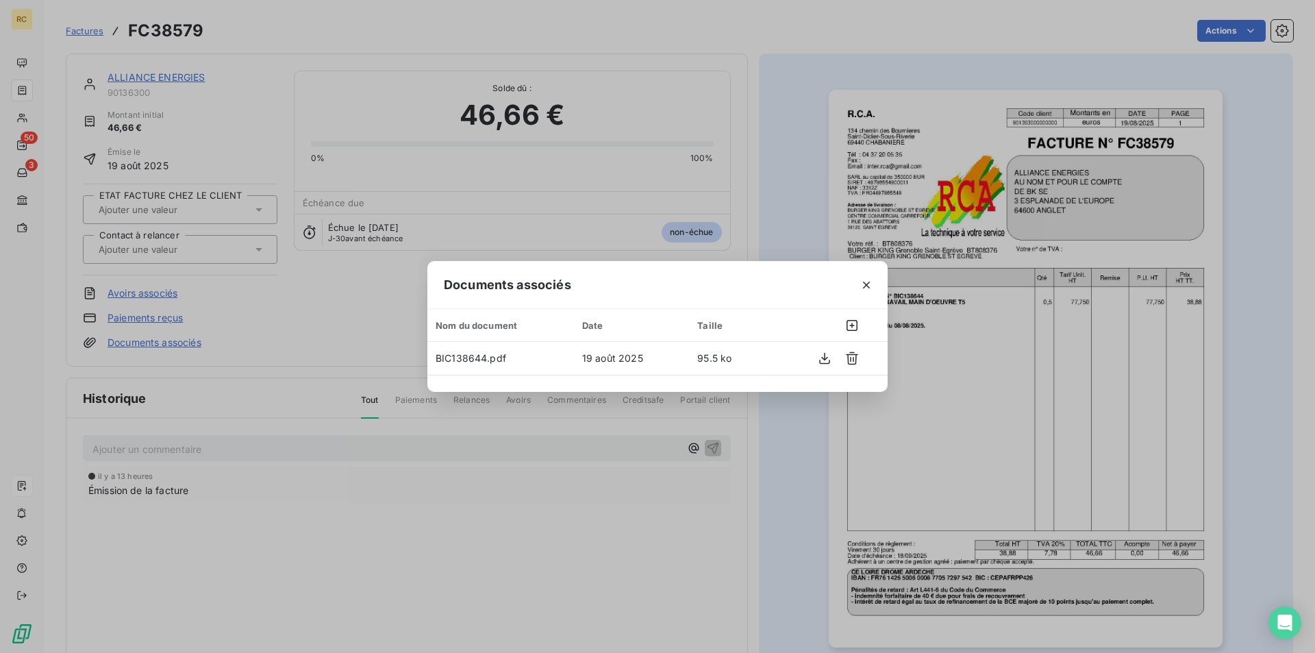
click at [786, 82] on div "Documents associés Nom du document Date Taille BIC138644.pdf 19 août 2025 95.5 …" at bounding box center [657, 326] width 1315 height 653
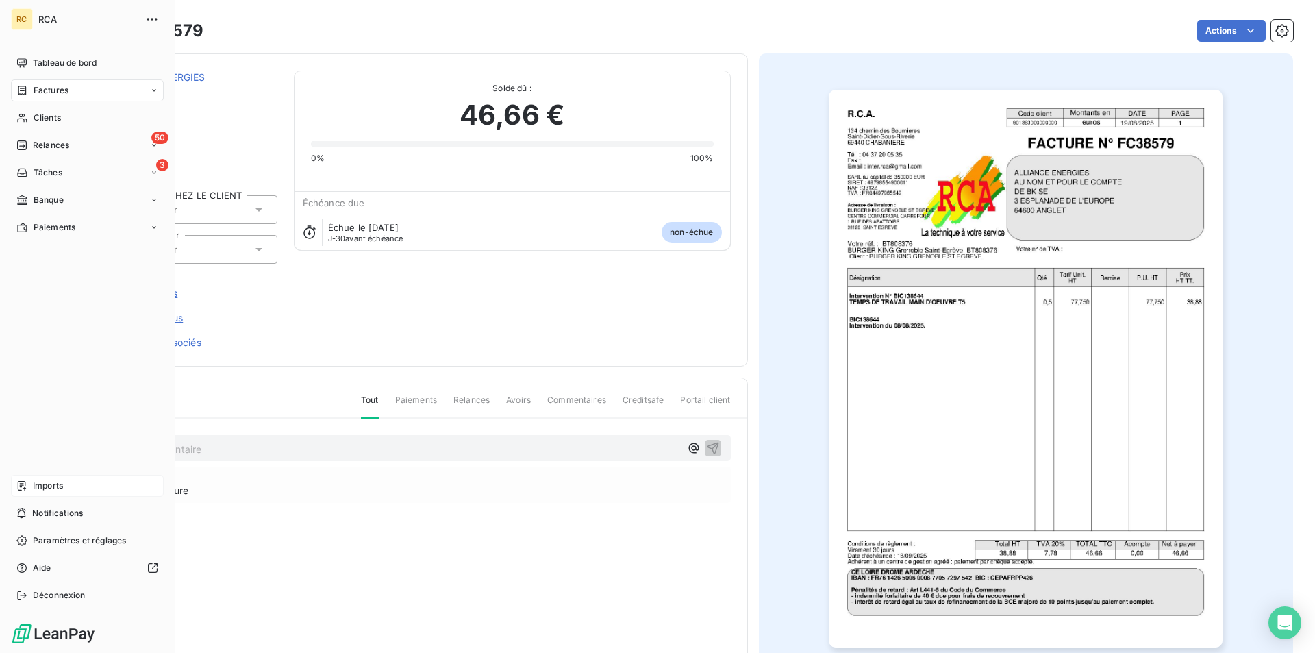
click at [29, 487] on div "Imports" at bounding box center [87, 486] width 153 height 22
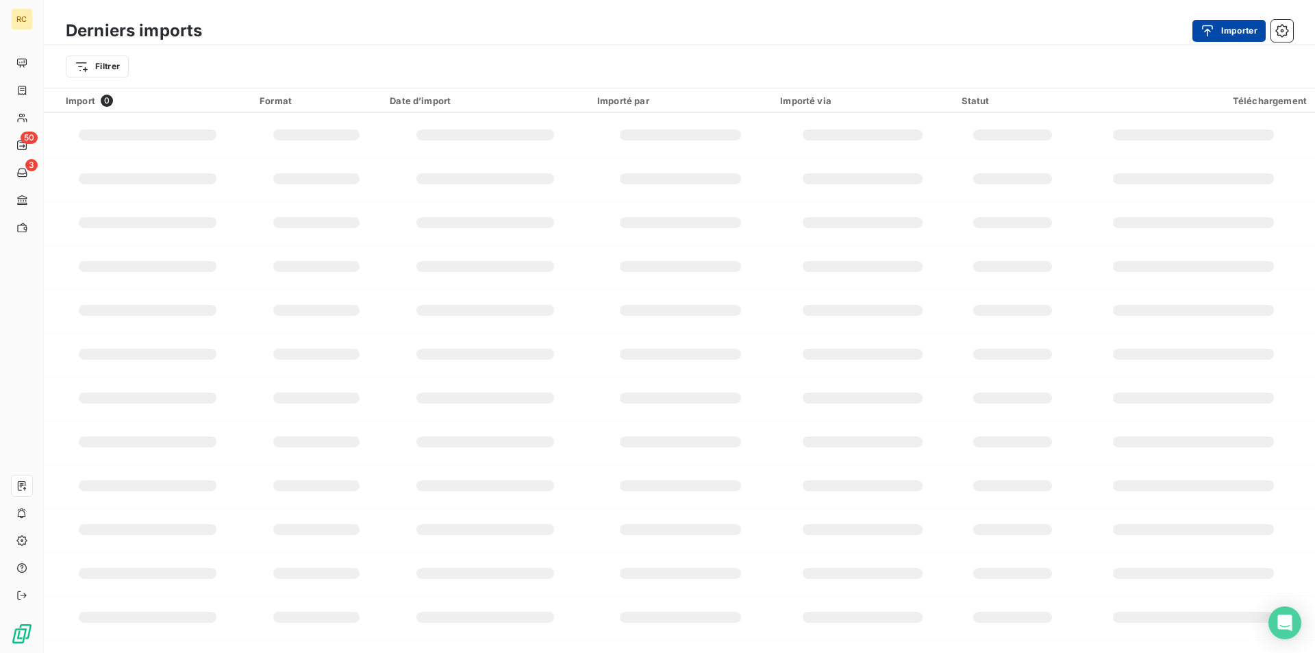
click at [1225, 41] on button "Importer" at bounding box center [1229, 31] width 73 height 22
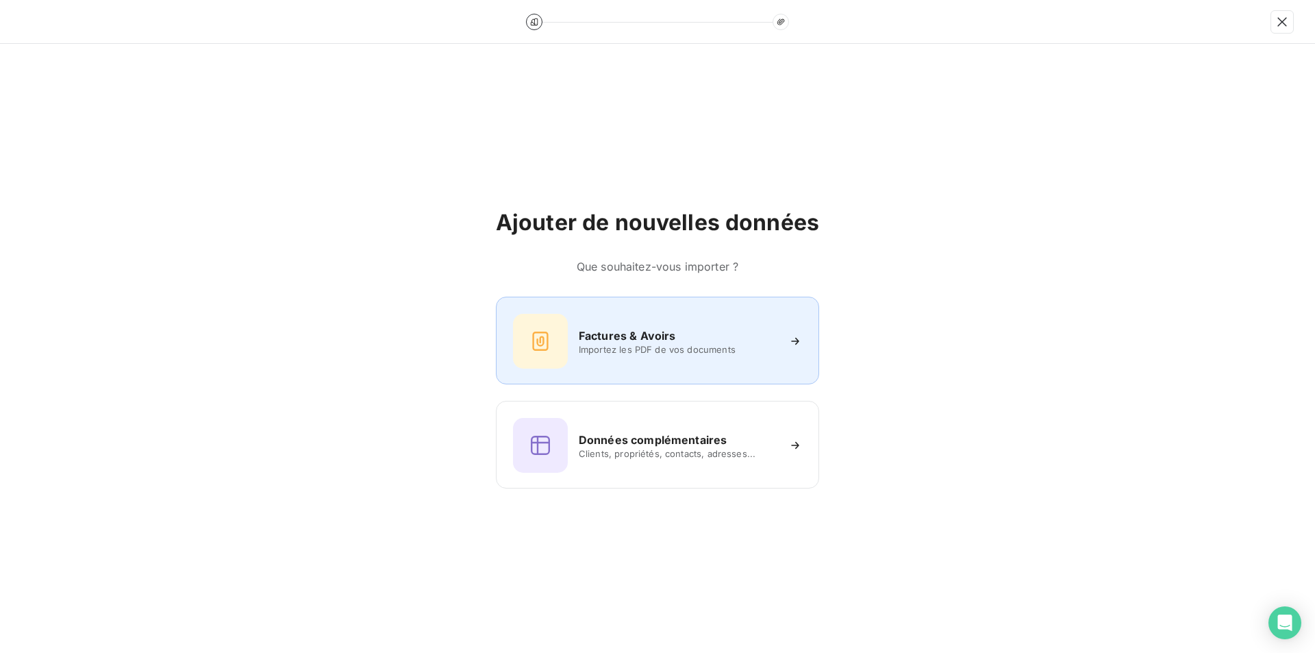
click at [674, 342] on h6 "Factures & Avoirs" at bounding box center [627, 335] width 97 height 16
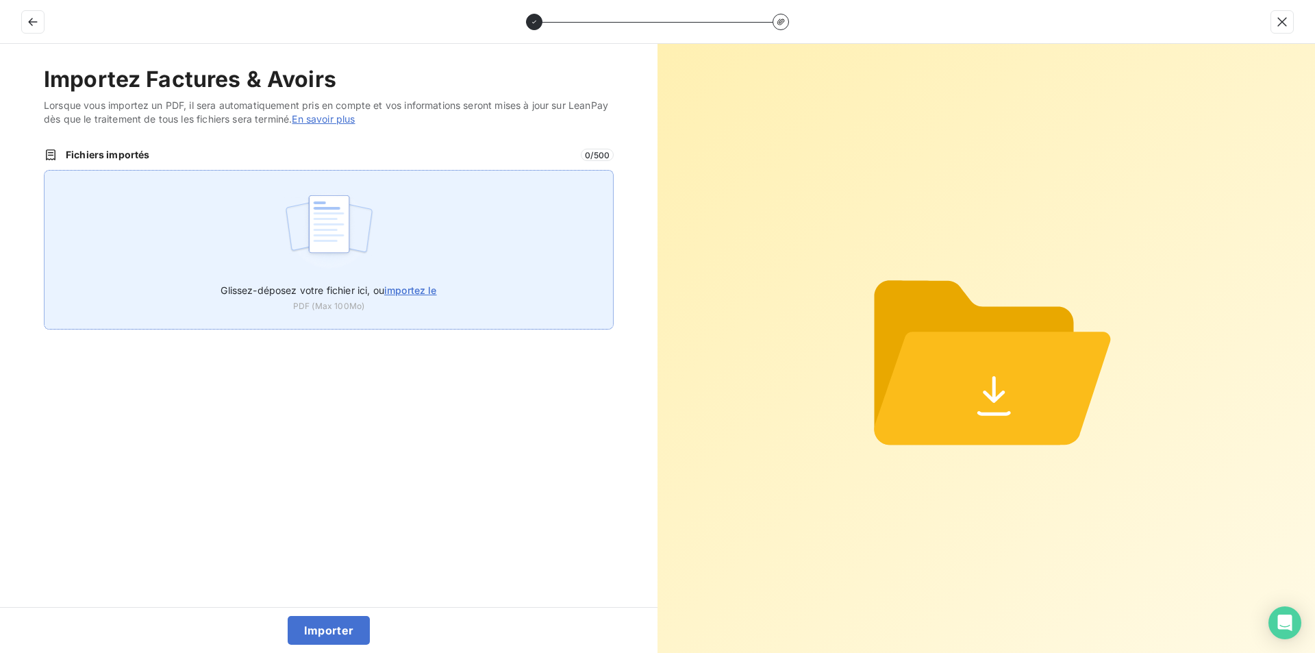
click at [420, 291] on span "importez le" at bounding box center [410, 290] width 53 height 12
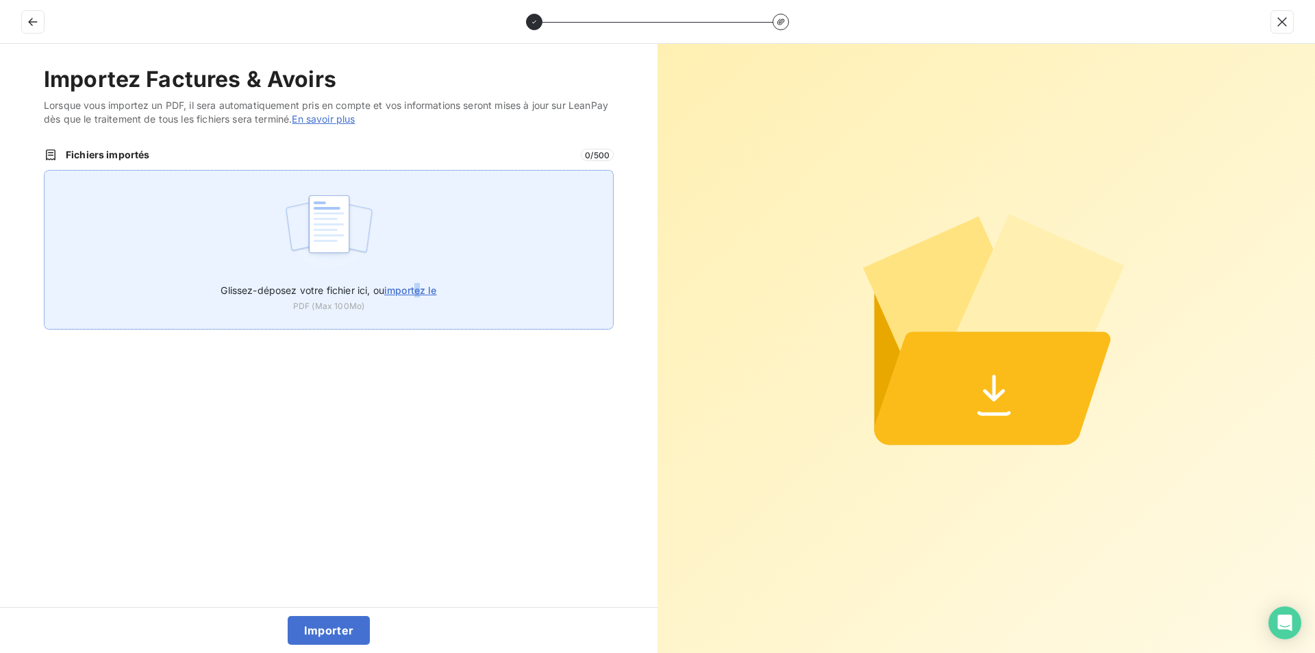
type input "C:\fakepath\FC38580.pdf"
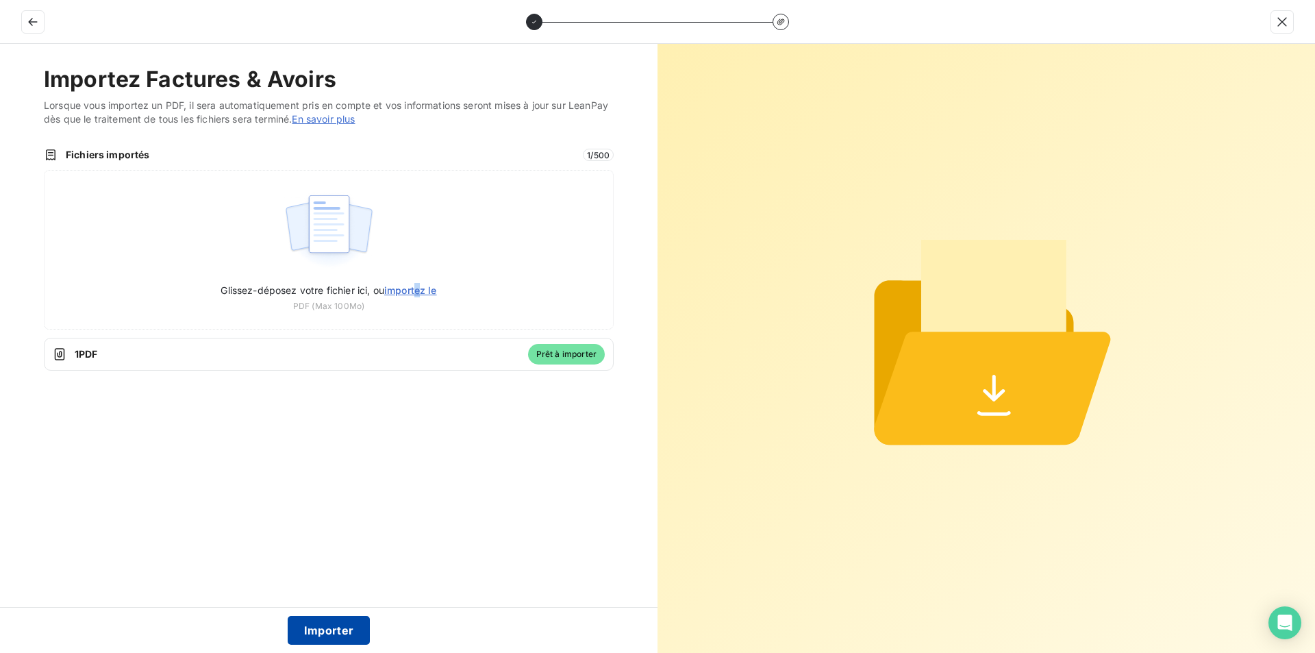
click at [314, 621] on button "Importer" at bounding box center [329, 630] width 83 height 29
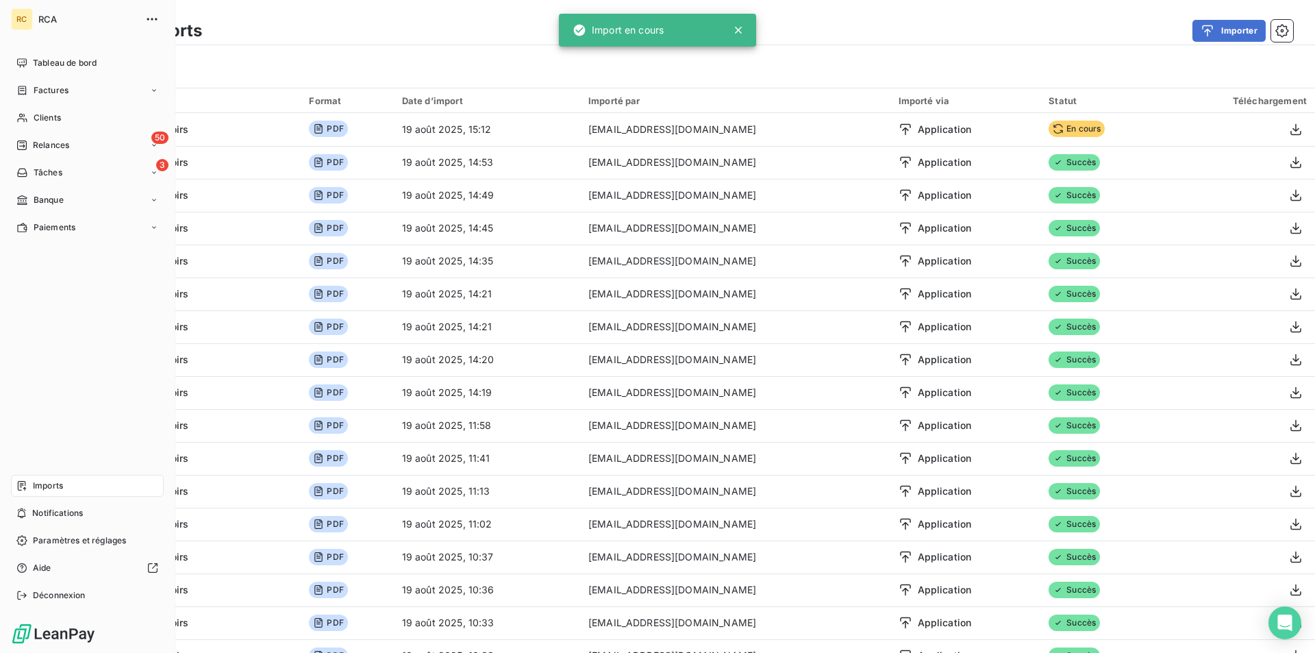
click at [26, 92] on icon at bounding box center [22, 90] width 8 height 9
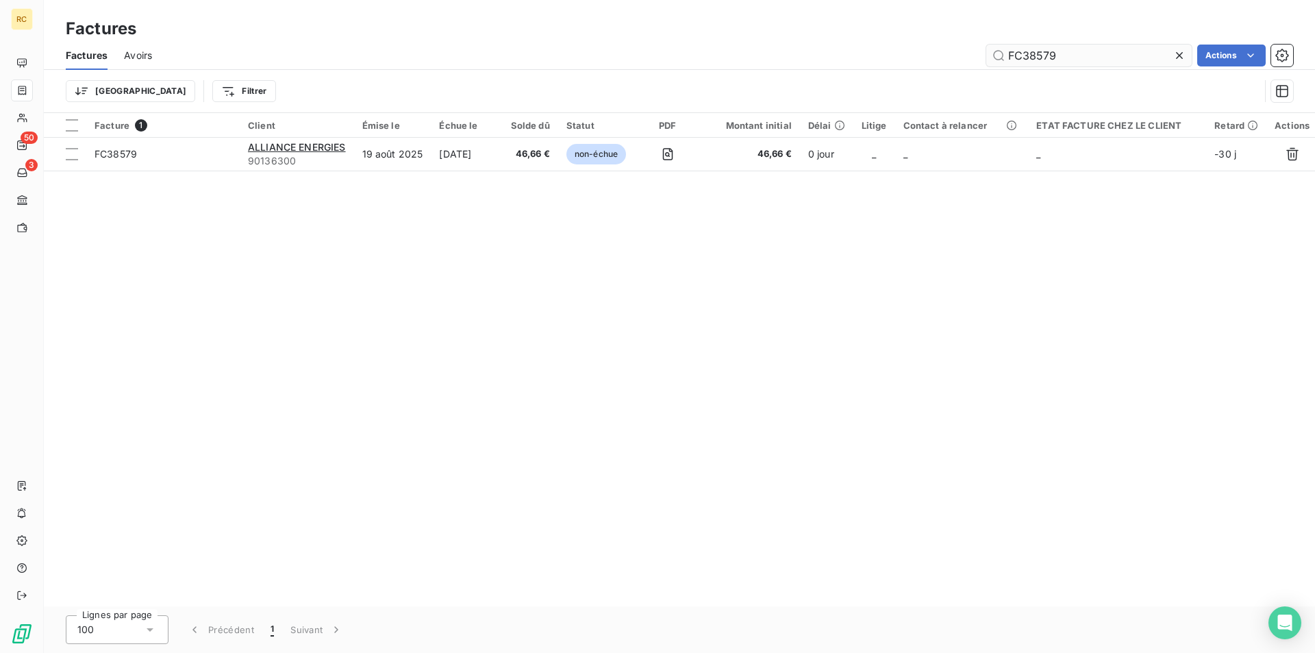
drag, startPoint x: 1050, startPoint y: 53, endPoint x: 1042, endPoint y: 51, distance: 8.5
click at [1042, 51] on input "FC38579" at bounding box center [1089, 56] width 206 height 22
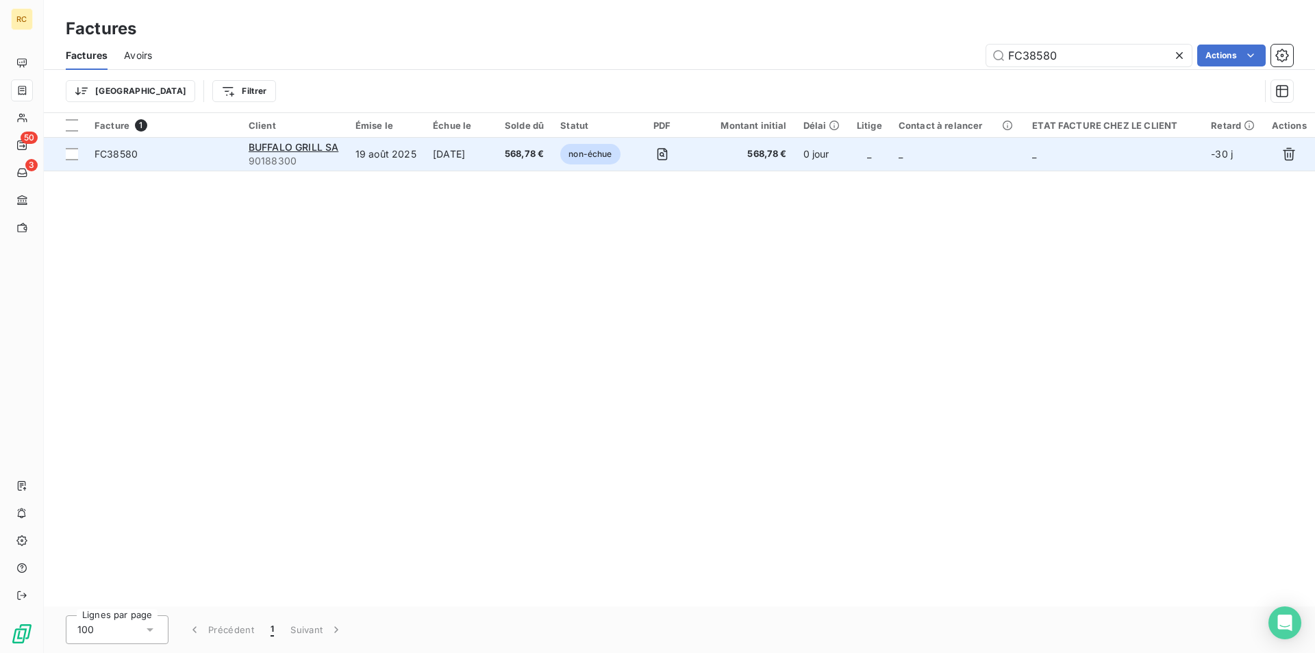
type input "FC38580"
click at [125, 153] on span "FC38580" at bounding box center [116, 154] width 43 height 12
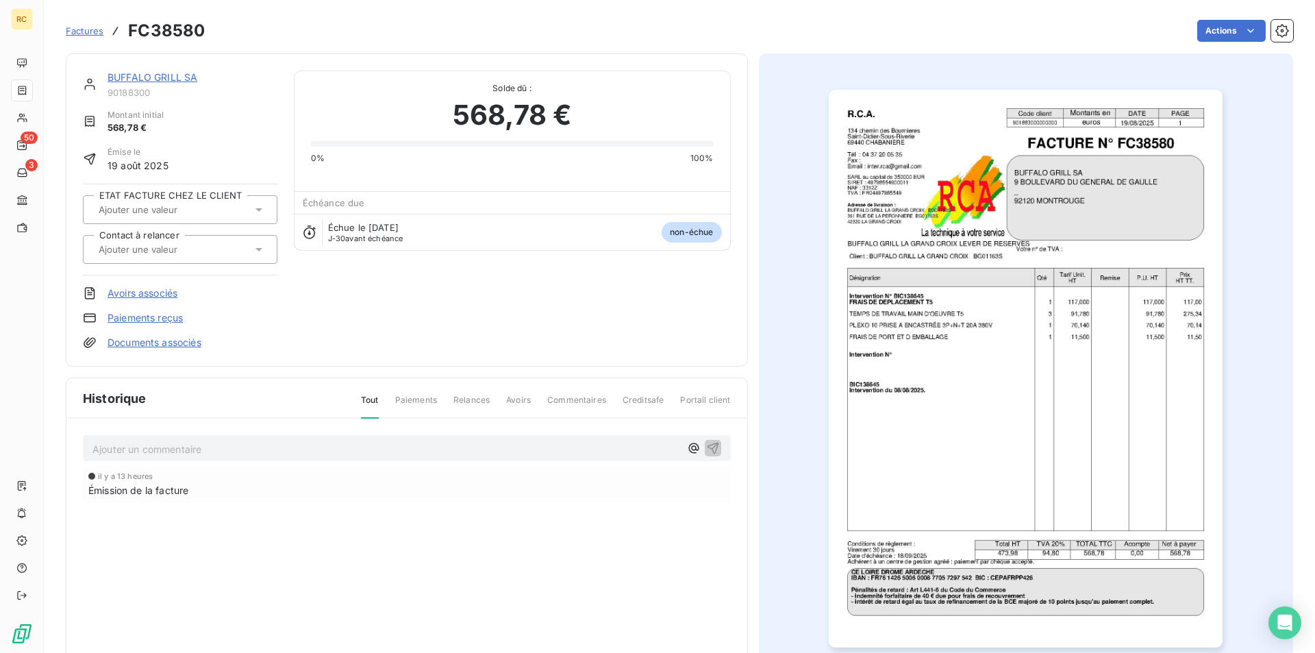
click at [177, 345] on link "Documents associés" at bounding box center [155, 343] width 94 height 14
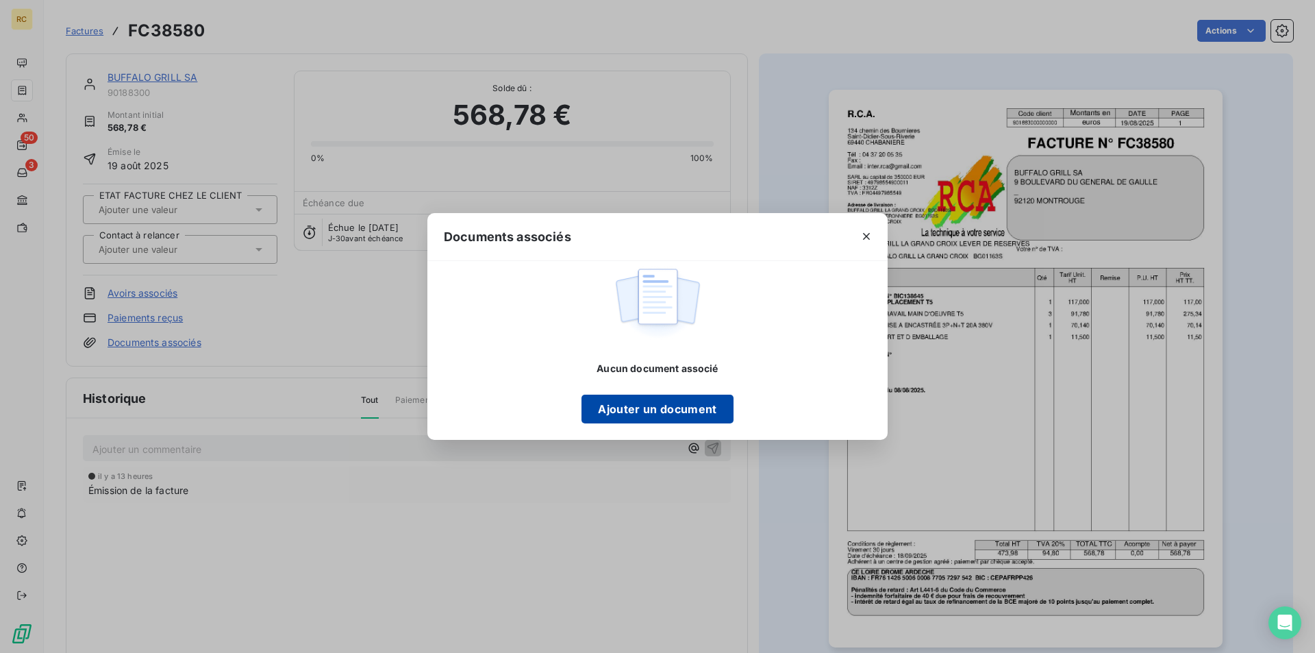
click at [680, 407] on button "Ajouter un document" at bounding box center [657, 409] width 151 height 29
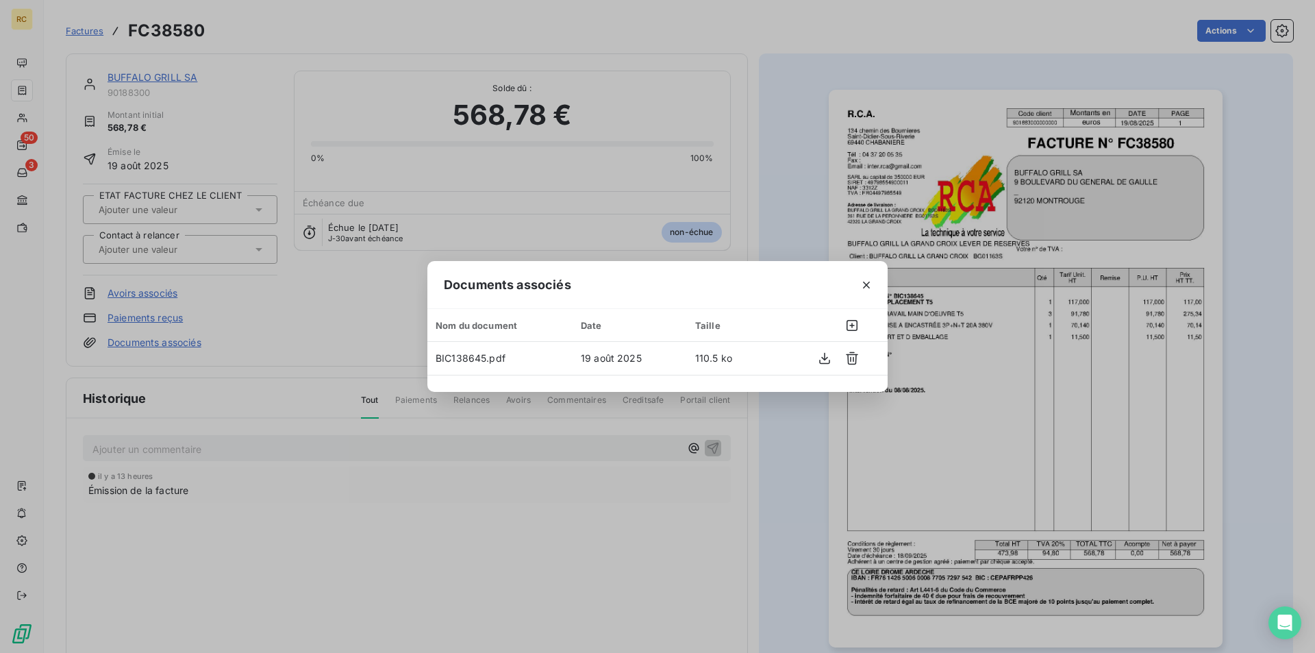
click at [802, 136] on div "Documents associés Nom du document Date Taille BIC138645.pdf 19 août 2025 110.5…" at bounding box center [657, 326] width 1315 height 653
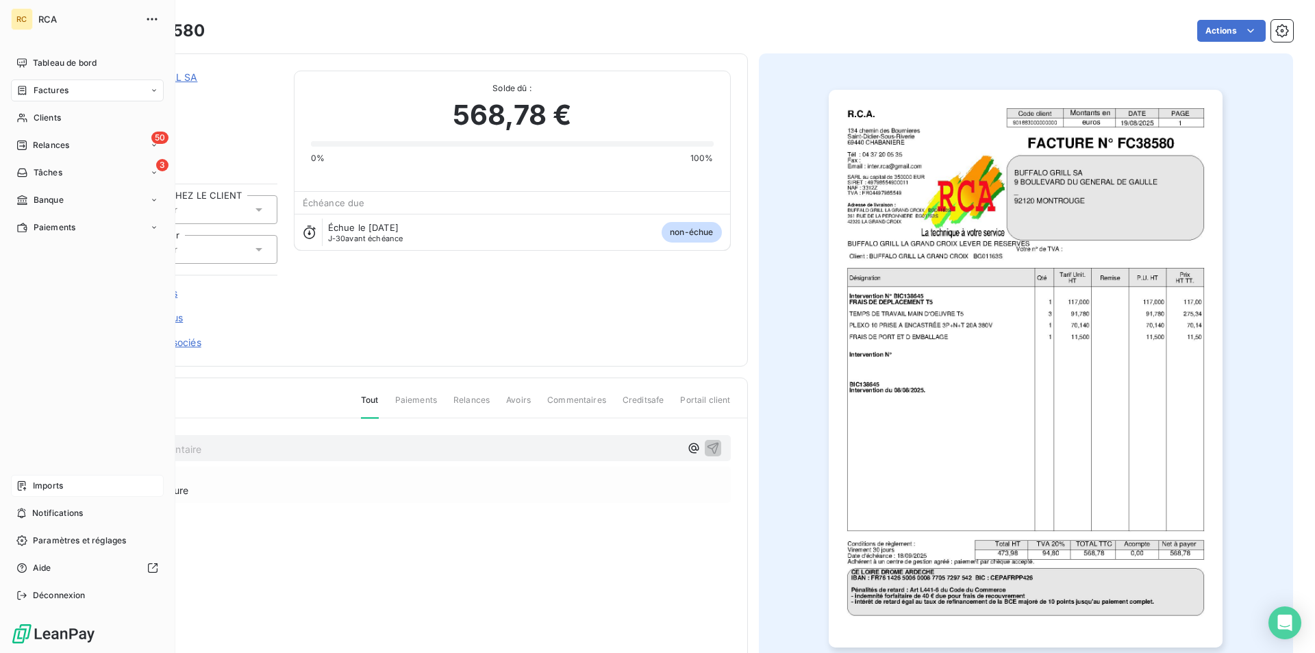
click at [45, 482] on span "Imports" at bounding box center [48, 486] width 30 height 12
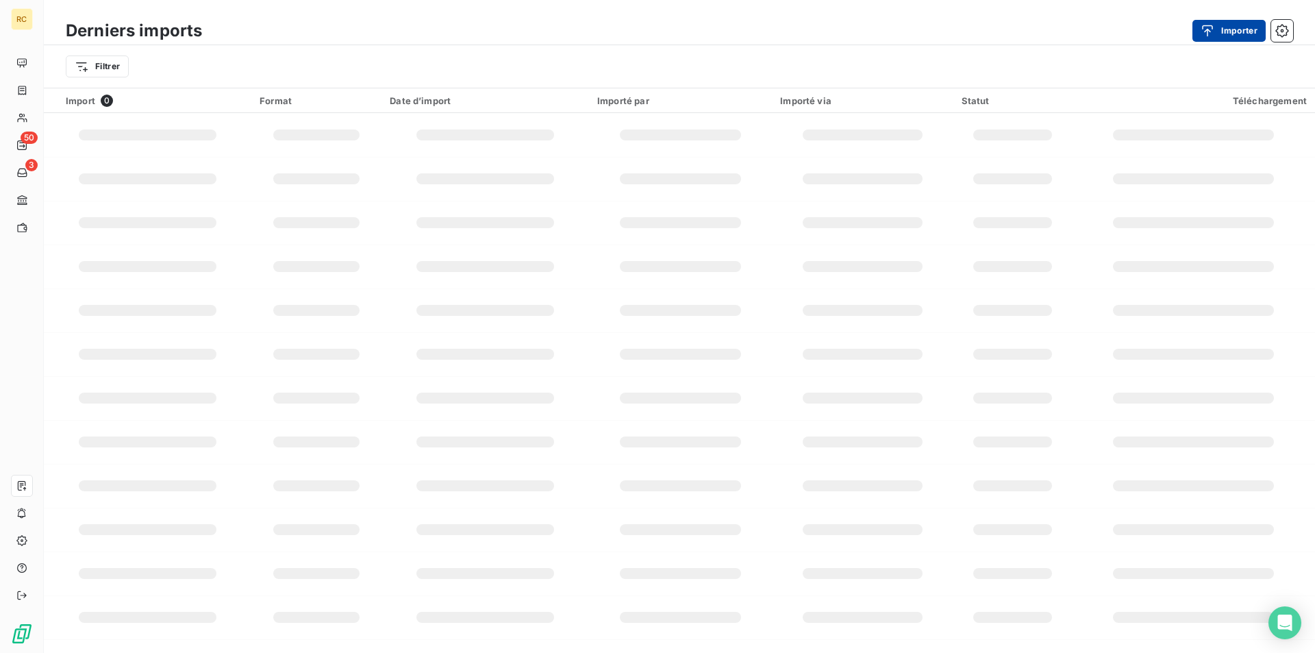
click at [1230, 28] on button "Importer" at bounding box center [1229, 31] width 73 height 22
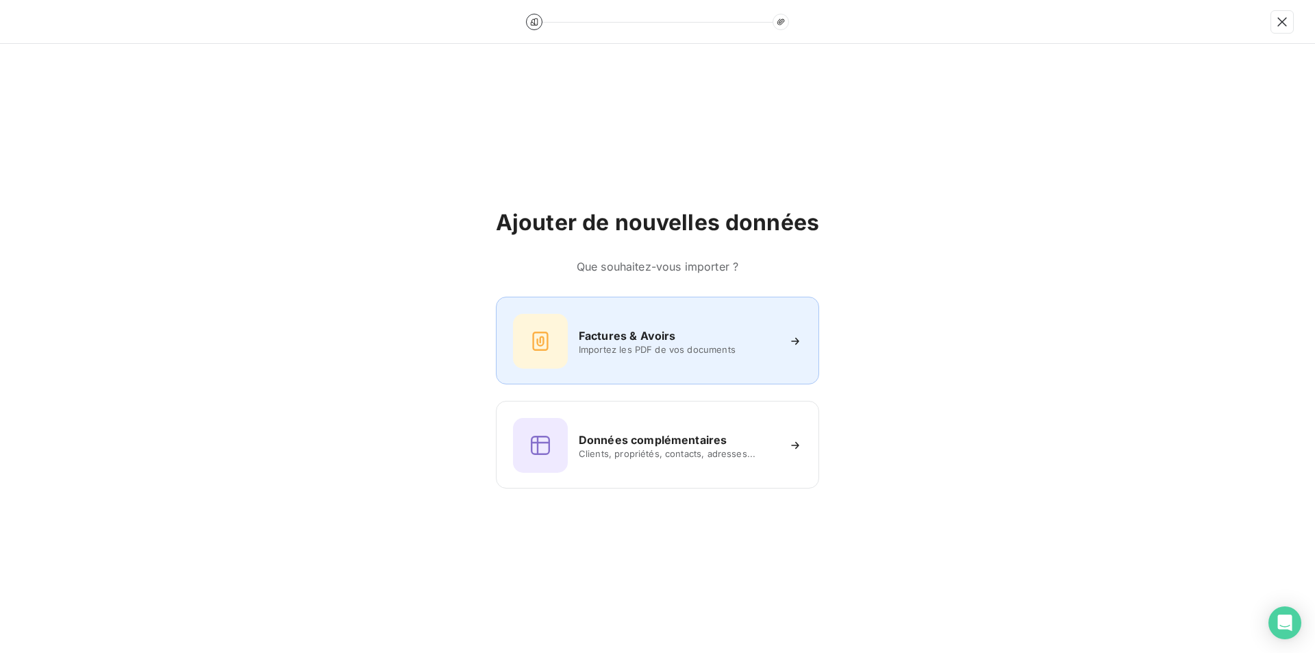
click at [680, 338] on div "Factures & Avoirs" at bounding box center [678, 335] width 199 height 16
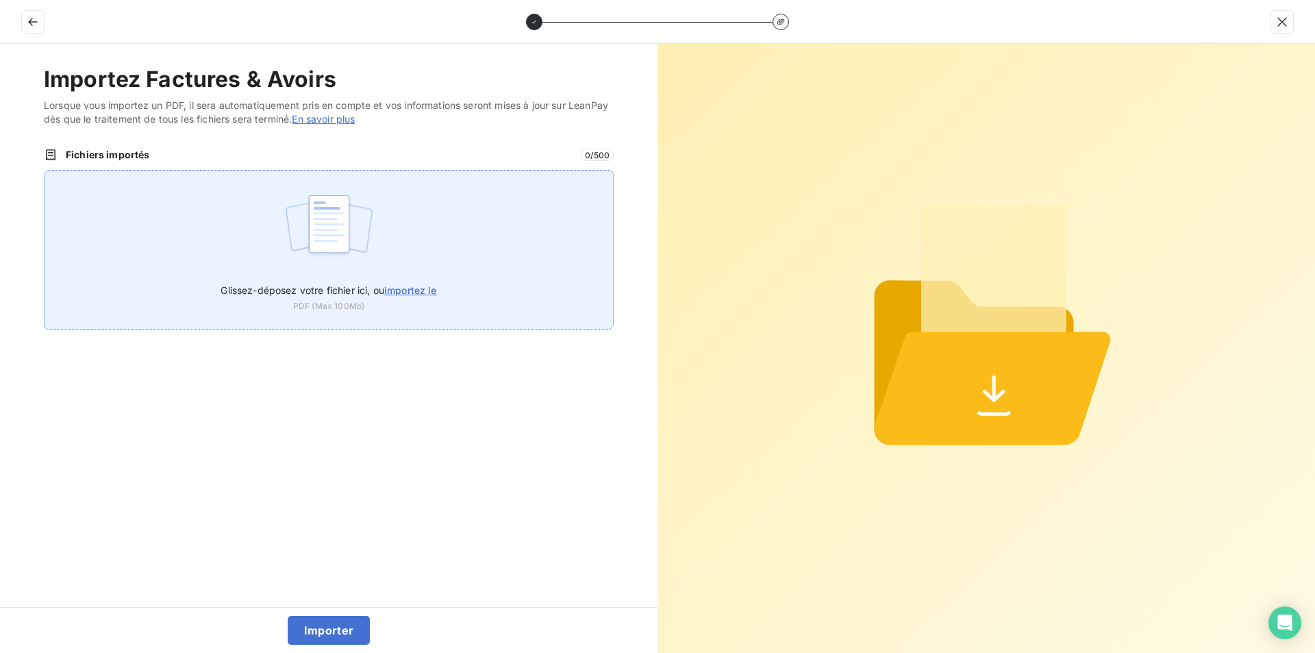
click at [405, 285] on span "importez le" at bounding box center [410, 290] width 53 height 12
click at [45, 171] on input "Glissez-déposez votre fichier ici, ou importez le" at bounding box center [44, 170] width 1 height 1
type input "C:\fakepath\FC38581.pdf"
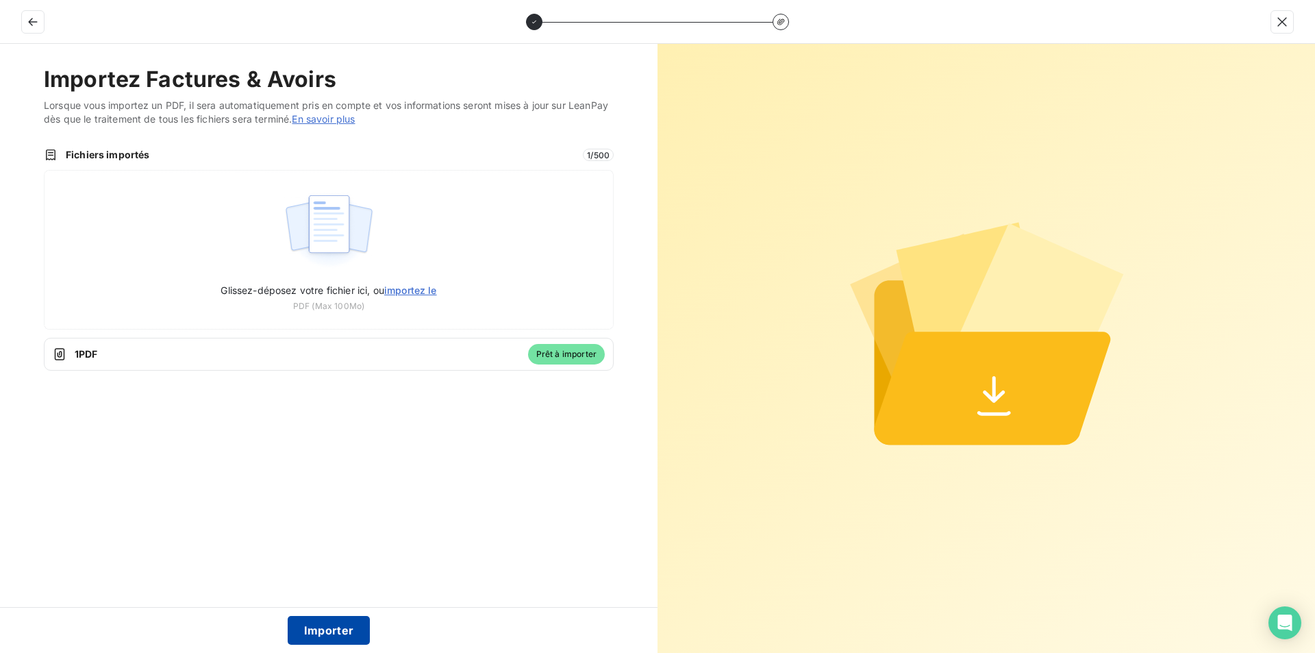
click at [325, 628] on button "Importer" at bounding box center [329, 630] width 83 height 29
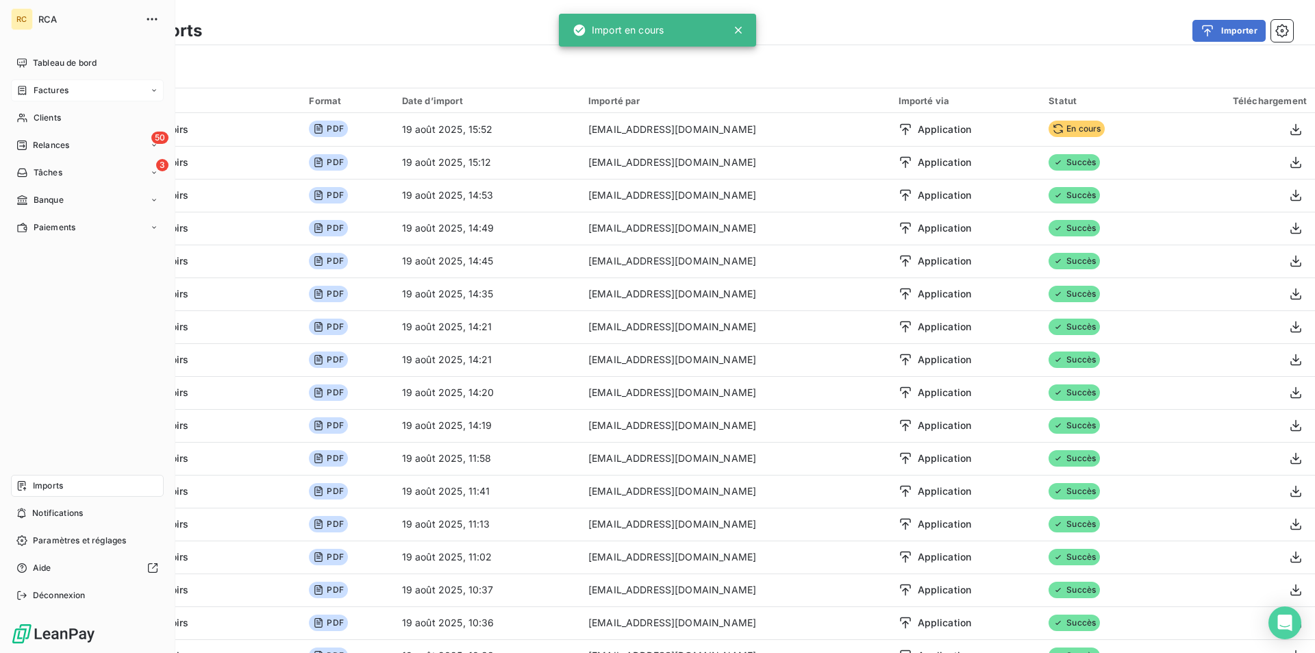
click at [52, 88] on span "Factures" at bounding box center [51, 90] width 35 height 12
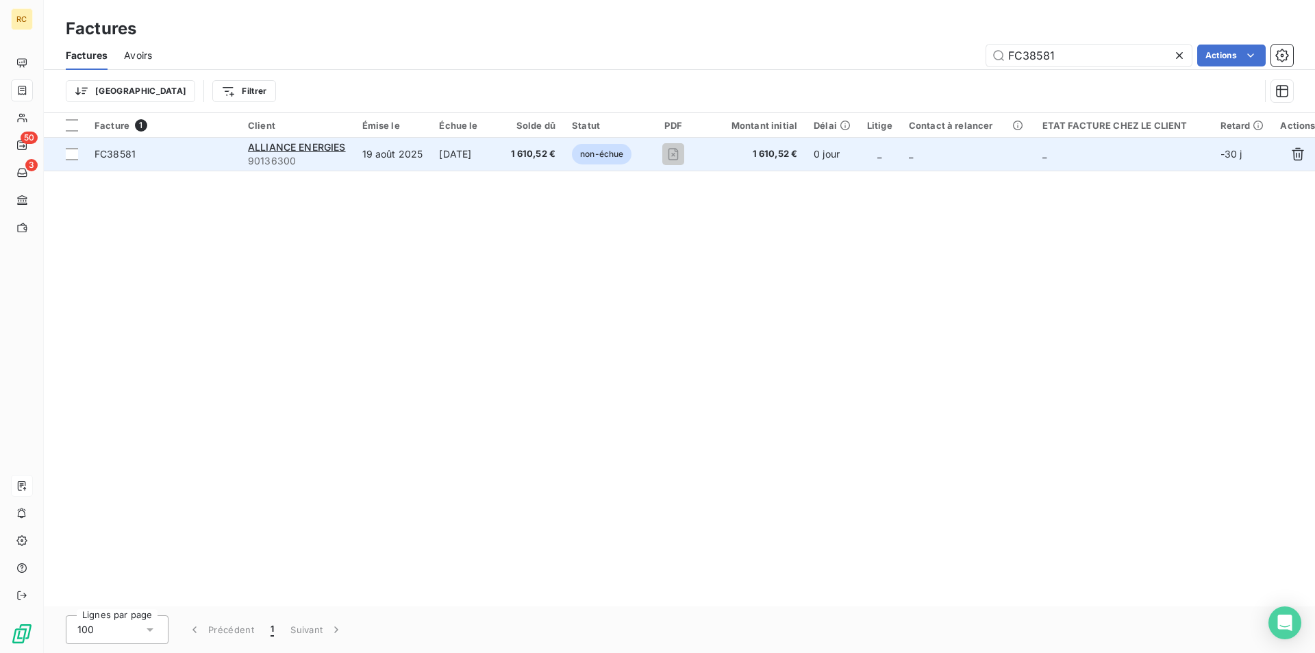
type input "FC38581"
click at [125, 160] on div "FC38581" at bounding box center [115, 154] width 41 height 14
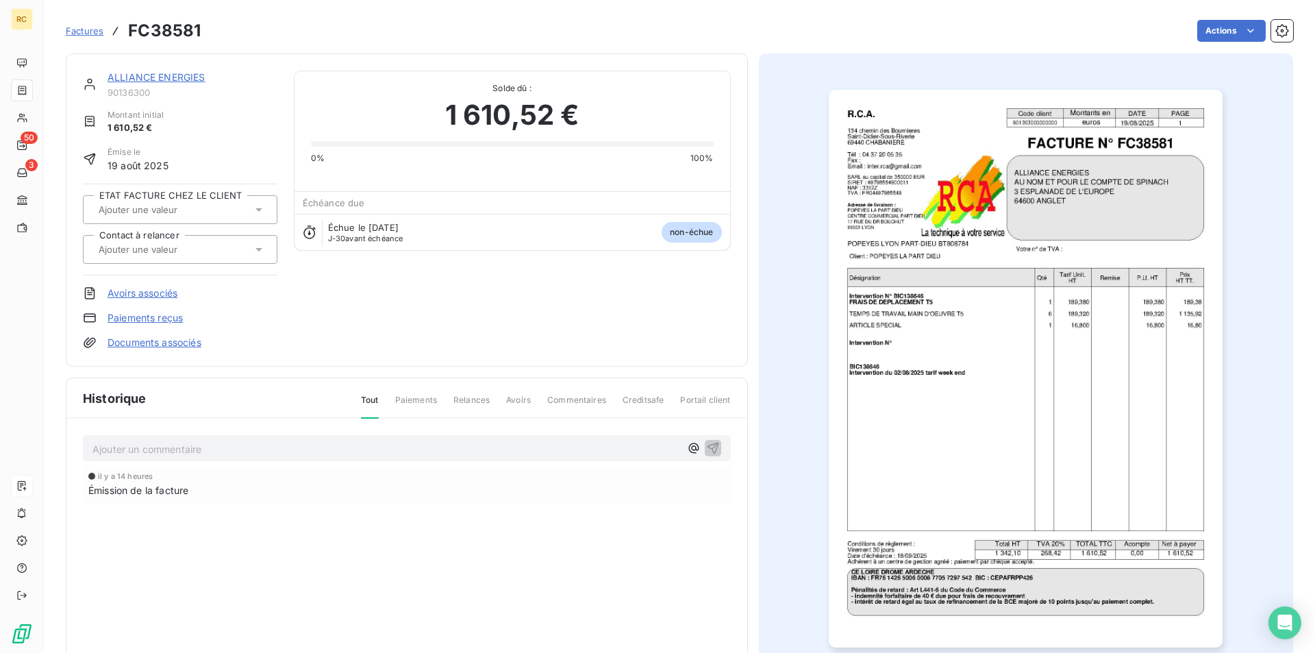
click at [164, 342] on link "Documents associés" at bounding box center [155, 343] width 94 height 14
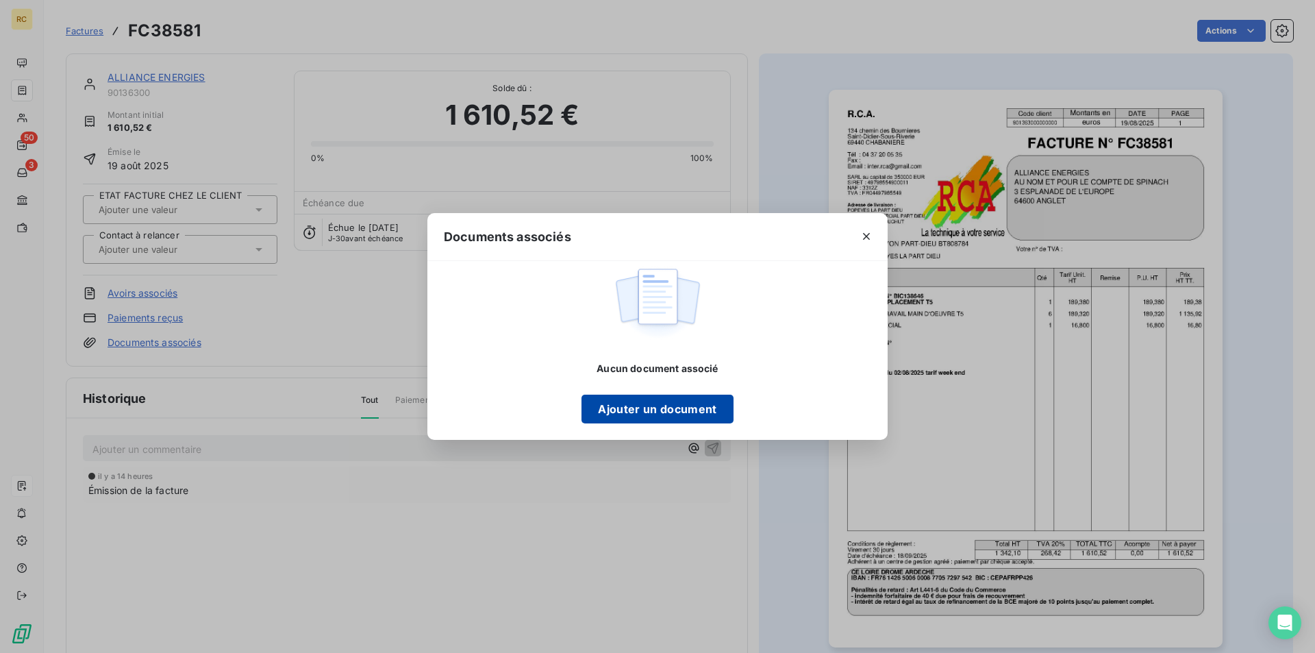
click at [706, 401] on button "Ajouter un document" at bounding box center [657, 409] width 151 height 29
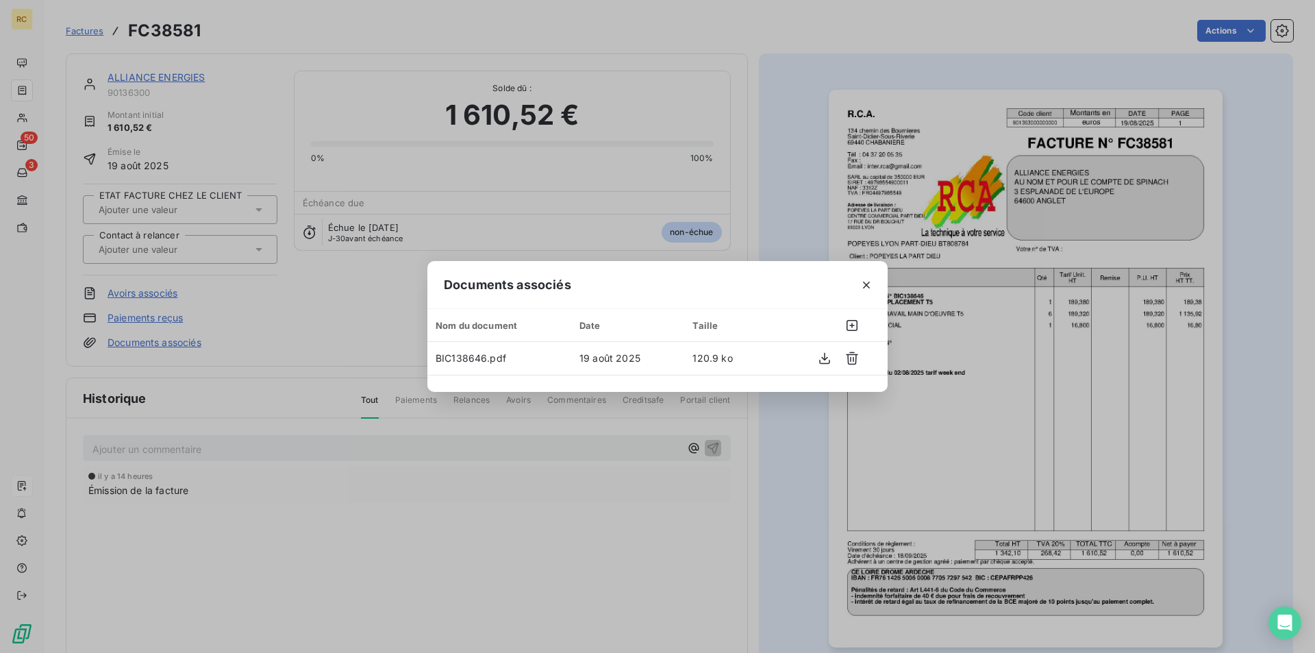
click at [257, 244] on div "Documents associés Nom du document Date Taille BIC138646.pdf 19 août 2025 120.9…" at bounding box center [657, 326] width 1315 height 653
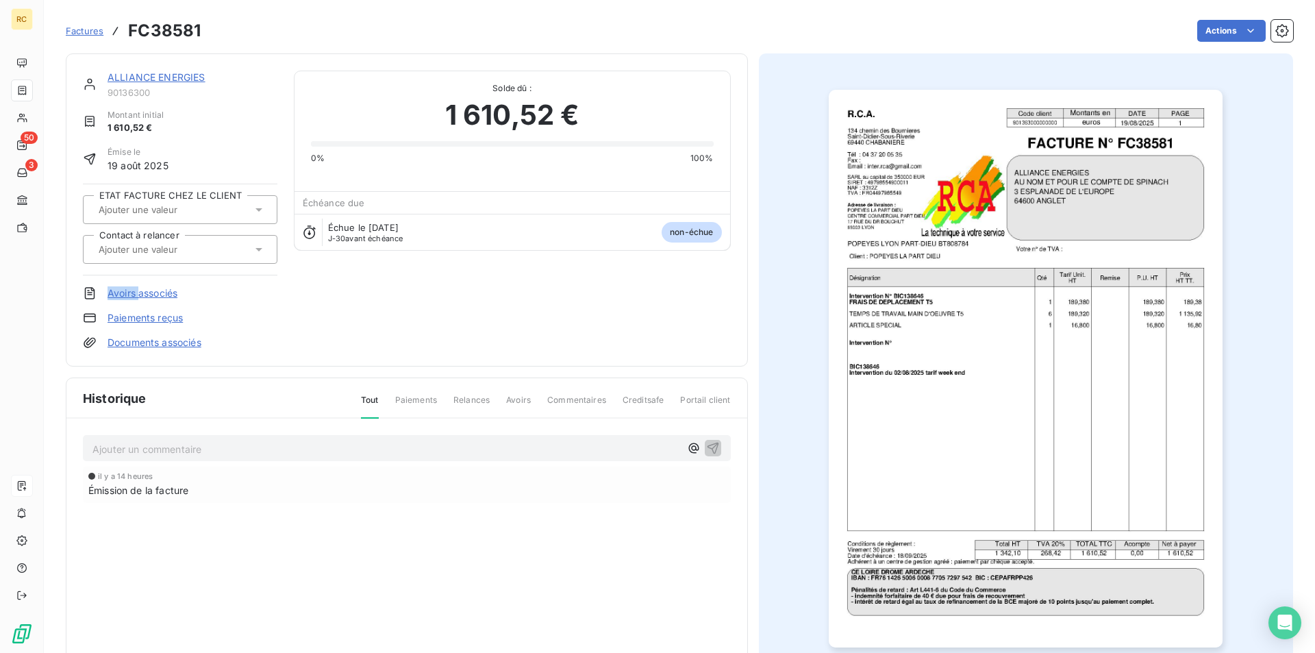
click at [257, 244] on icon at bounding box center [259, 250] width 14 height 14
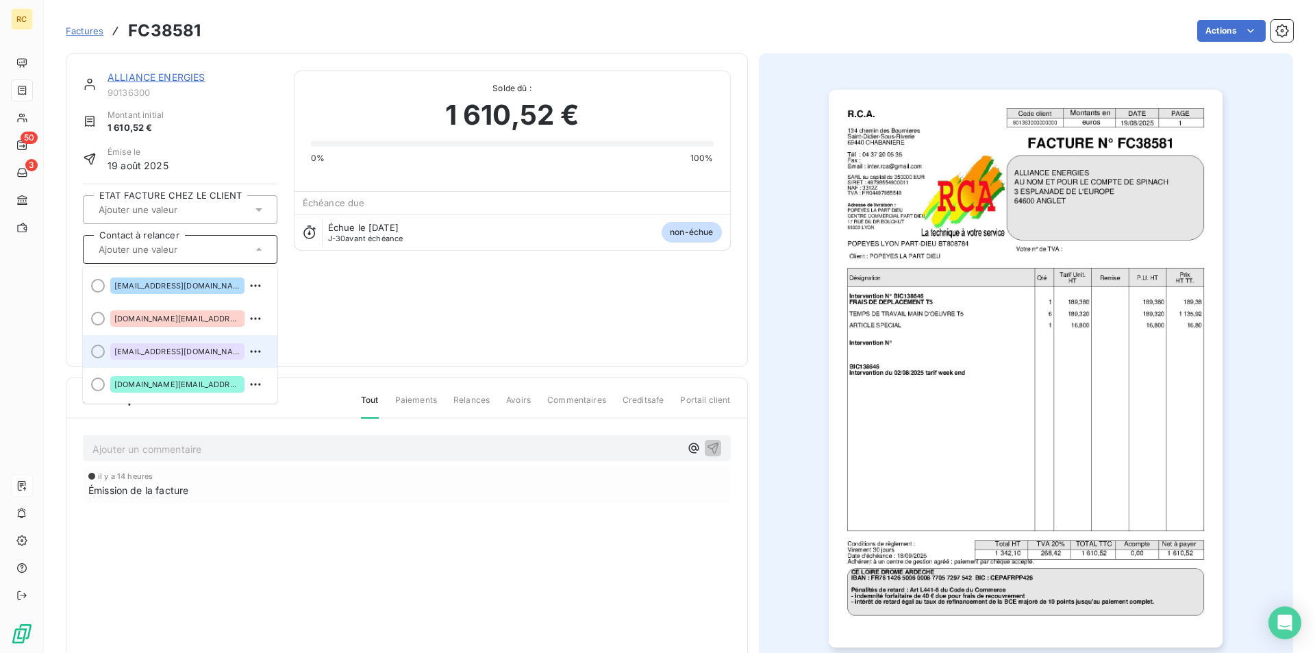
click at [201, 351] on span "[EMAIL_ADDRESS][DOMAIN_NAME]" at bounding box center [177, 351] width 126 height 8
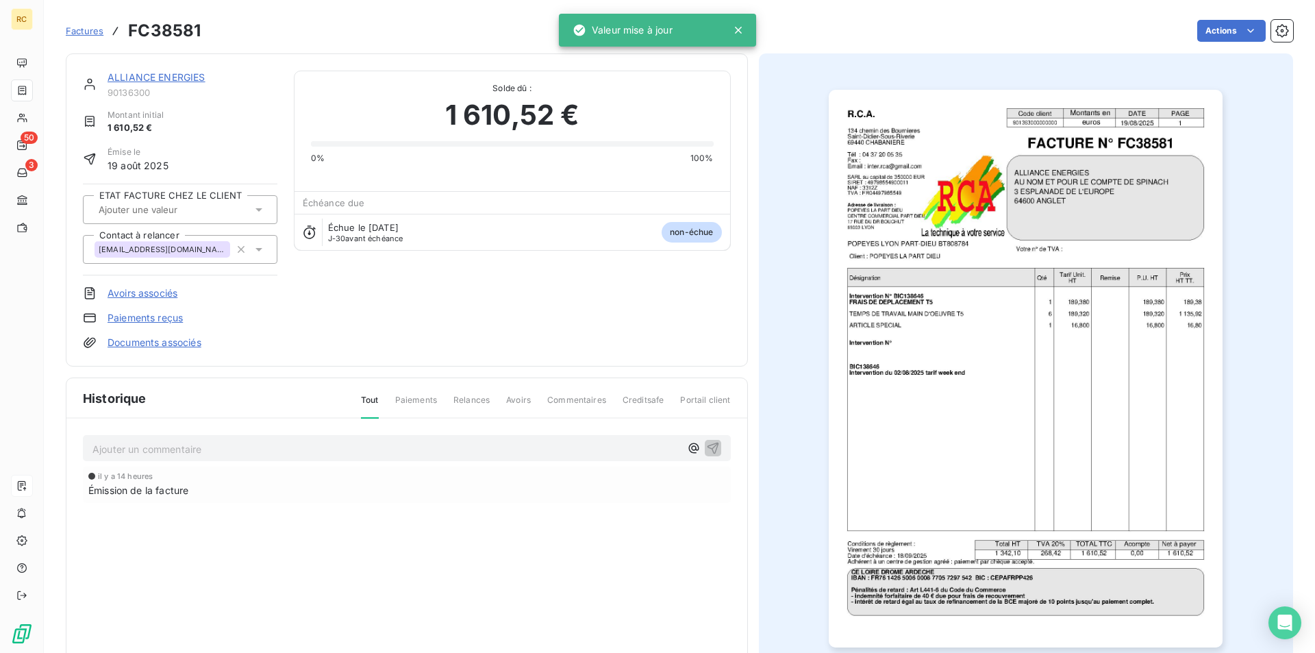
click at [357, 313] on div "ALLIANCE ENERGIES 90136300 Montant initial 1 610,52 € Émise le 19 août 2025 ETA…" at bounding box center [407, 210] width 648 height 279
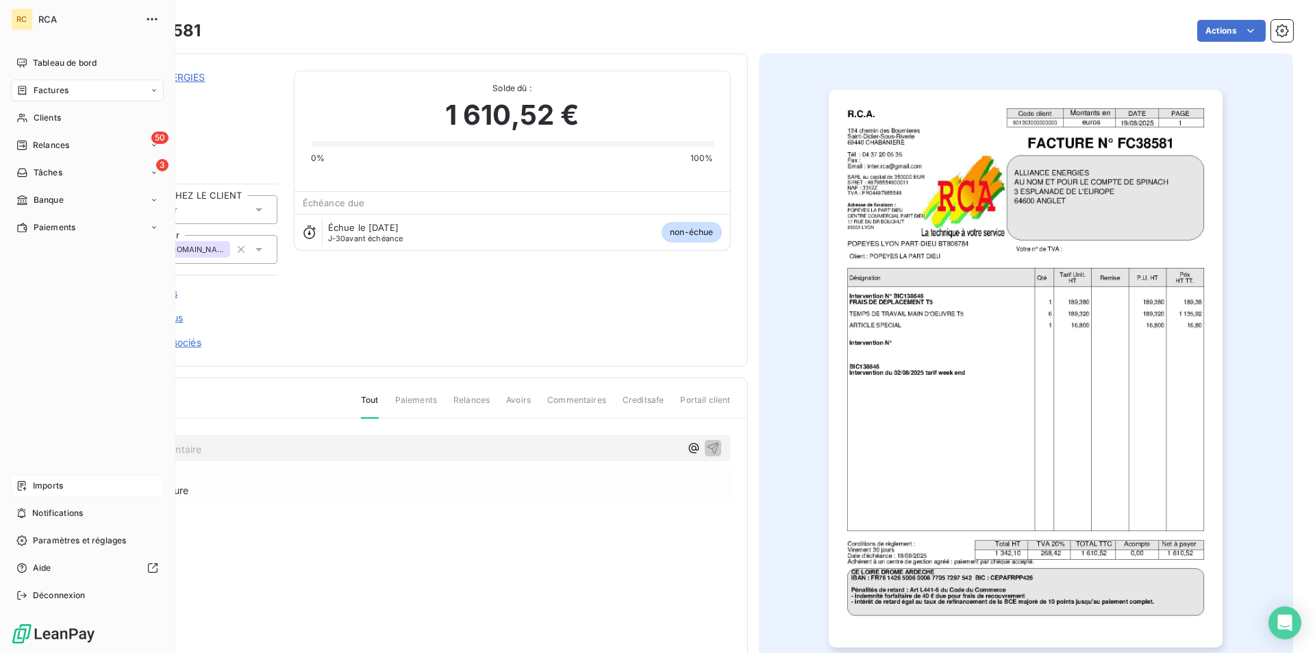
click at [50, 93] on span "Factures" at bounding box center [51, 90] width 35 height 12
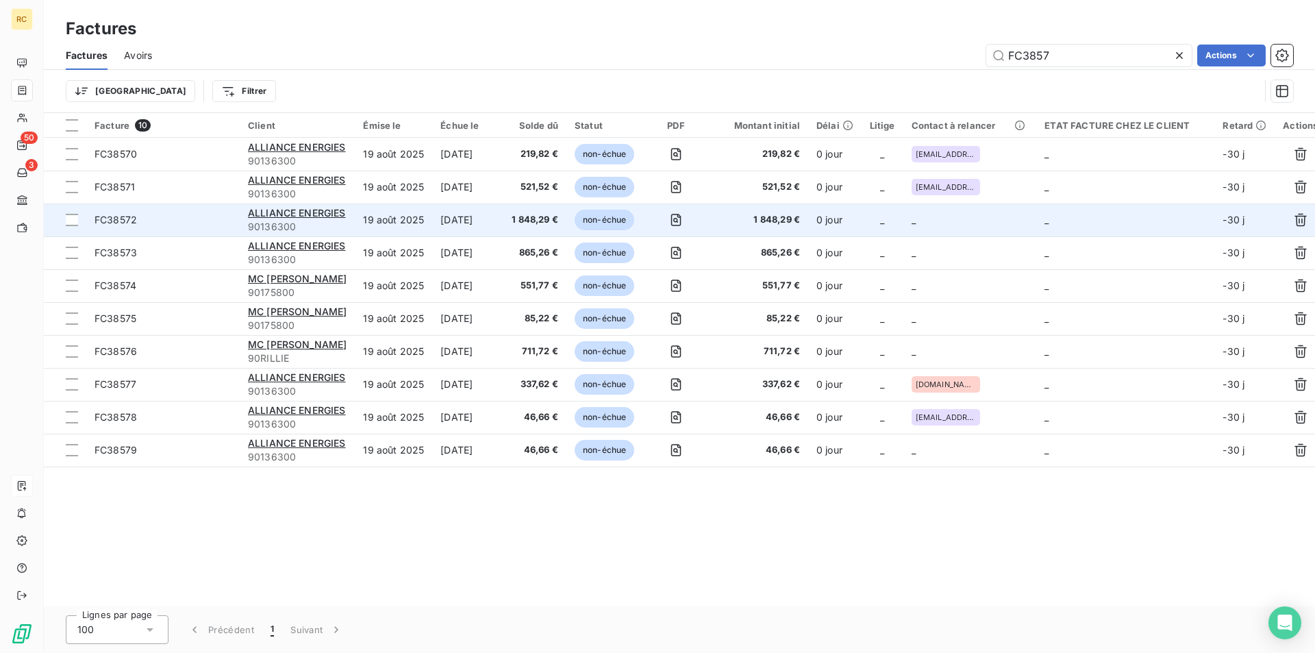
type input "FC3857"
click at [126, 217] on span "FC38572" at bounding box center [116, 220] width 42 height 12
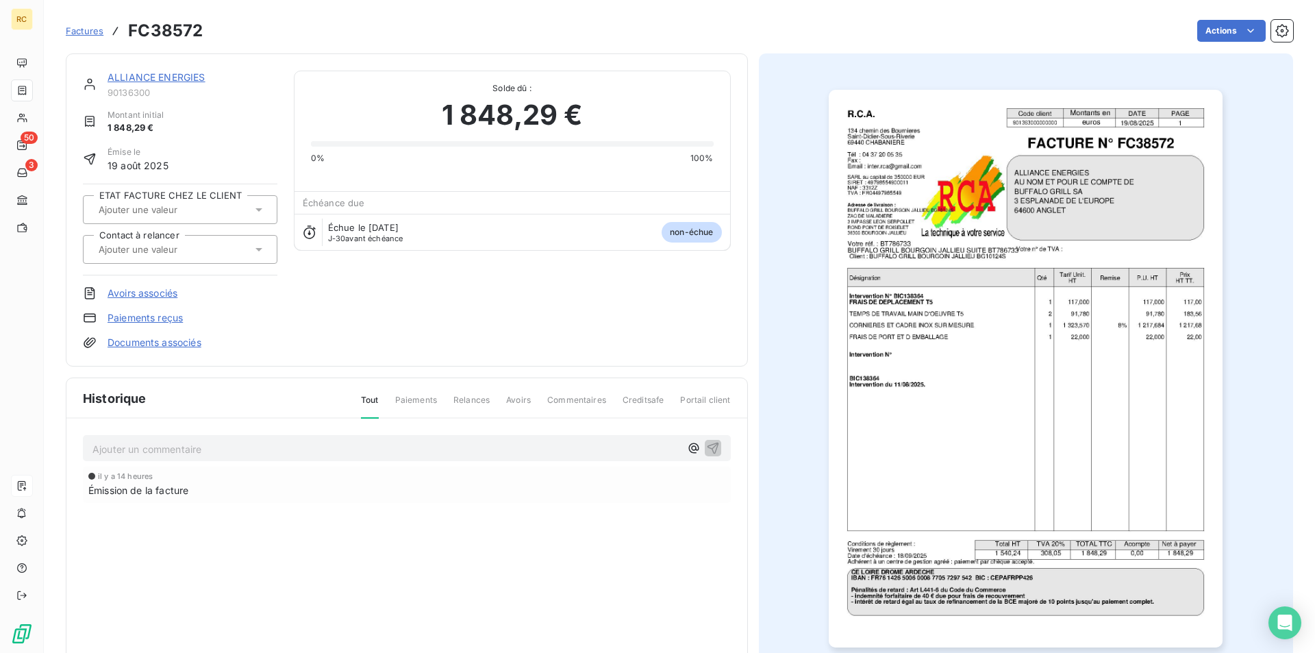
click at [256, 249] on icon at bounding box center [259, 249] width 7 height 3
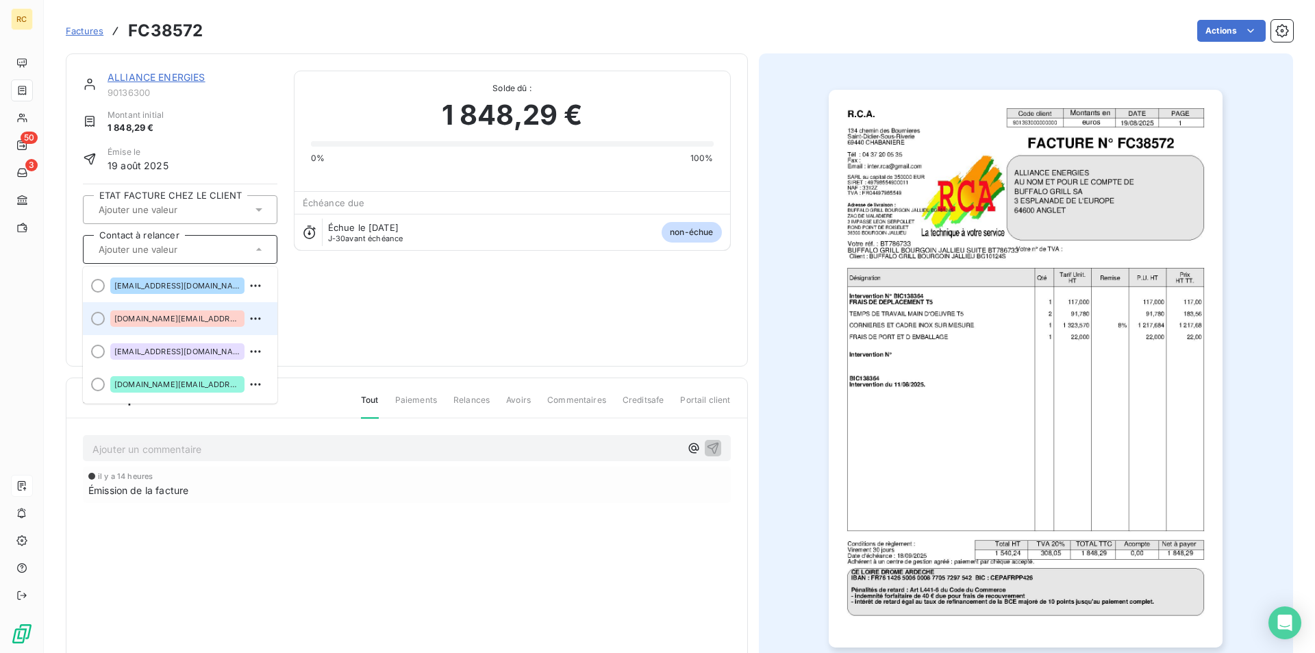
click at [190, 321] on span "[DOMAIN_NAME][EMAIL_ADDRESS][DOMAIN_NAME]" at bounding box center [177, 318] width 126 height 8
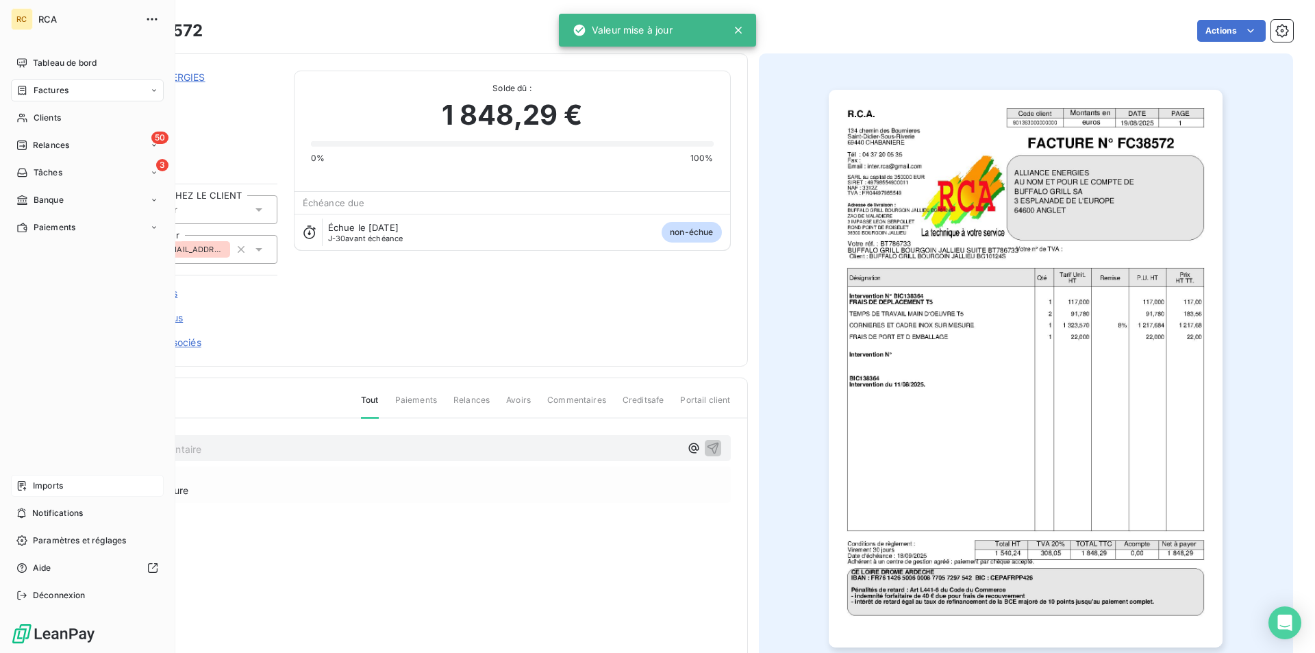
click at [46, 97] on div "Factures" at bounding box center [87, 90] width 153 height 22
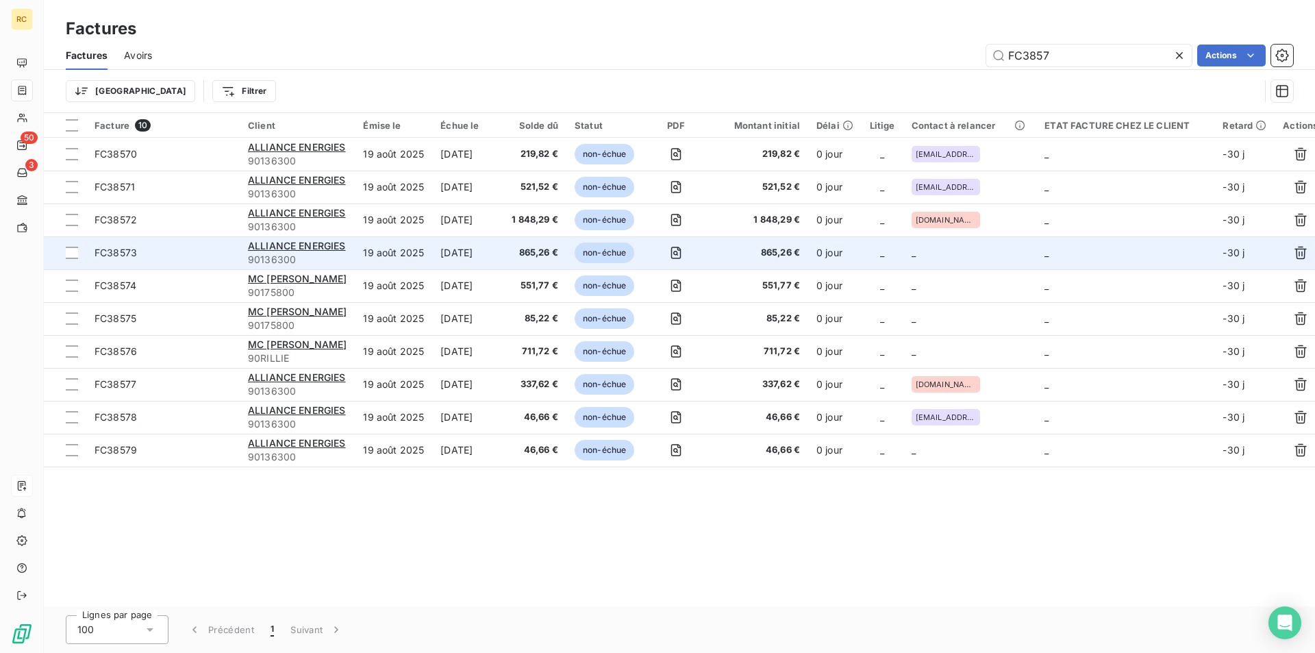
click at [108, 260] on td "FC38573" at bounding box center [162, 252] width 153 height 33
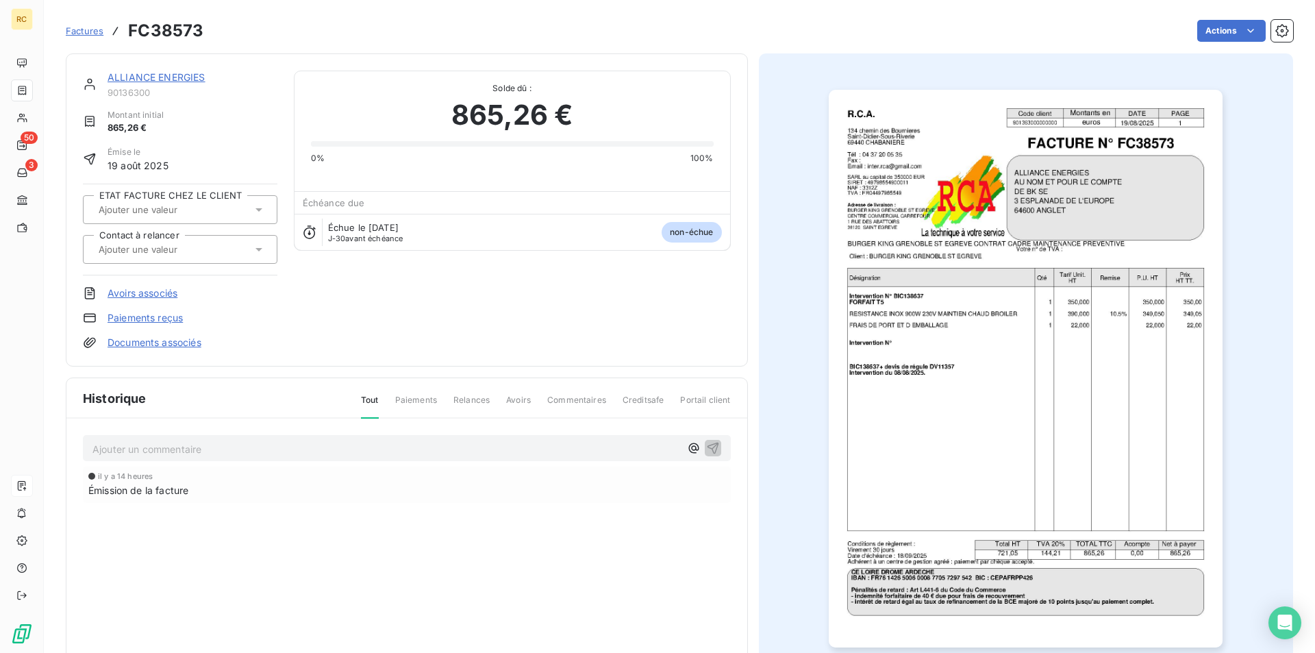
click at [156, 249] on input "text" at bounding box center [166, 249] width 138 height 12
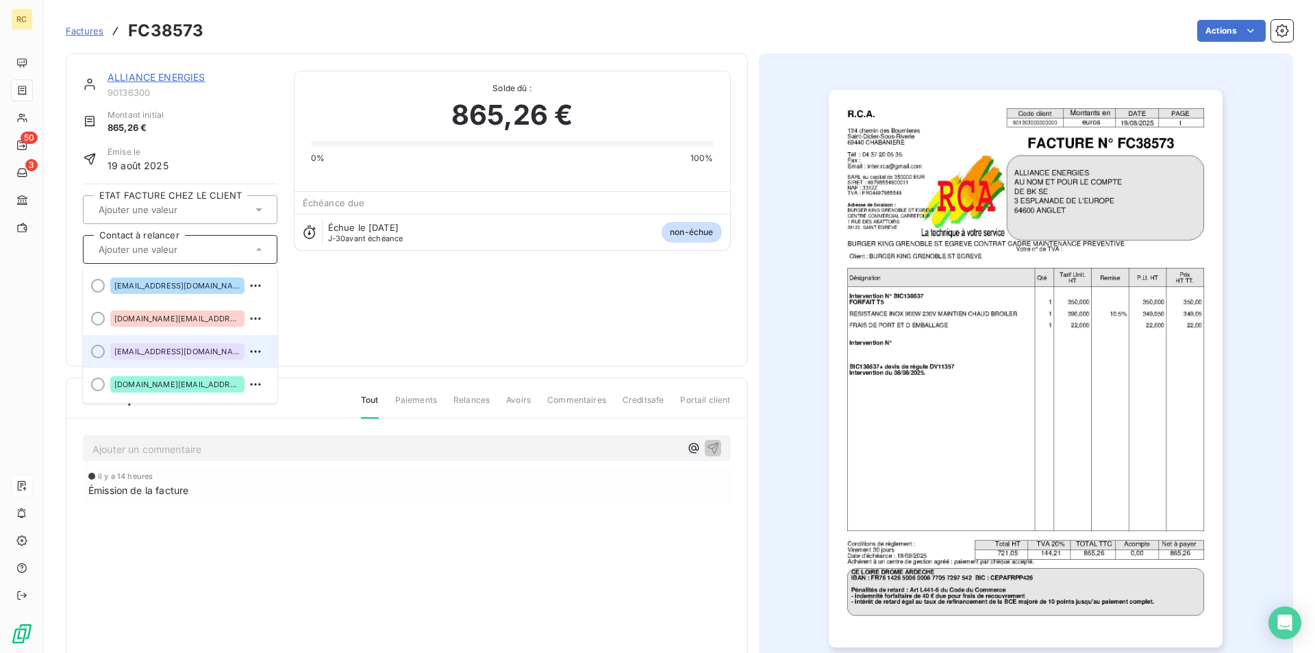
click at [147, 347] on span "[EMAIL_ADDRESS][DOMAIN_NAME]" at bounding box center [177, 351] width 126 height 8
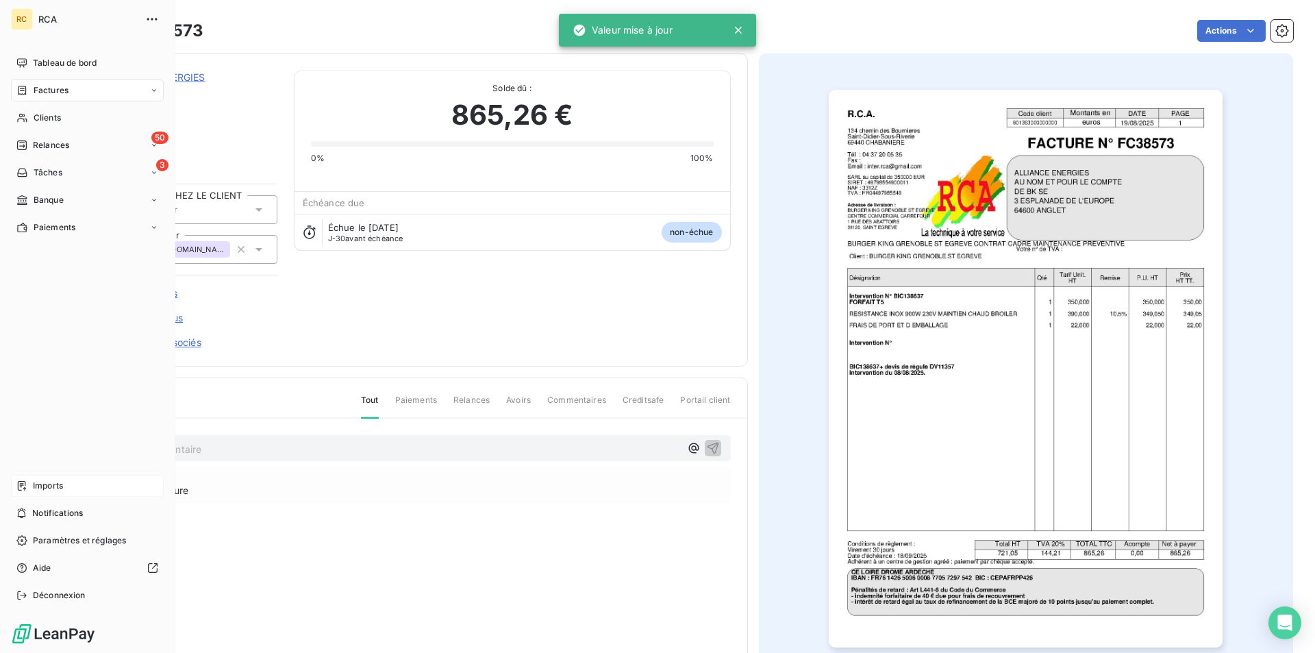
click at [47, 89] on span "Factures" at bounding box center [51, 90] width 35 height 12
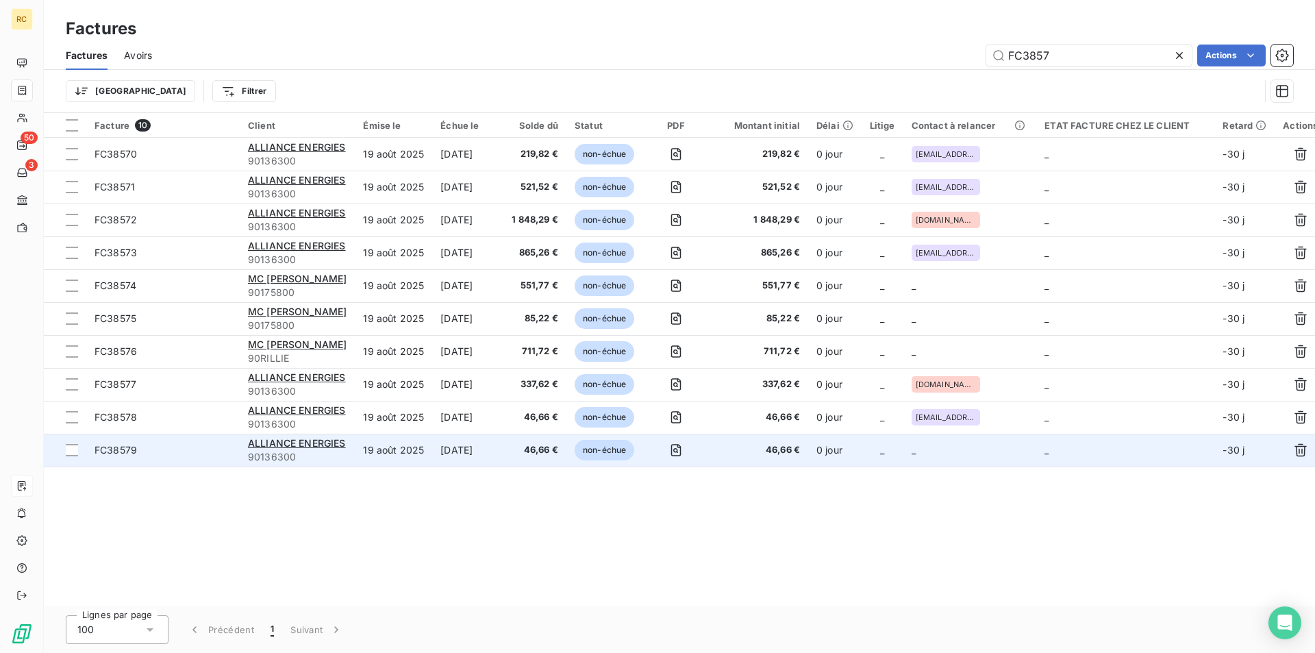
click at [108, 457] on td "FC38579" at bounding box center [162, 450] width 153 height 33
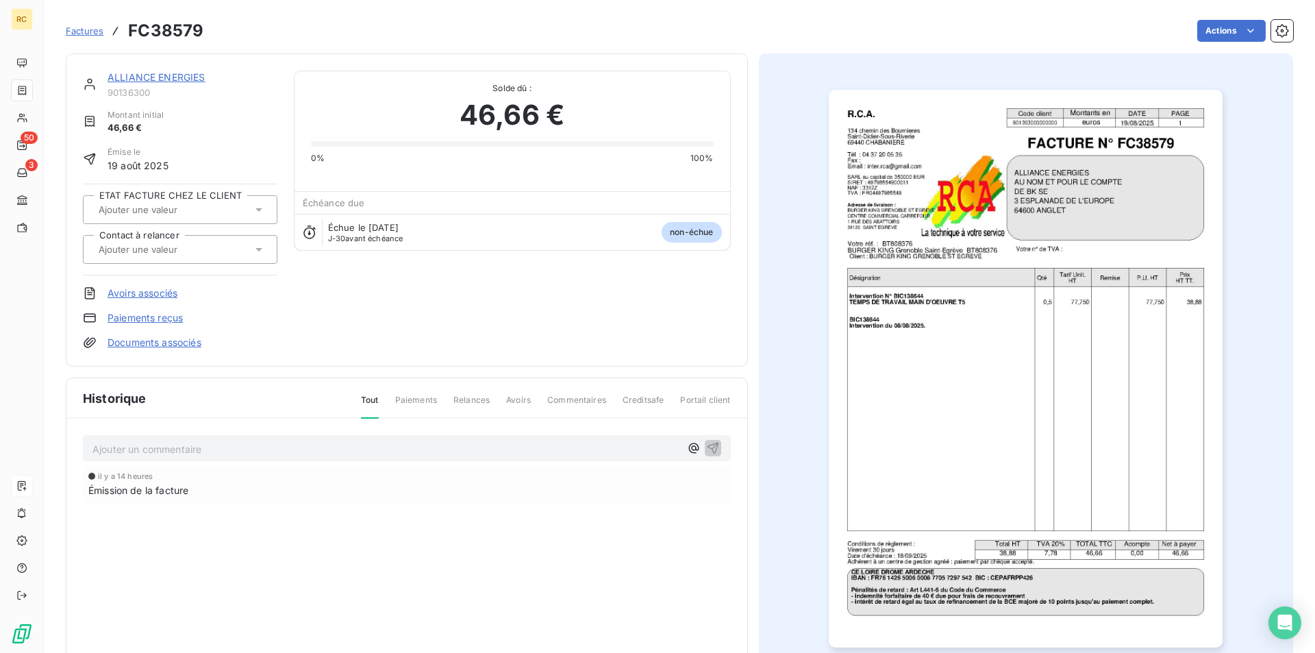
click at [183, 253] on input "text" at bounding box center [166, 249] width 138 height 12
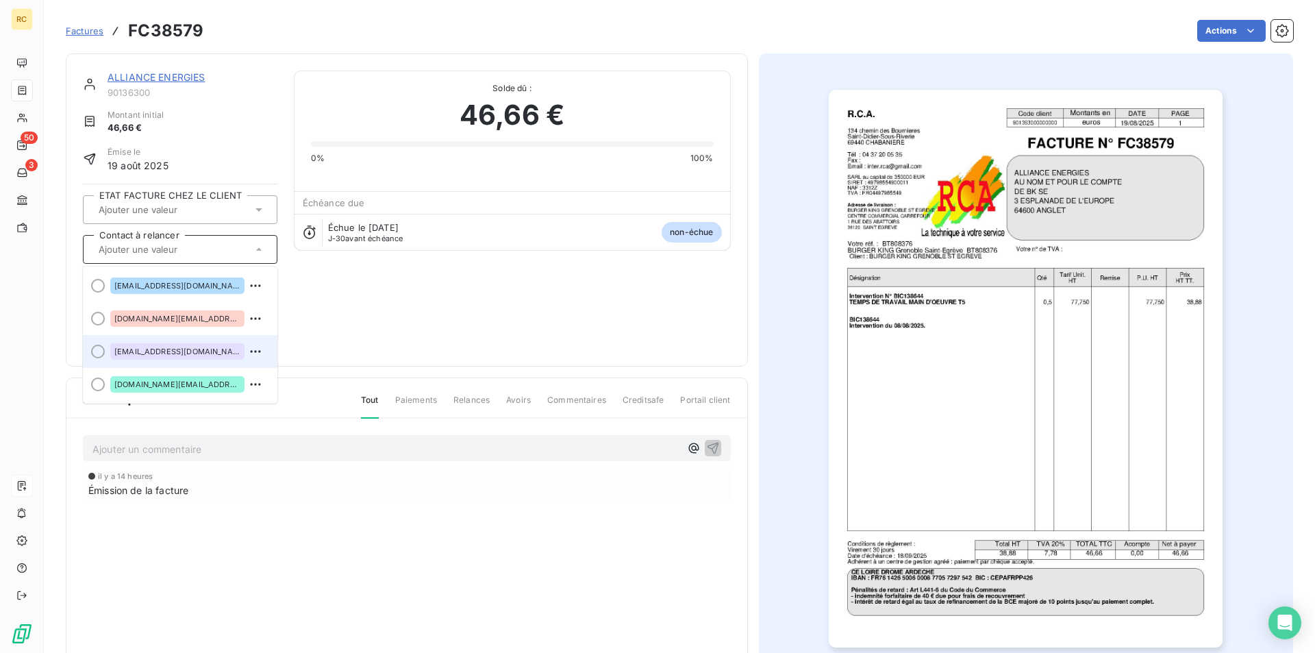
click at [174, 347] on span "[EMAIL_ADDRESS][DOMAIN_NAME]" at bounding box center [177, 351] width 126 height 8
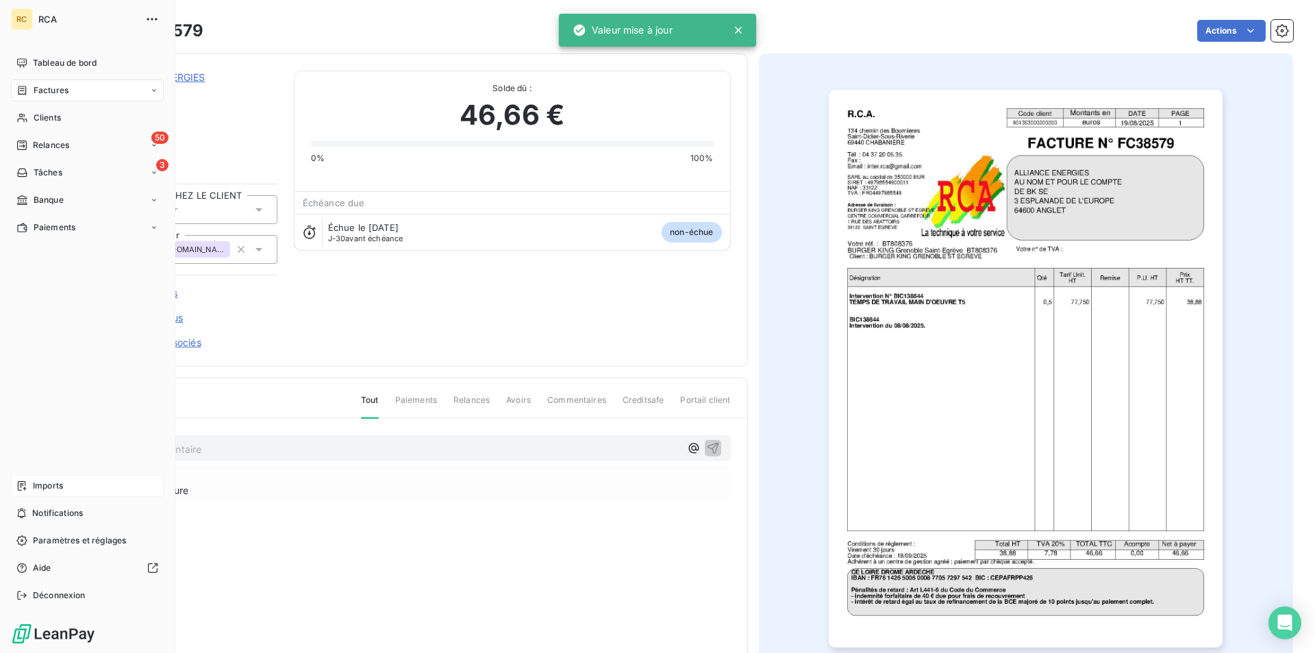
click at [37, 89] on span "Factures" at bounding box center [51, 90] width 35 height 12
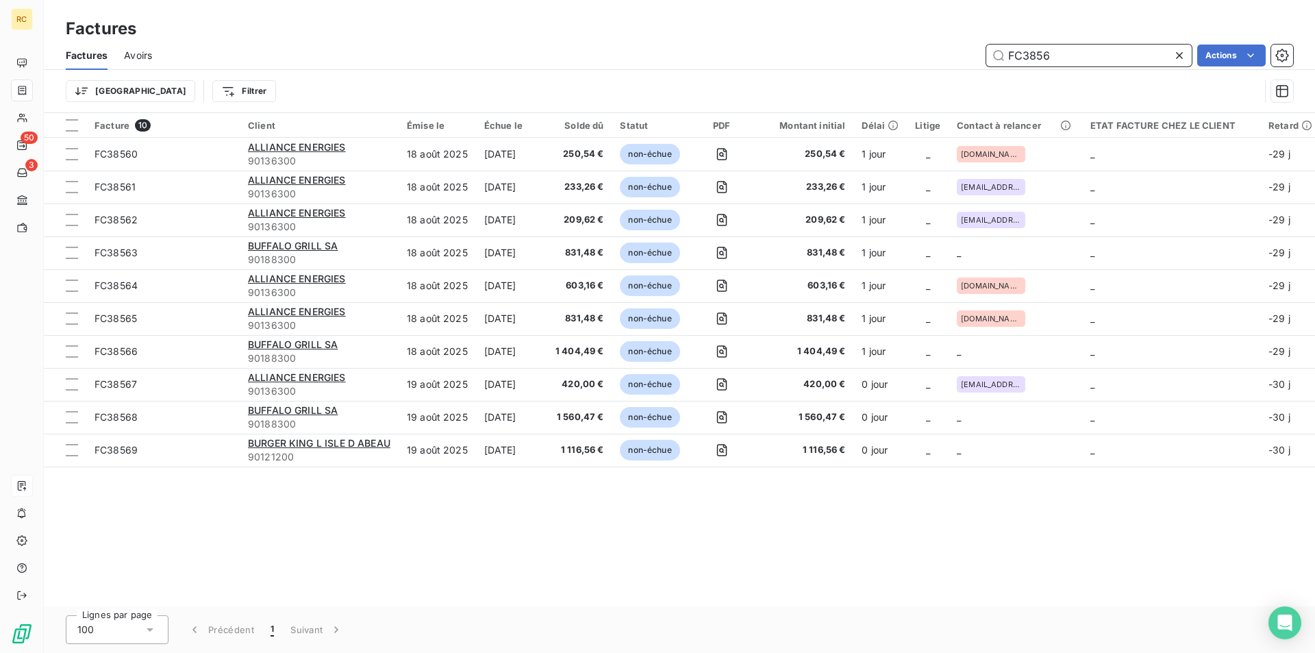
click at [1059, 56] on input "FC3856" at bounding box center [1089, 56] width 206 height 22
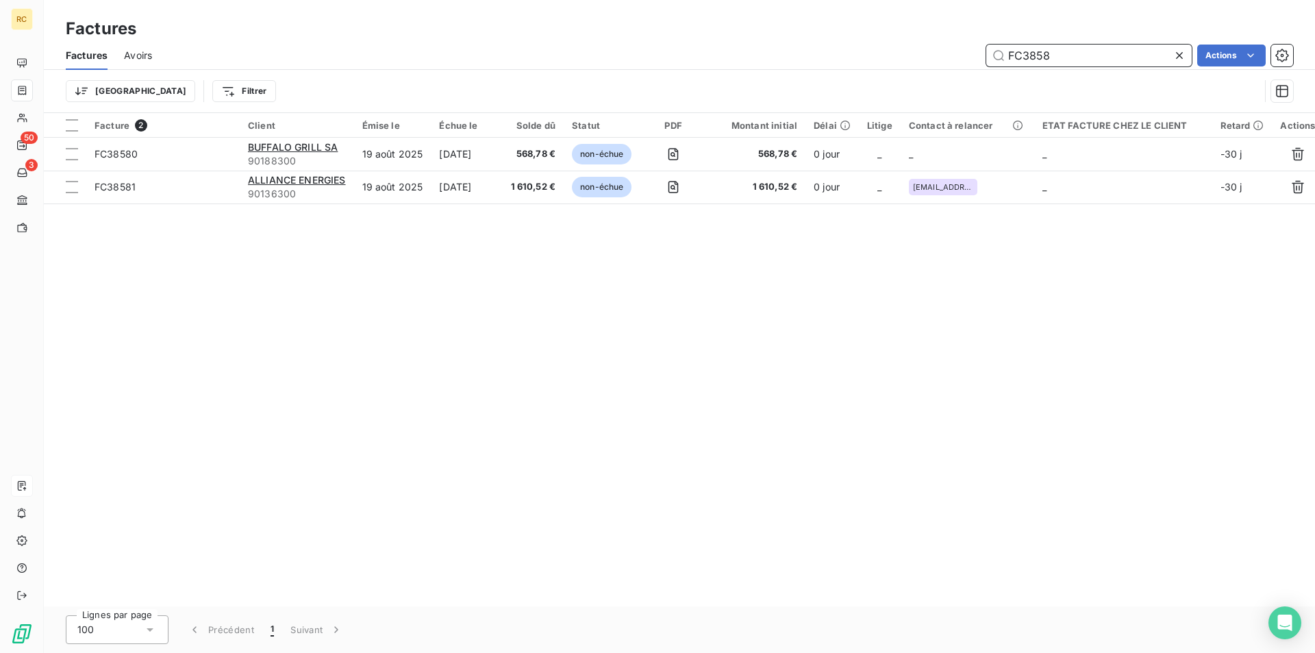
type input "FC3858"
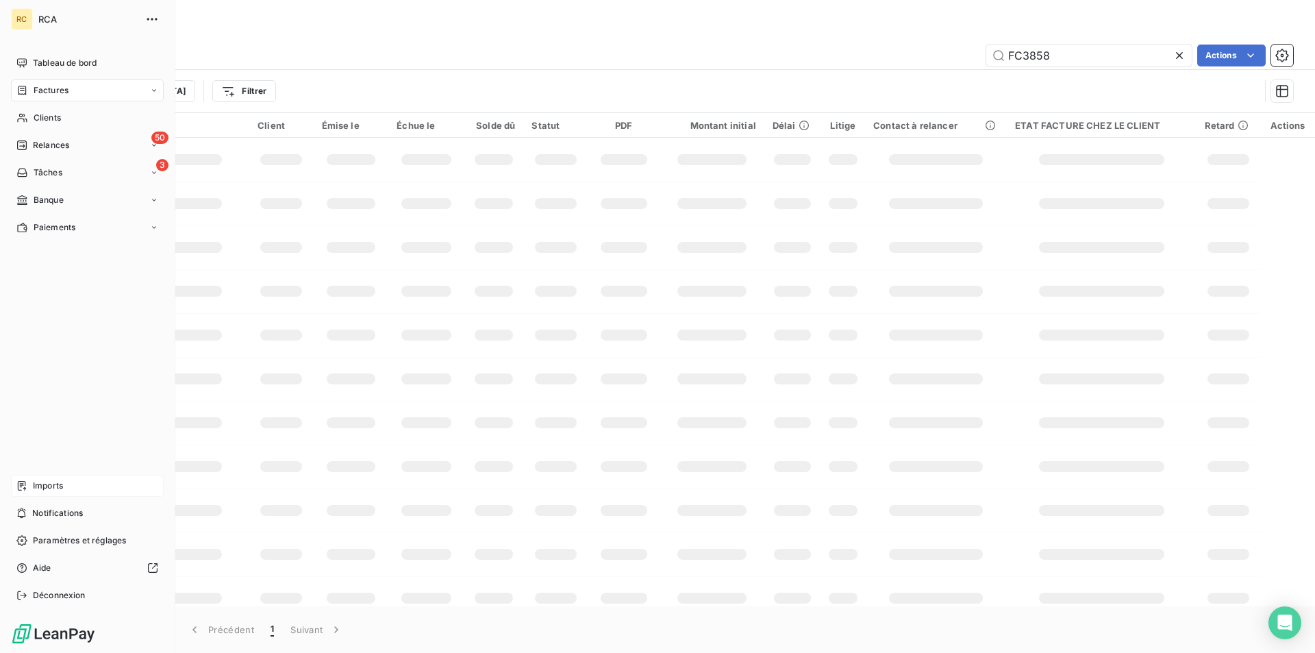
click at [35, 481] on span "Imports" at bounding box center [48, 486] width 30 height 12
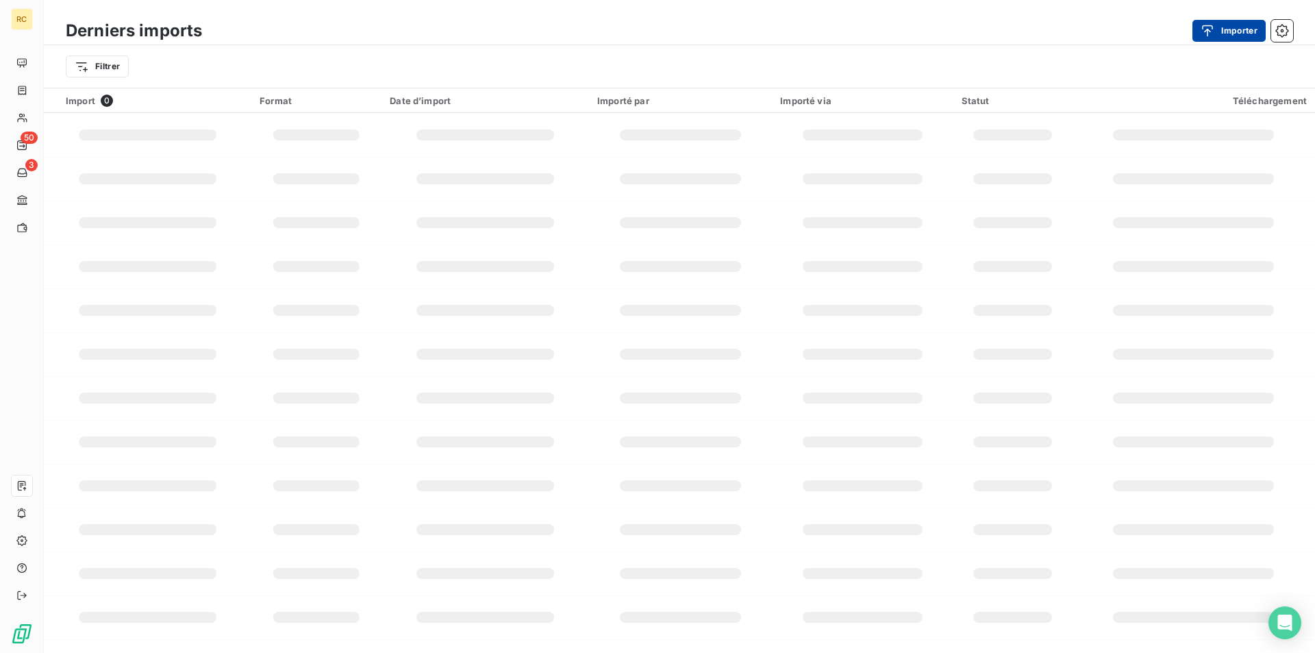
click at [1232, 31] on button "Importer" at bounding box center [1229, 31] width 73 height 22
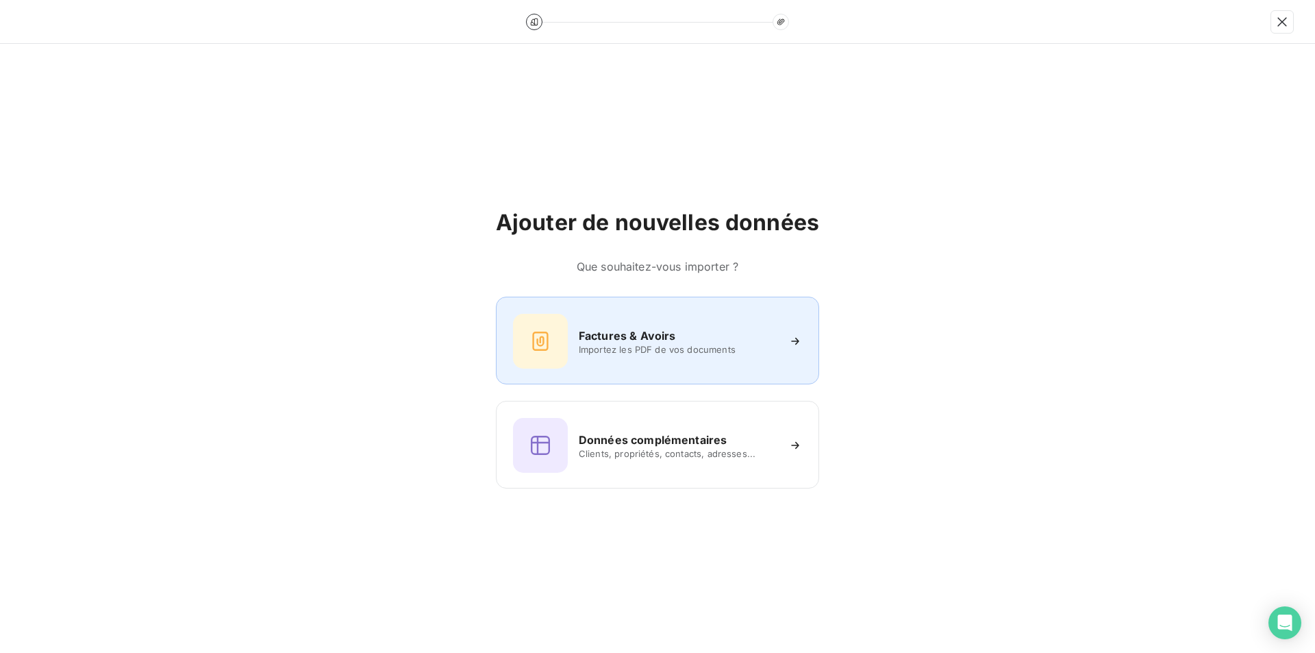
click at [593, 344] on span "Importez les PDF de vos documents" at bounding box center [678, 349] width 199 height 11
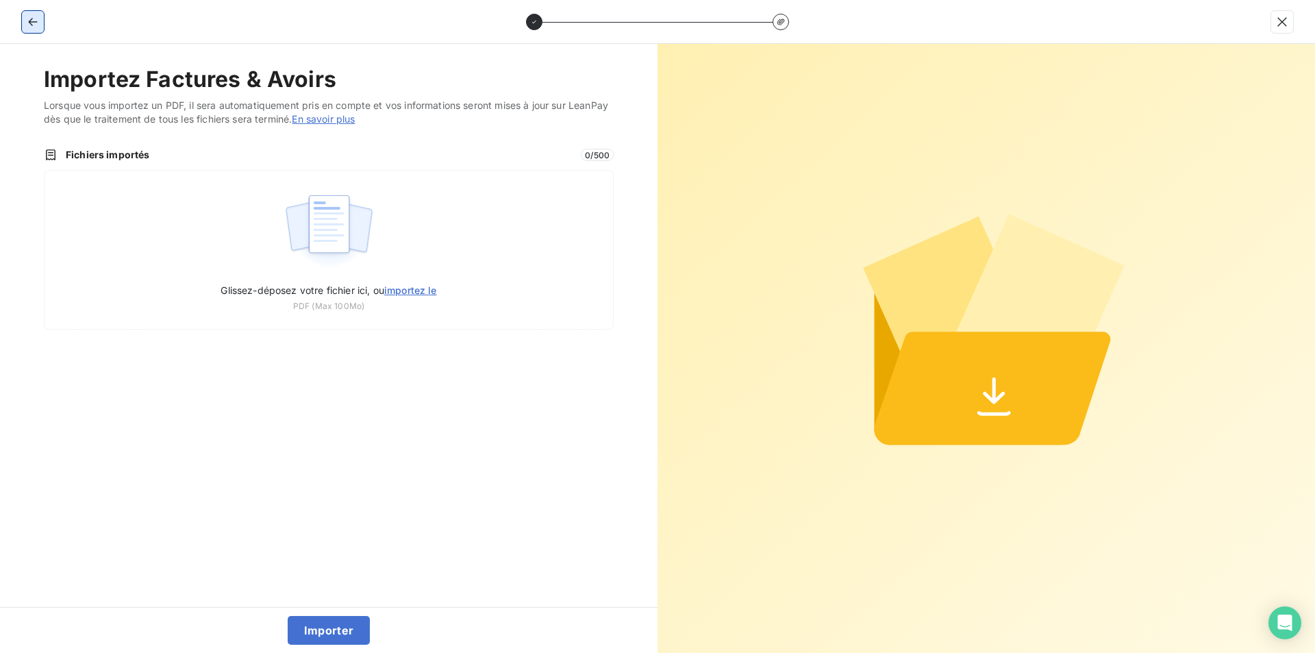
click at [41, 13] on button "button" at bounding box center [33, 22] width 22 height 22
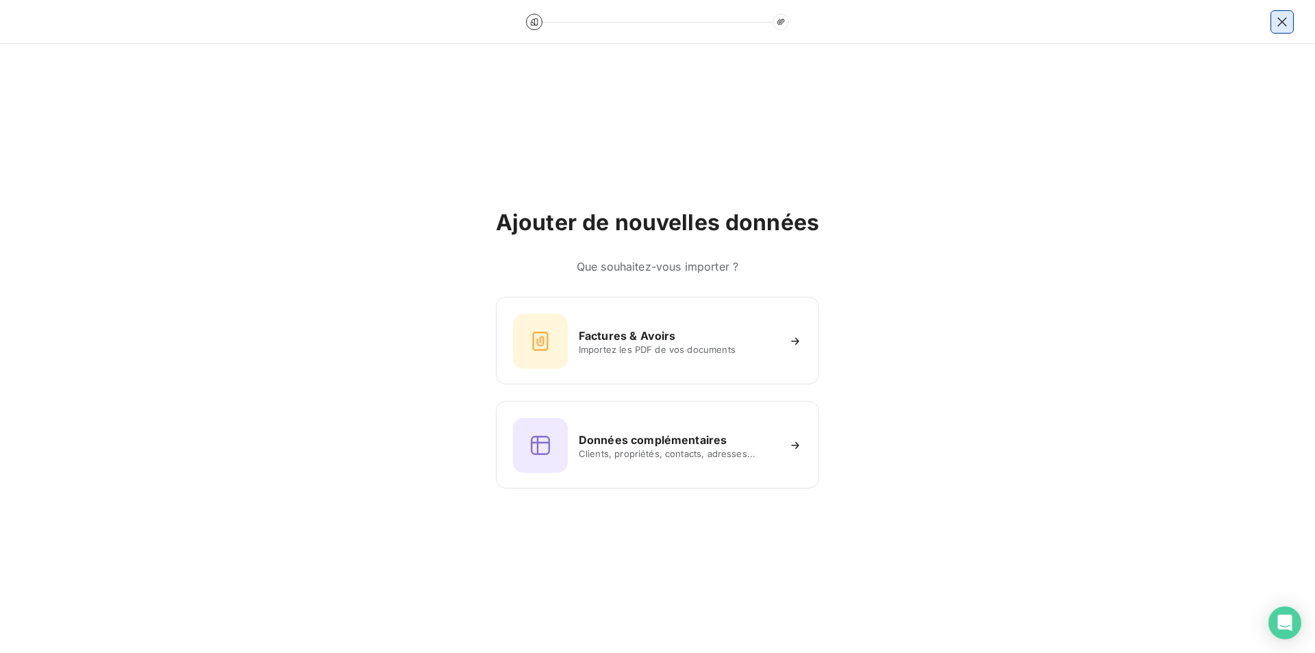
click at [1276, 21] on button "button" at bounding box center [1282, 22] width 22 height 22
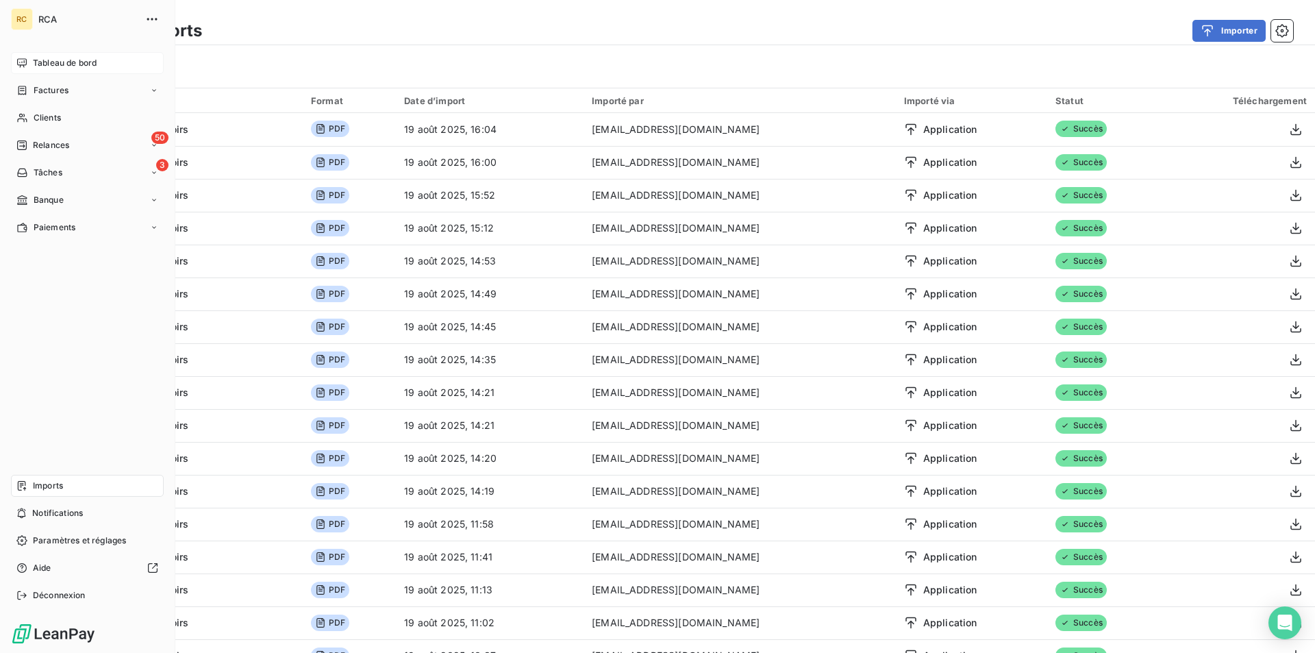
click at [23, 62] on icon at bounding box center [21, 63] width 11 height 11
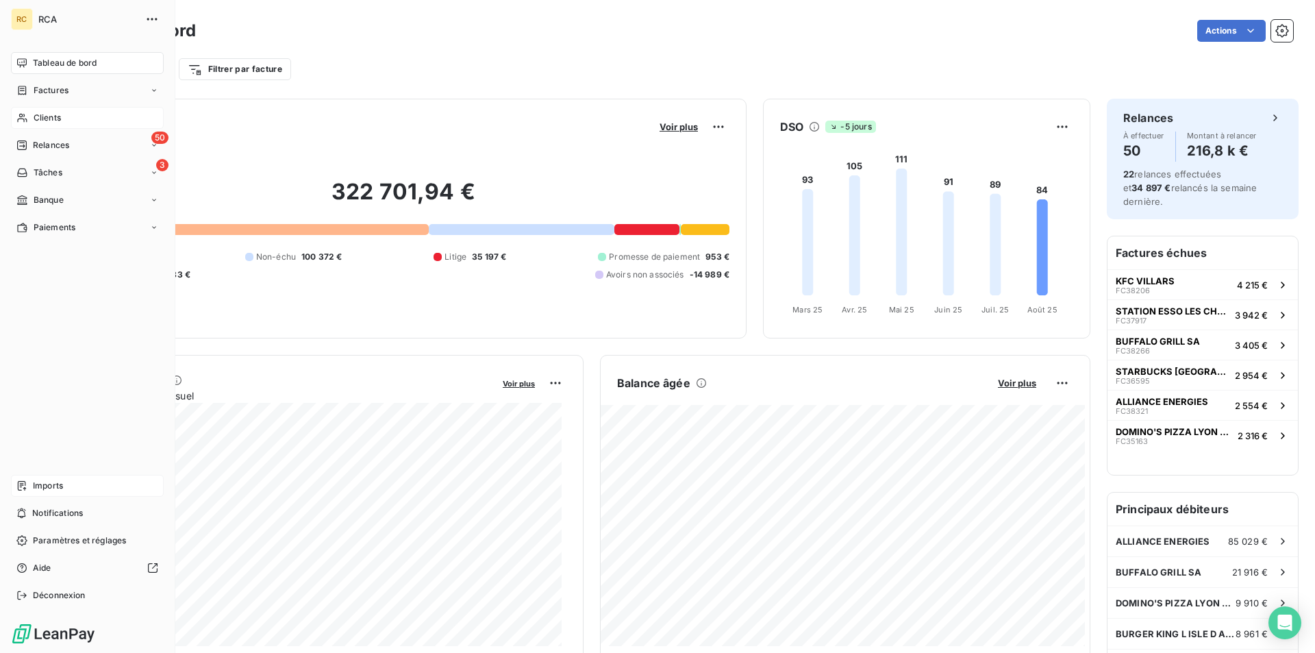
click at [41, 112] on span "Clients" at bounding box center [47, 118] width 27 height 12
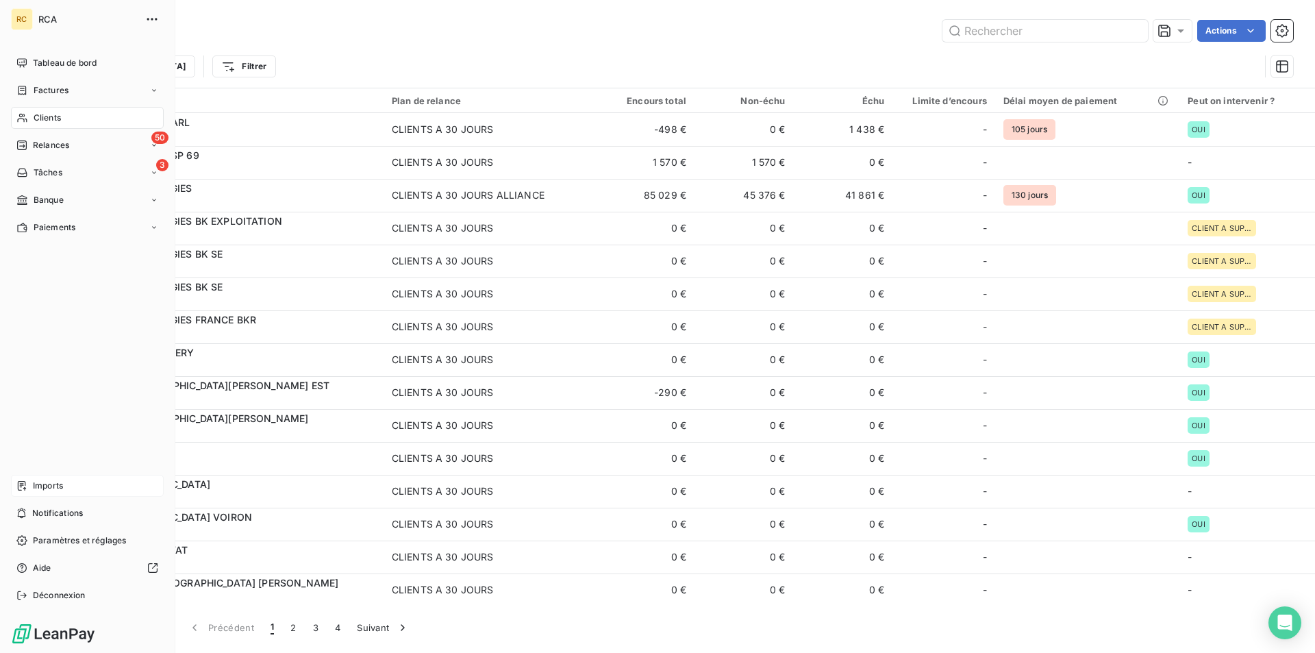
click at [32, 485] on div "Imports" at bounding box center [87, 486] width 153 height 22
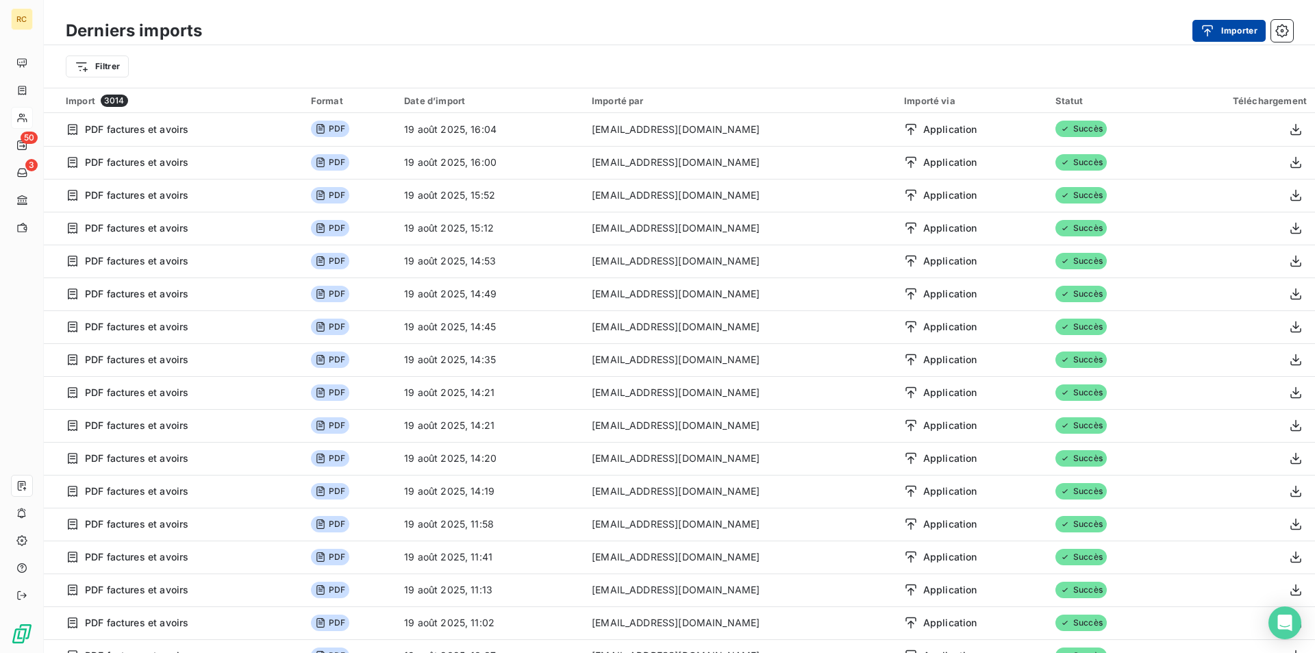
click at [1232, 29] on button "Importer" at bounding box center [1229, 31] width 73 height 22
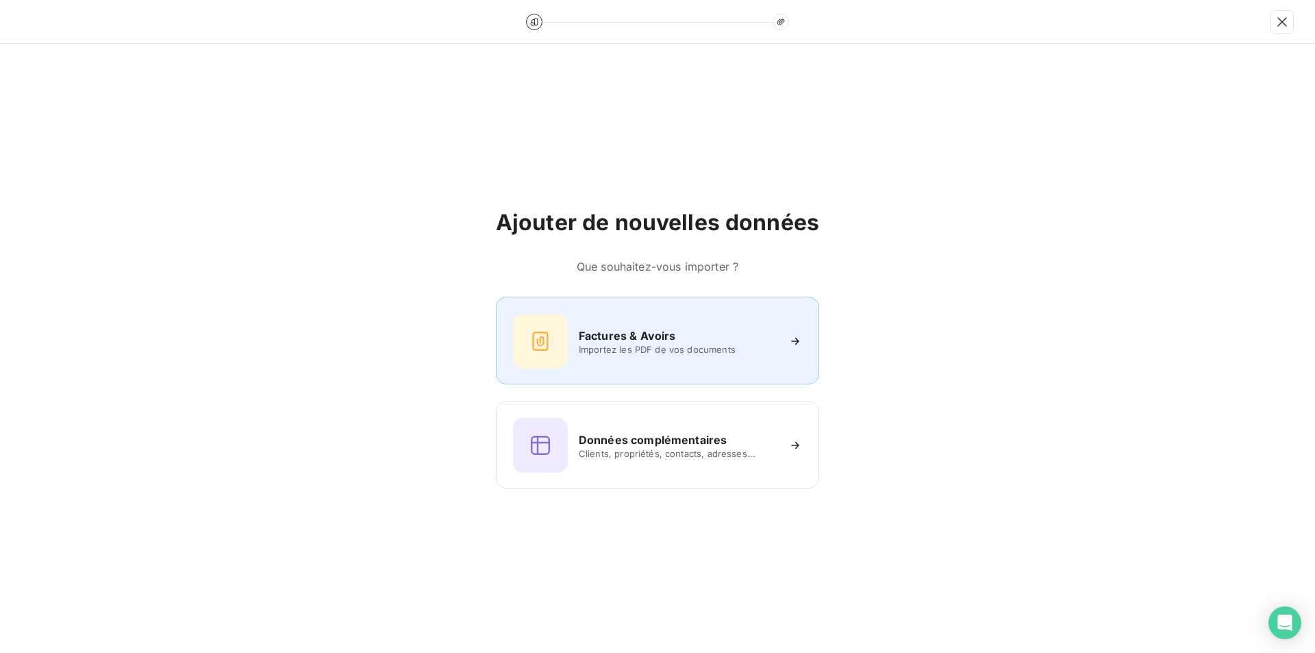
click at [621, 336] on h6 "Factures & Avoirs" at bounding box center [627, 335] width 97 height 16
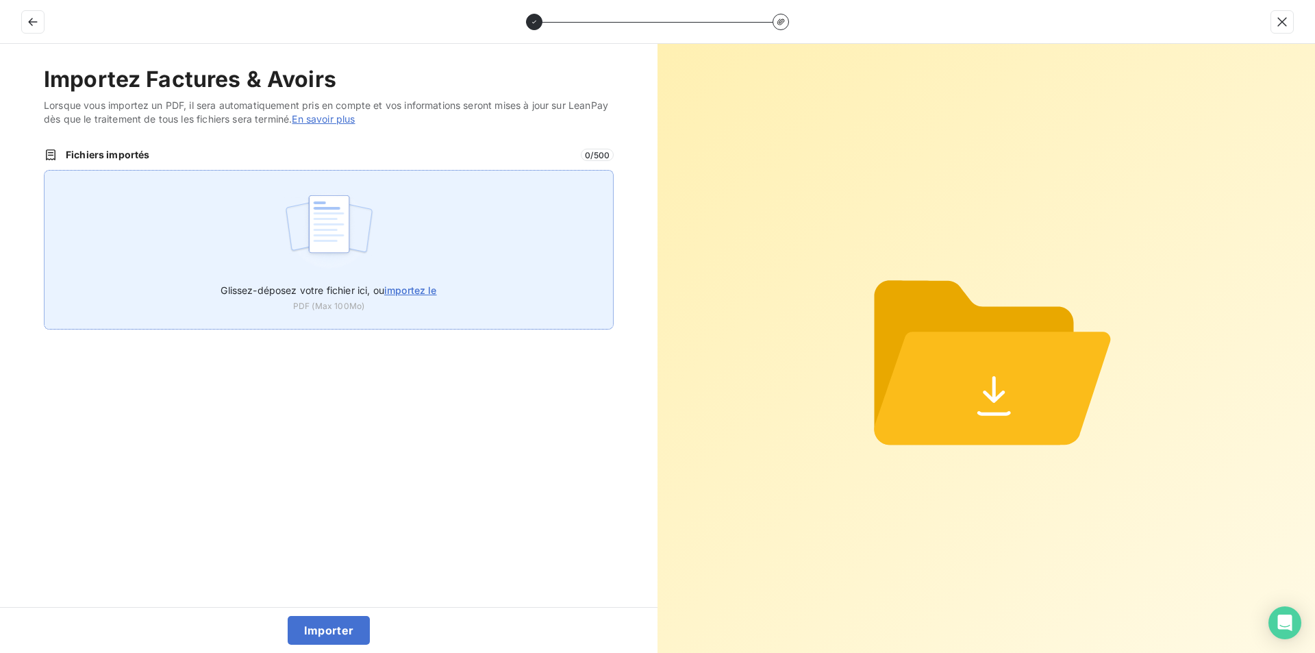
click at [436, 284] on label "Glissez-déposez votre fichier ici, ou importez le" at bounding box center [329, 287] width 216 height 25
click at [45, 171] on input "Glissez-déposez votre fichier ici, ou importez le" at bounding box center [44, 170] width 1 height 1
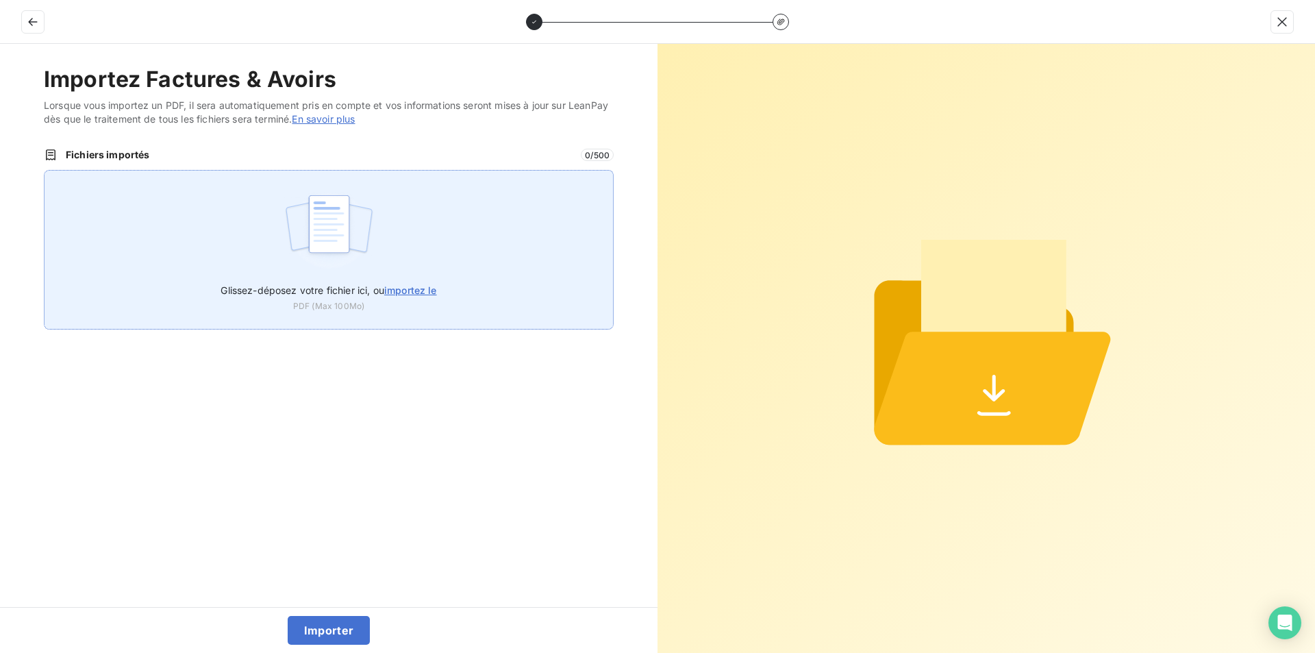
type input "C:\fakepath\FC38582.pdf"
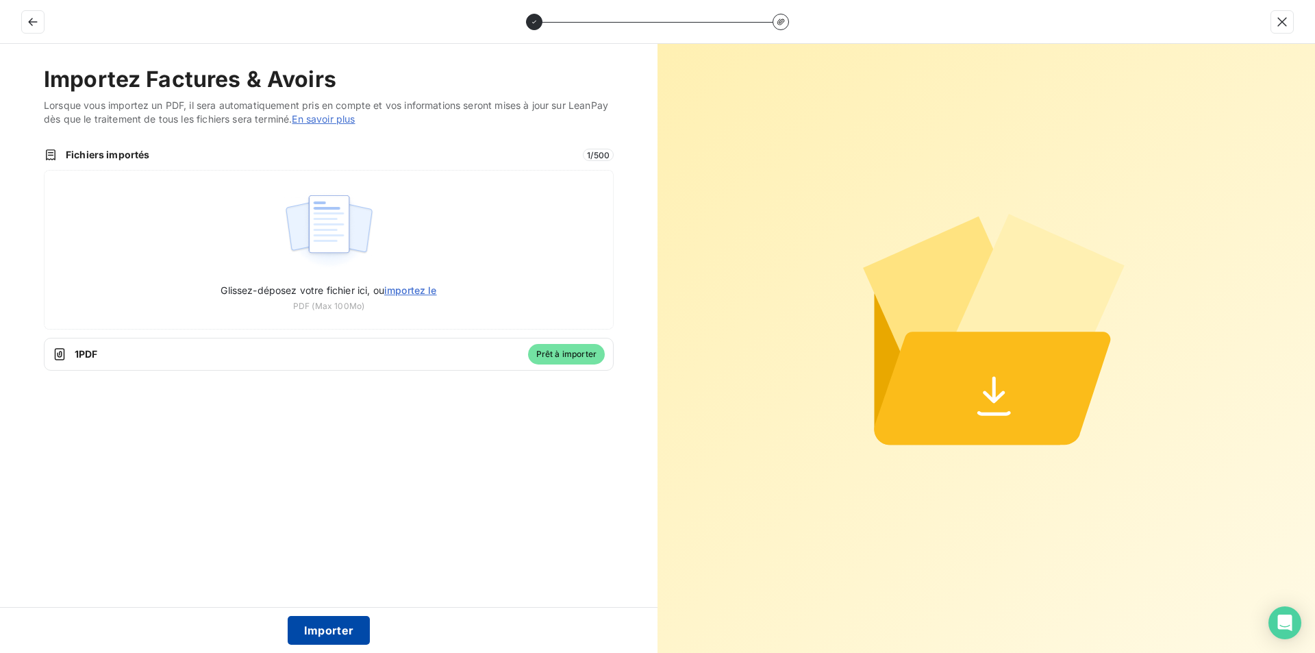
click at [345, 626] on button "Importer" at bounding box center [329, 630] width 83 height 29
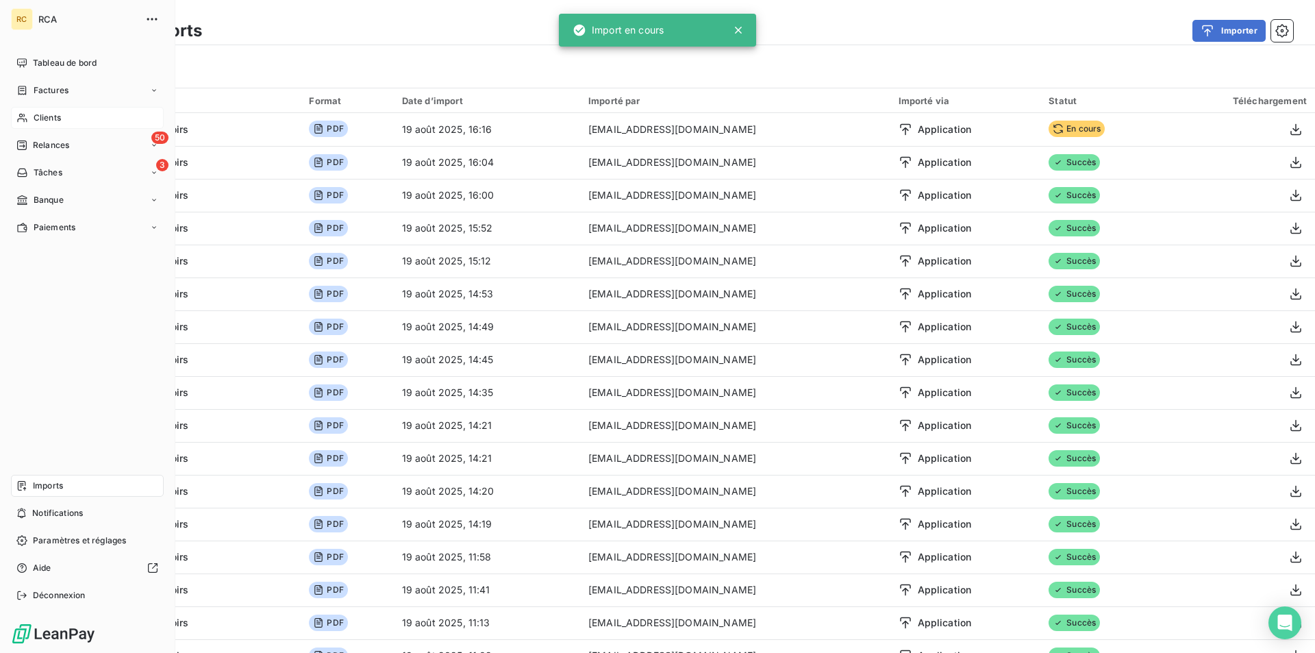
click at [47, 88] on span "Factures" at bounding box center [51, 90] width 35 height 12
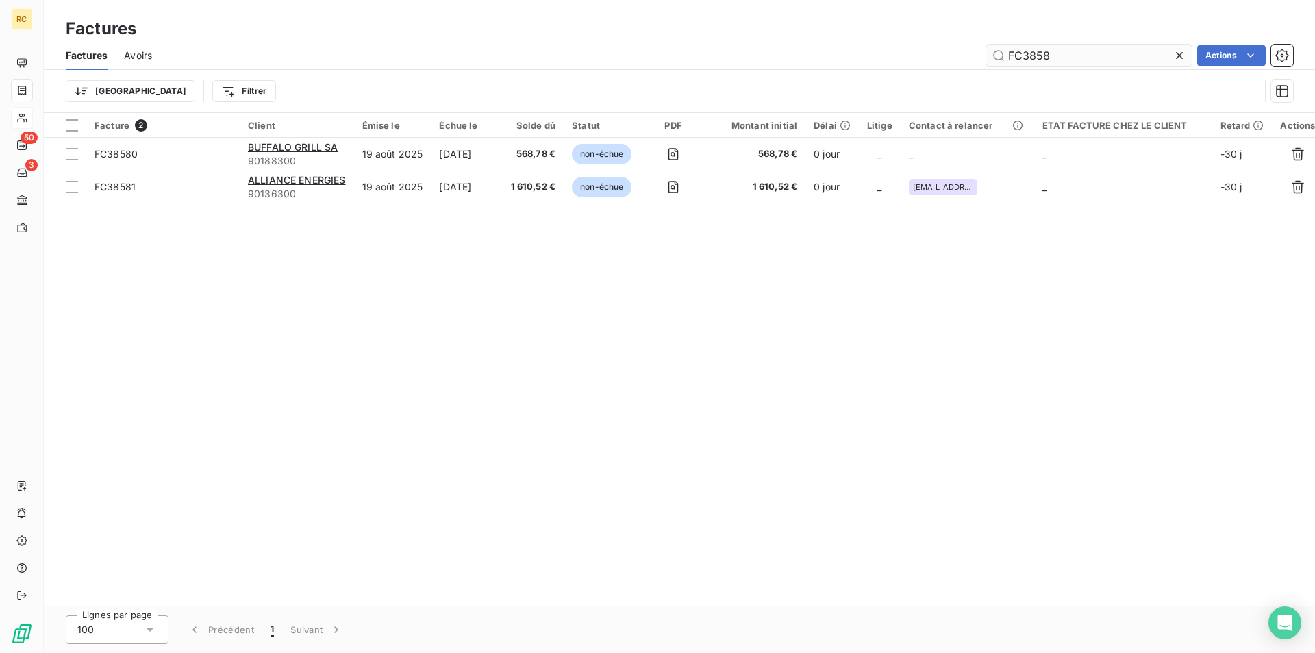
drag, startPoint x: 1057, startPoint y: 52, endPoint x: 1010, endPoint y: 57, distance: 46.8
click at [997, 47] on input "FC3858" at bounding box center [1089, 56] width 206 height 22
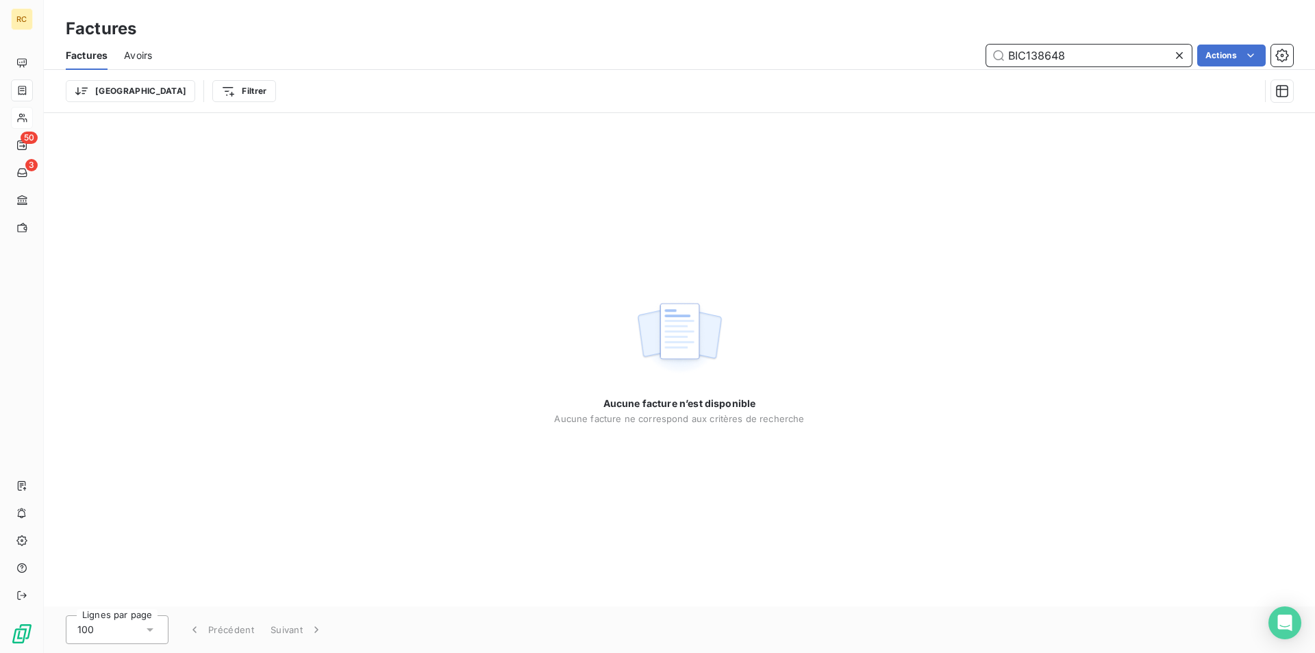
drag, startPoint x: 1026, startPoint y: 47, endPoint x: 974, endPoint y: 26, distance: 55.6
click at [974, 26] on div "Factures Factures Avoirs BIC138648 Actions Trier Filtrer" at bounding box center [679, 56] width 1271 height 113
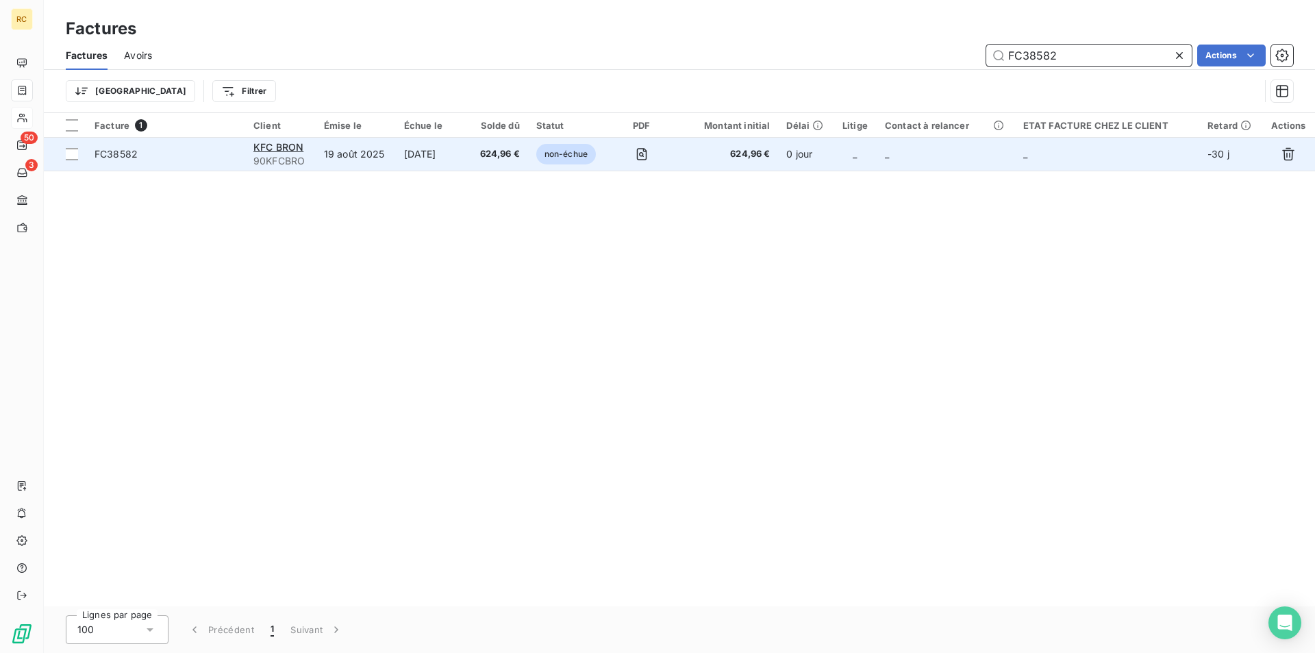
type input "FC38582"
click at [126, 154] on span "FC38582" at bounding box center [116, 154] width 43 height 12
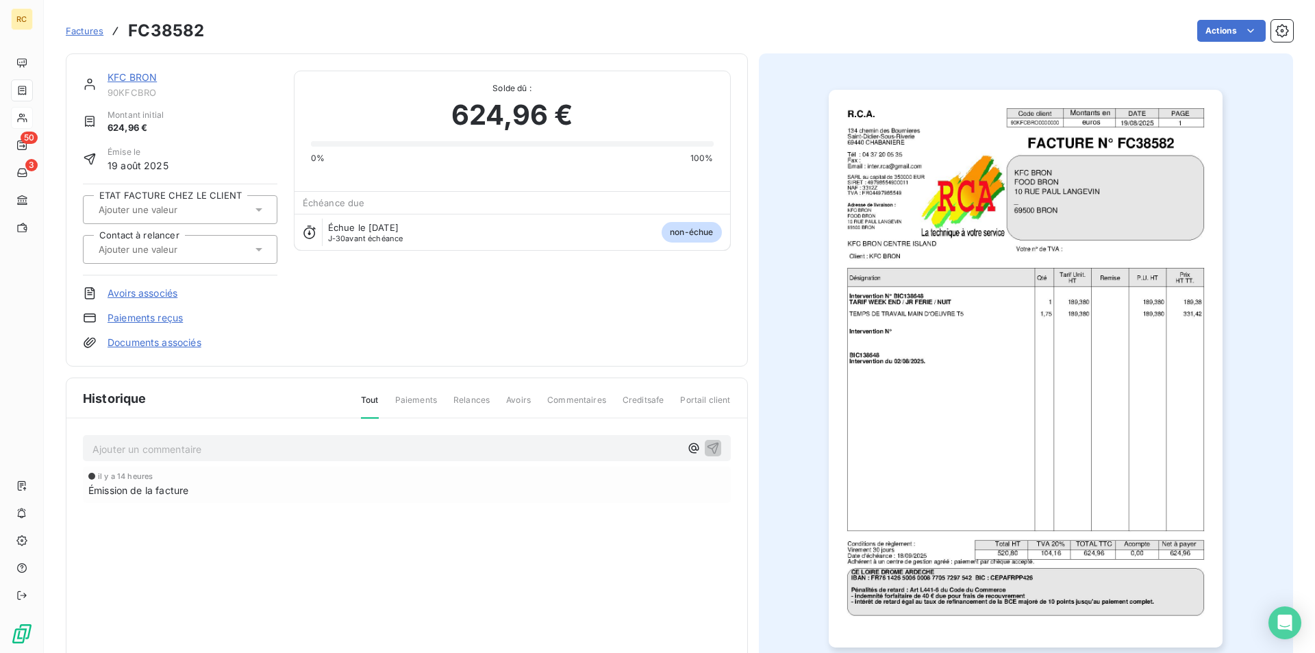
click at [176, 348] on link "Documents associés" at bounding box center [155, 343] width 94 height 14
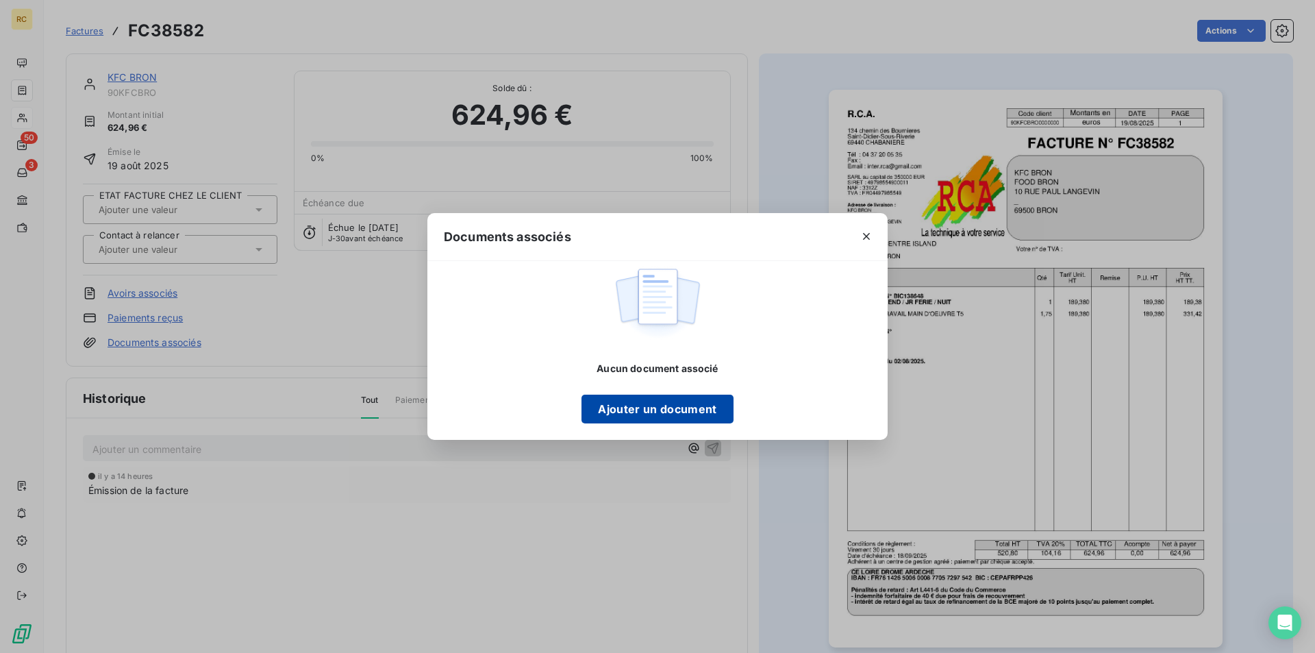
click at [696, 401] on button "Ajouter un document" at bounding box center [657, 409] width 151 height 29
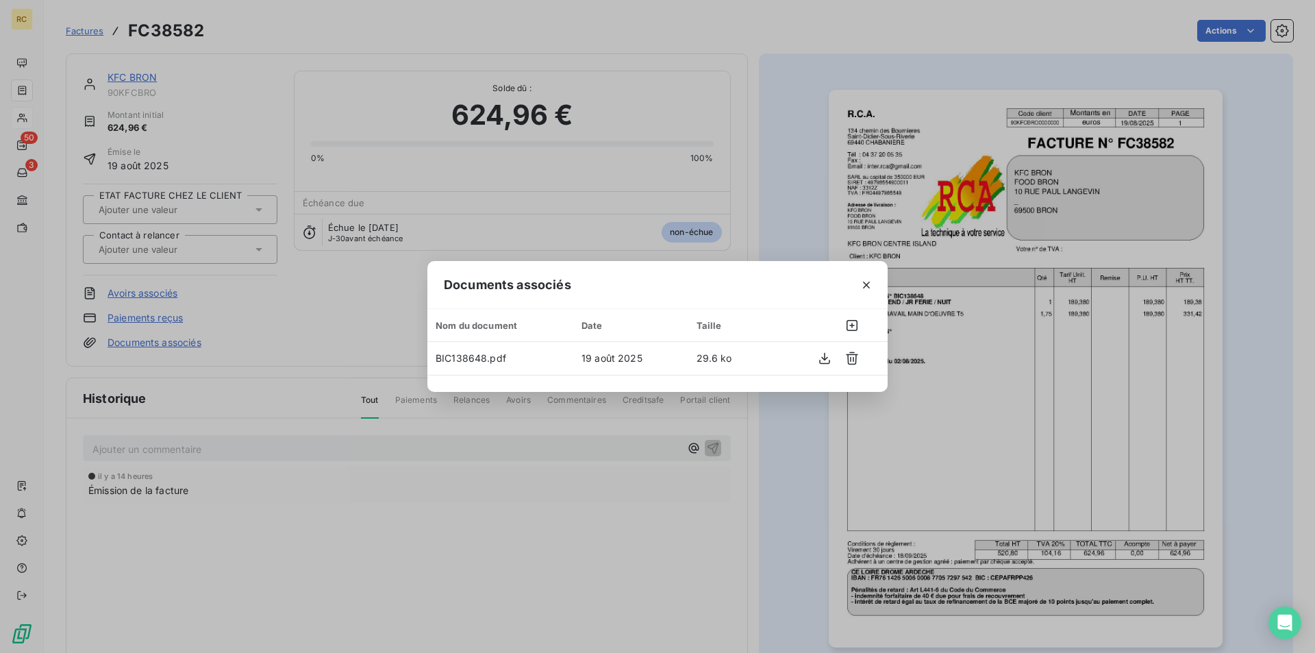
click at [200, 100] on div "Documents associés Nom du document Date Taille BIC138648.pdf 19 août 2025 29.6 …" at bounding box center [657, 326] width 1315 height 653
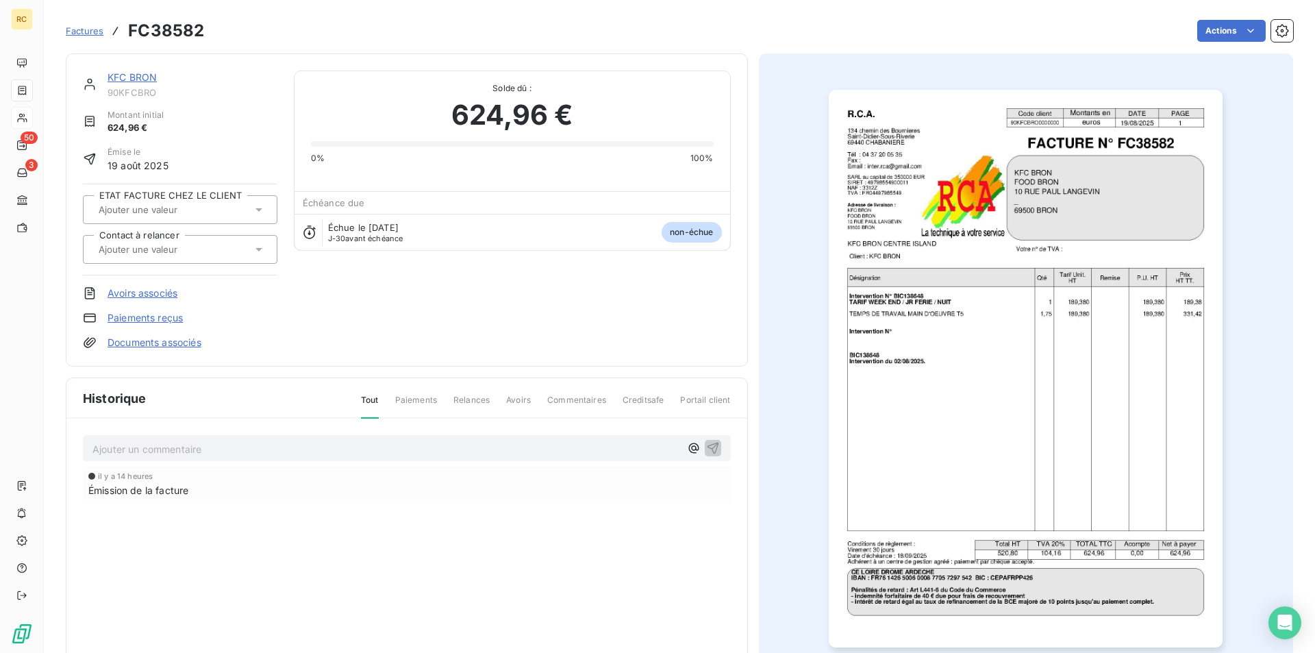
click at [140, 71] on link "KFC BRON" at bounding box center [132, 77] width 49 height 12
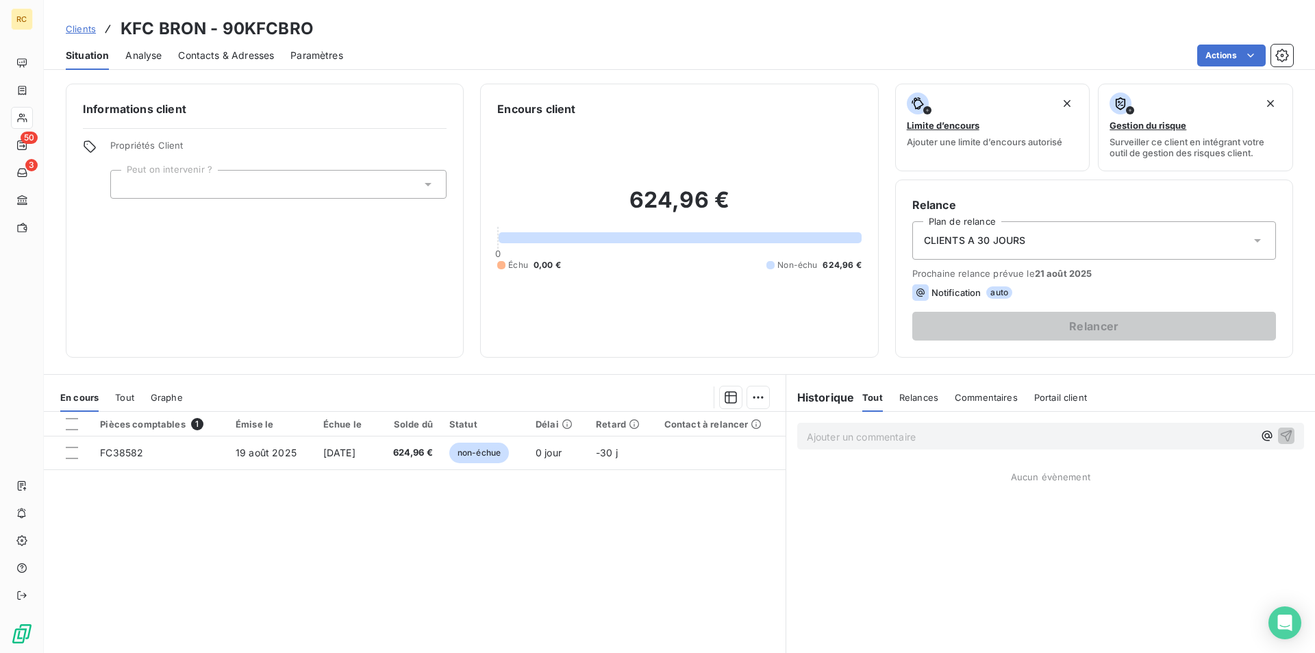
click at [240, 47] on div "Contacts & Adresses" at bounding box center [226, 55] width 96 height 29
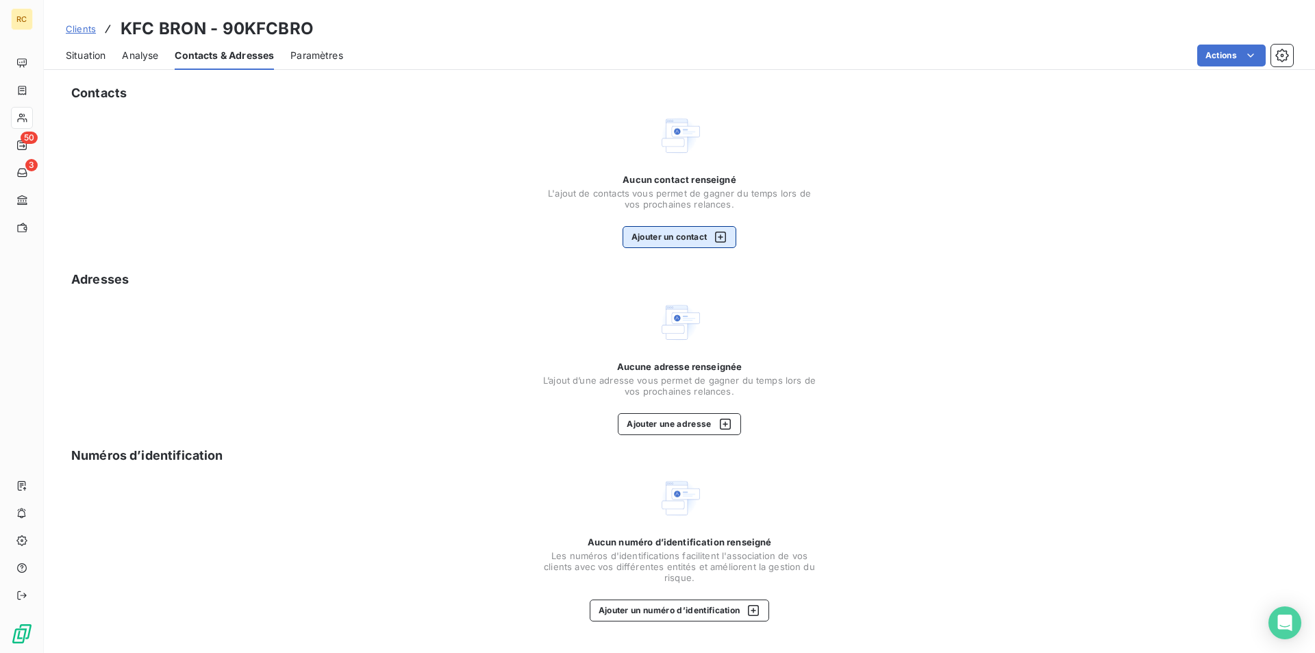
click at [641, 238] on button "Ajouter un contact" at bounding box center [680, 237] width 114 height 22
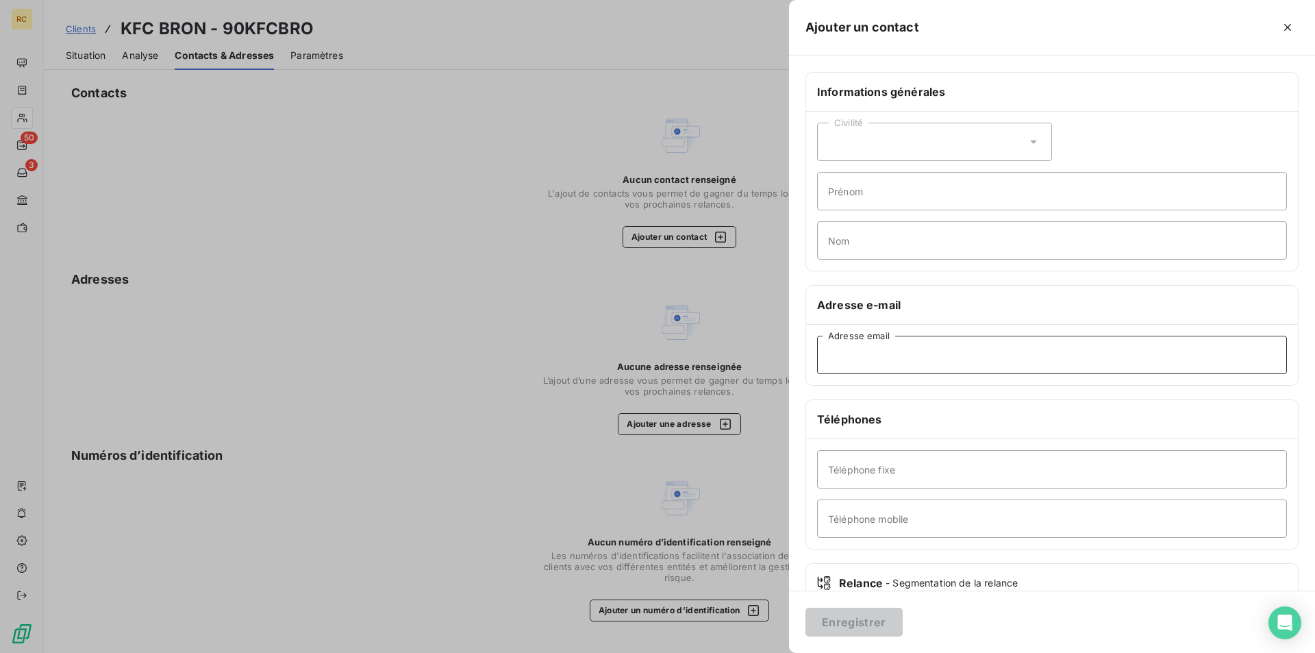
click at [836, 360] on input "Adresse email" at bounding box center [1052, 355] width 470 height 38
paste input "[EMAIL_ADDRESS][DOMAIN_NAME]"
type input "[EMAIL_ADDRESS][DOMAIN_NAME]"
click at [843, 610] on button "Enregistrer" at bounding box center [854, 622] width 97 height 29
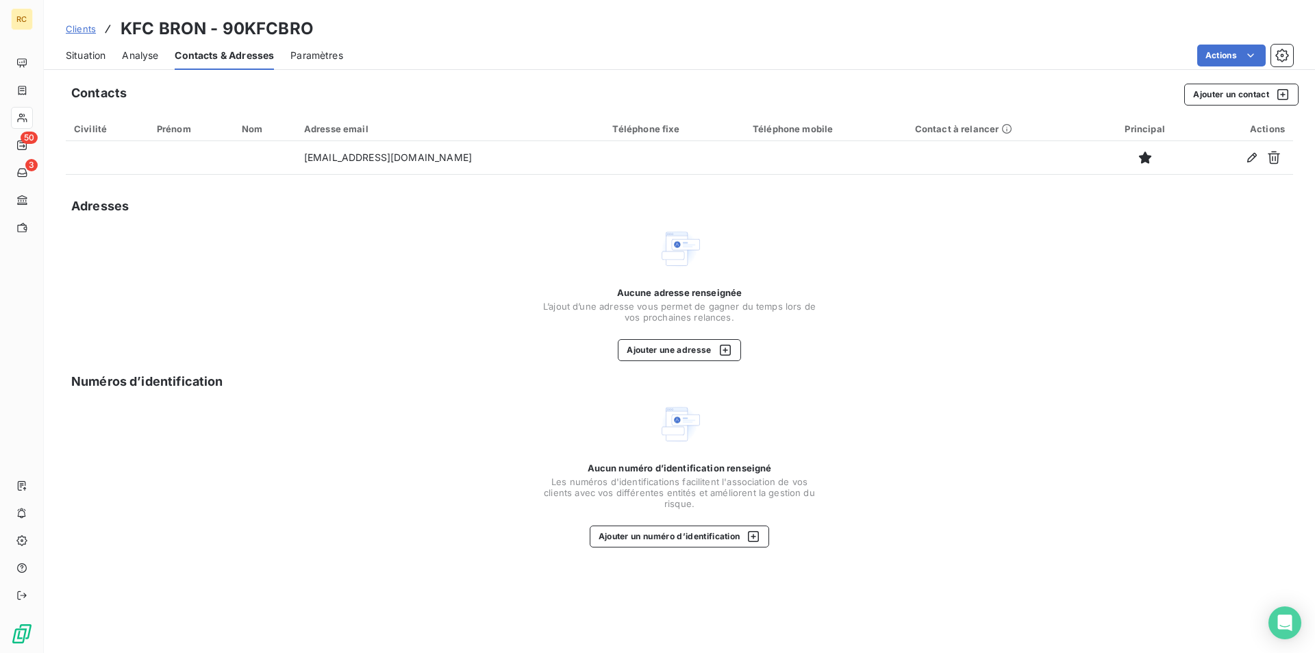
click at [612, 125] on div "Téléphone fixe" at bounding box center [673, 128] width 123 height 11
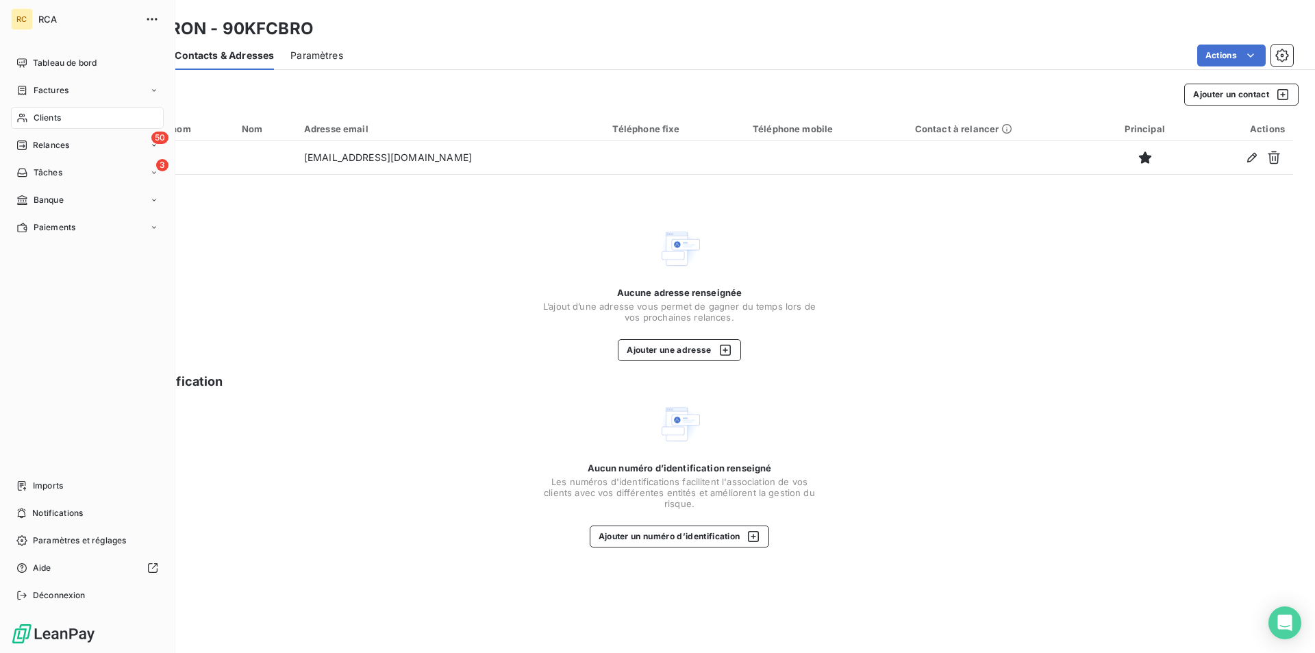
click at [42, 85] on span "Factures" at bounding box center [51, 90] width 35 height 12
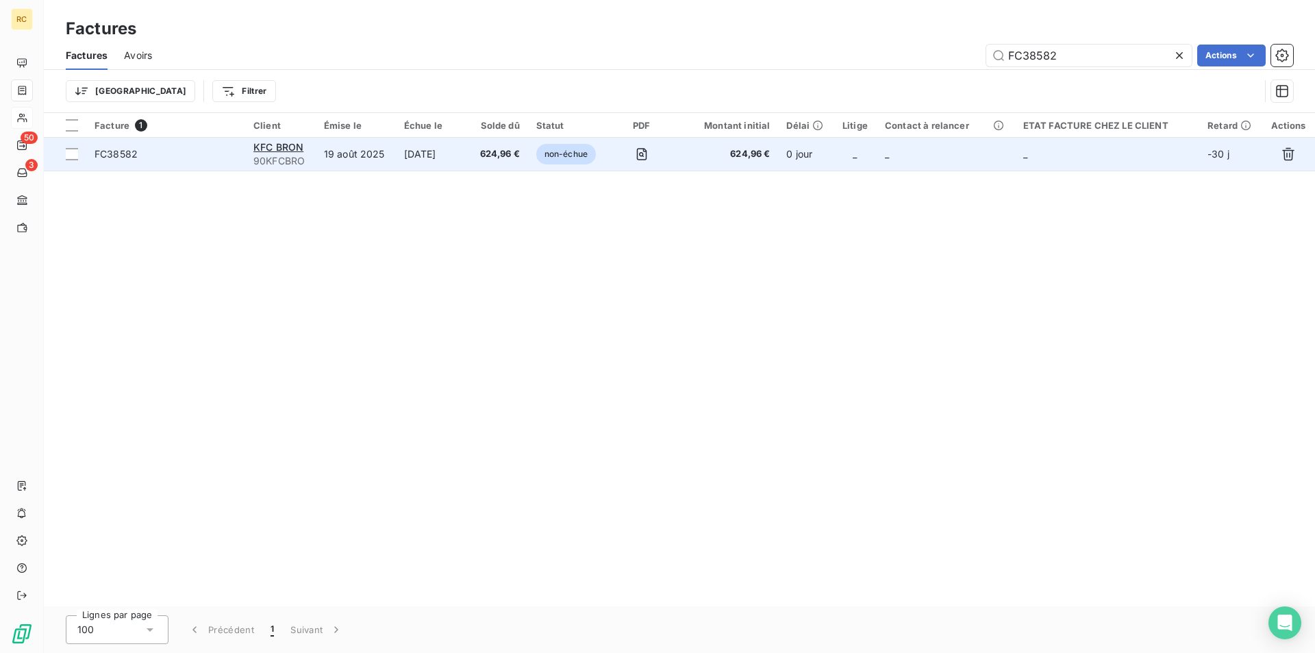
click at [95, 153] on span "FC38582" at bounding box center [116, 154] width 43 height 12
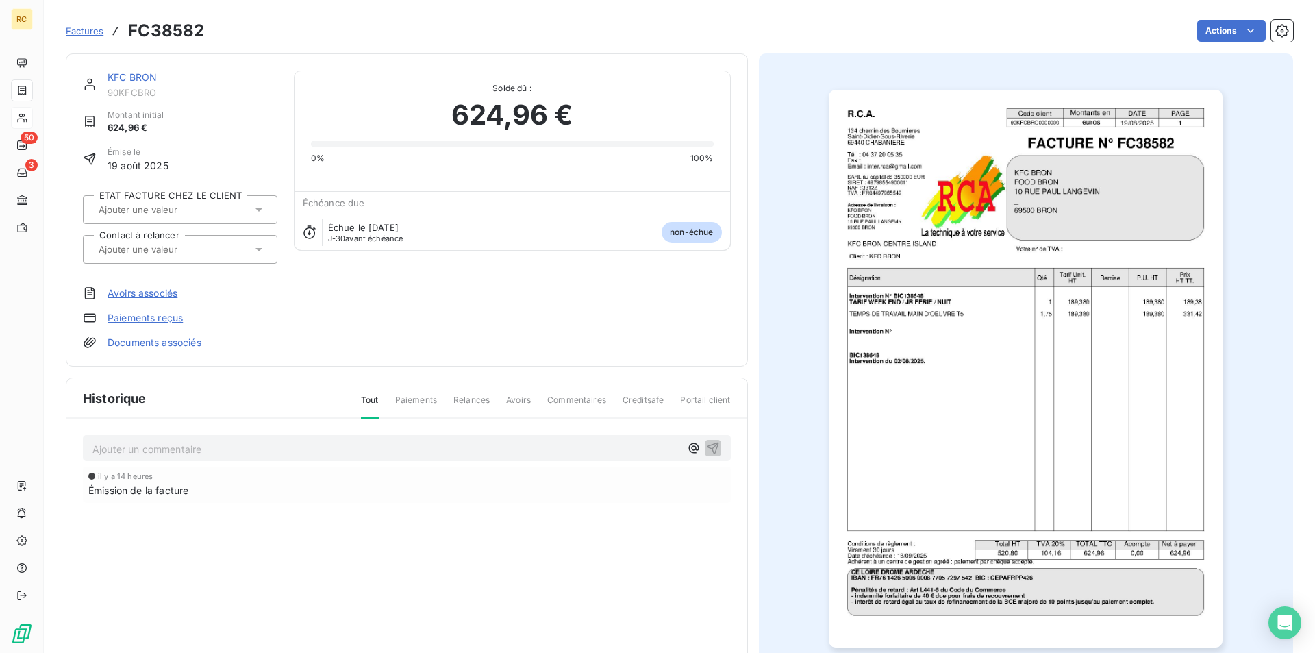
click at [182, 351] on div "KFC BRON 90KFCBRO Montant initial 624,96 € Émise le 19 août 2025 ETAT FACTURE C…" at bounding box center [407, 209] width 682 height 313
click at [181, 349] on link "Documents associés" at bounding box center [155, 343] width 94 height 14
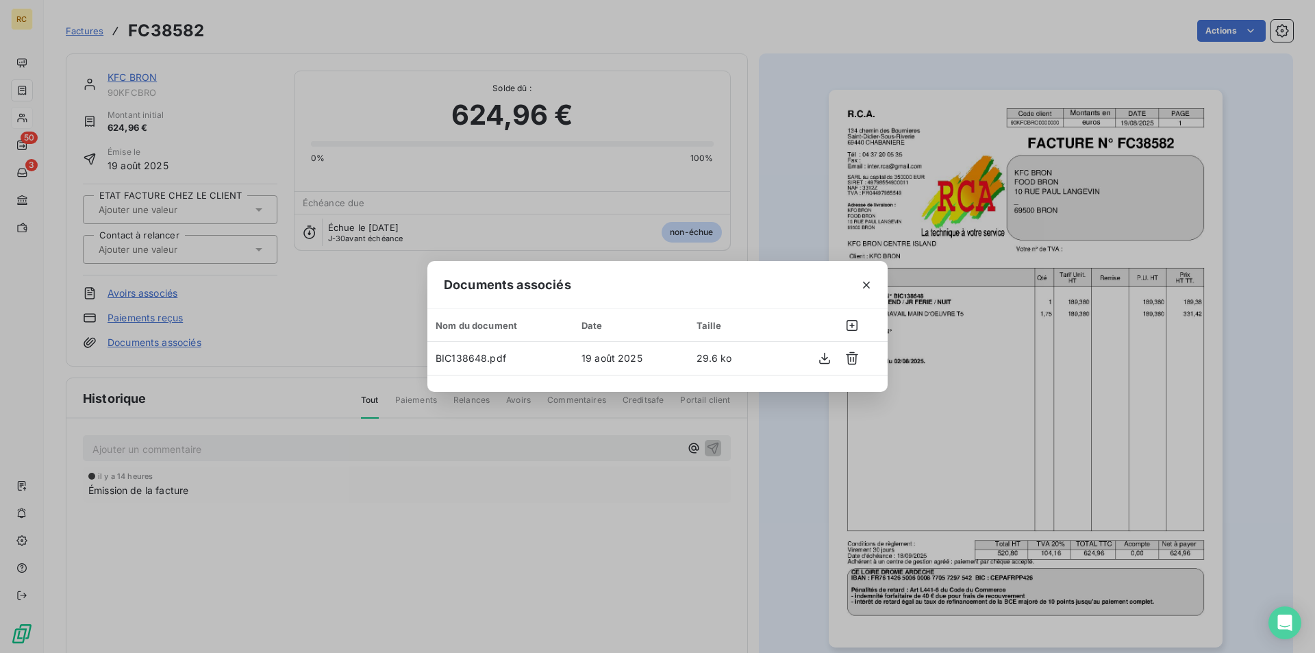
click at [736, 173] on div "Documents associés Nom du document Date Taille BIC138648.pdf 19 août 2025 29.6 …" at bounding box center [657, 326] width 1315 height 653
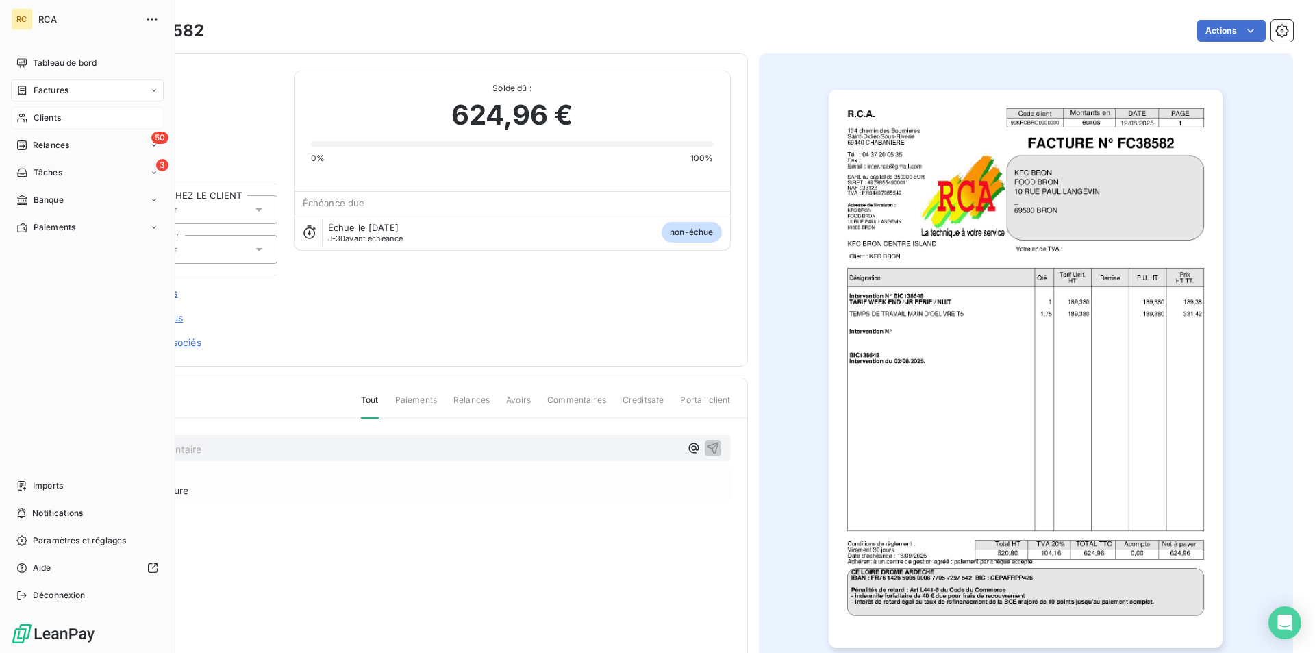
click at [37, 122] on span "Clients" at bounding box center [47, 118] width 27 height 12
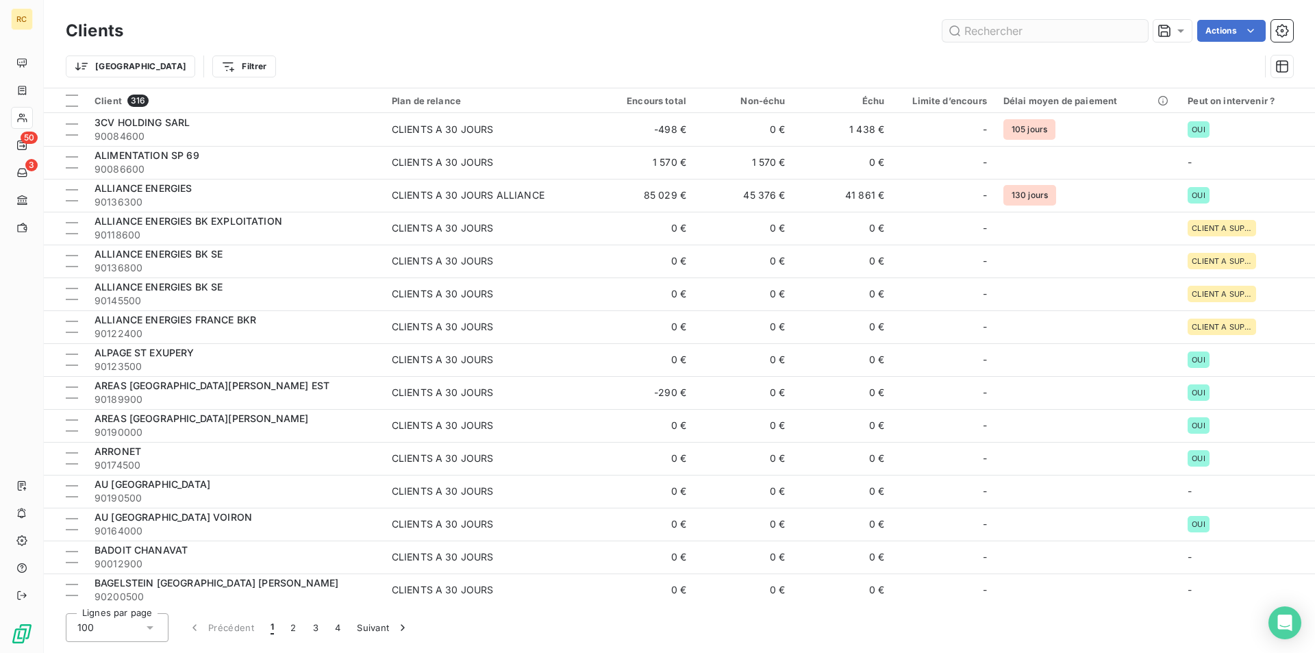
click at [974, 31] on input "text" at bounding box center [1046, 31] width 206 height 22
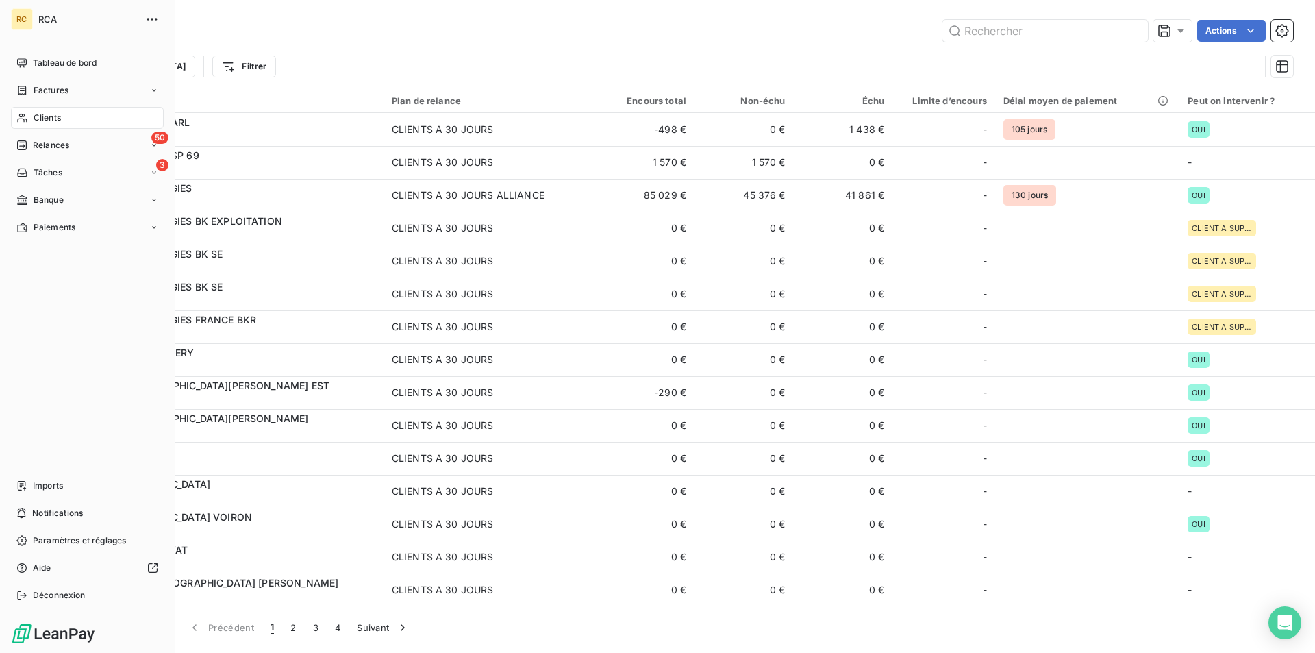
click at [55, 91] on span "Factures" at bounding box center [51, 90] width 35 height 12
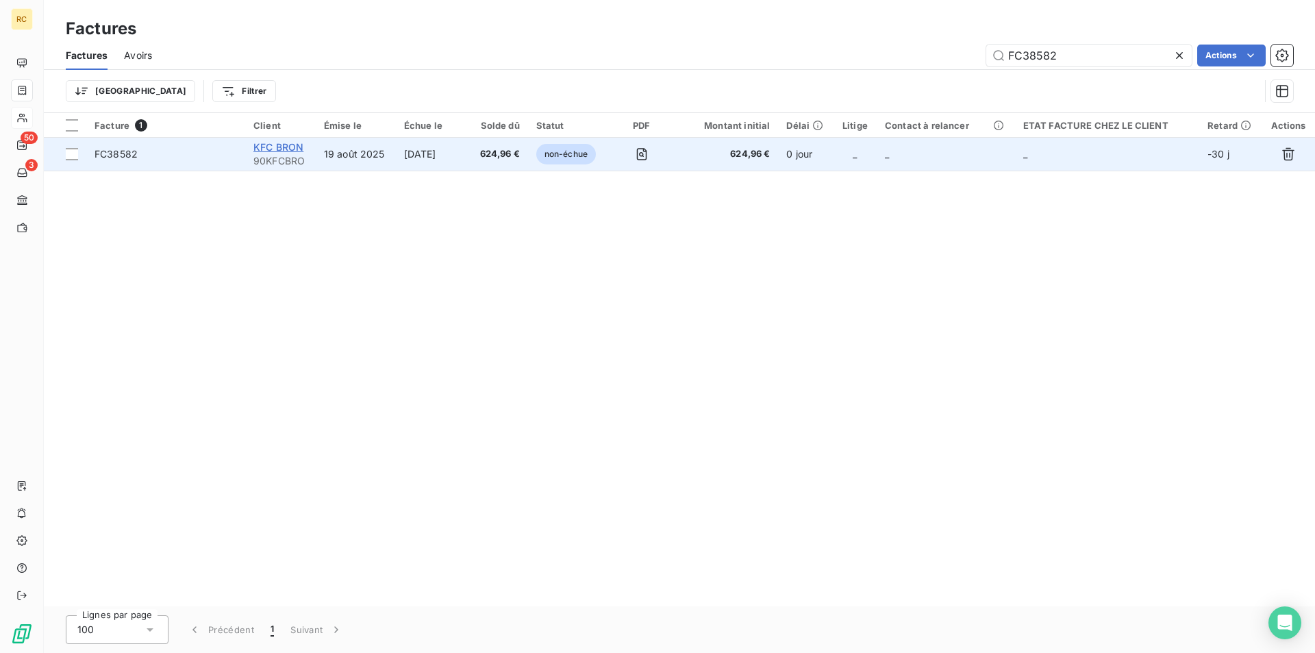
click at [285, 142] on span "KFC BRON" at bounding box center [278, 147] width 50 height 12
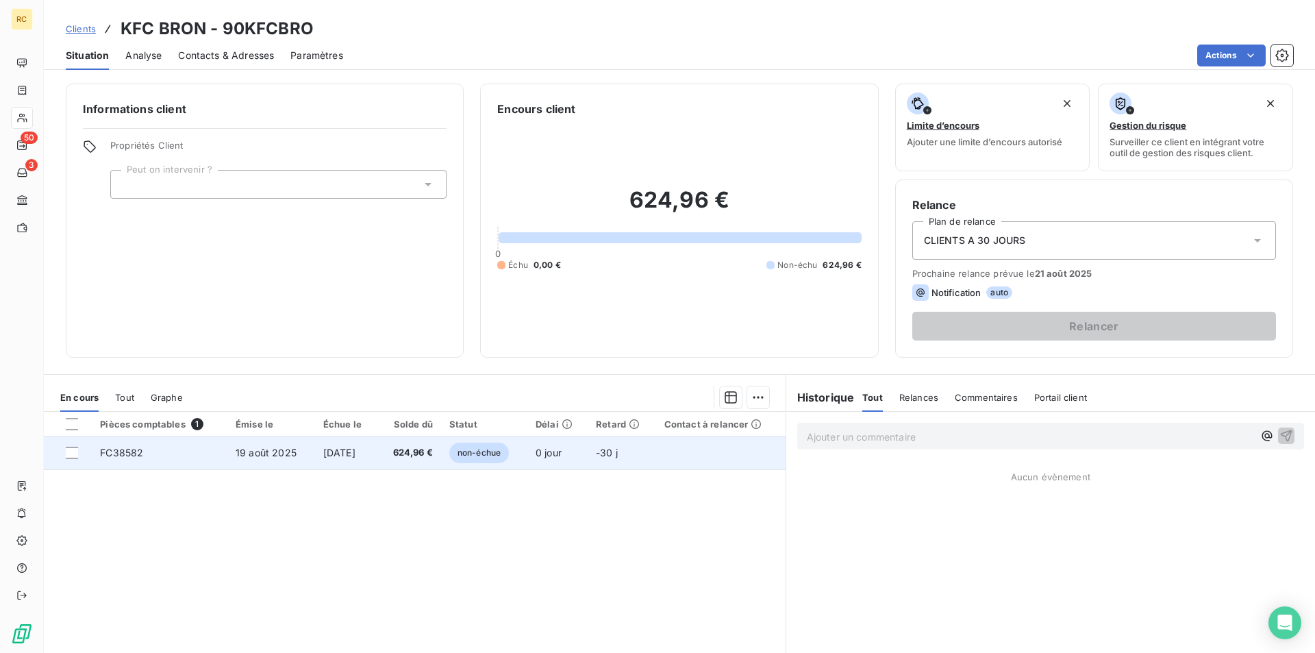
click at [125, 456] on span "FC38582" at bounding box center [121, 453] width 43 height 12
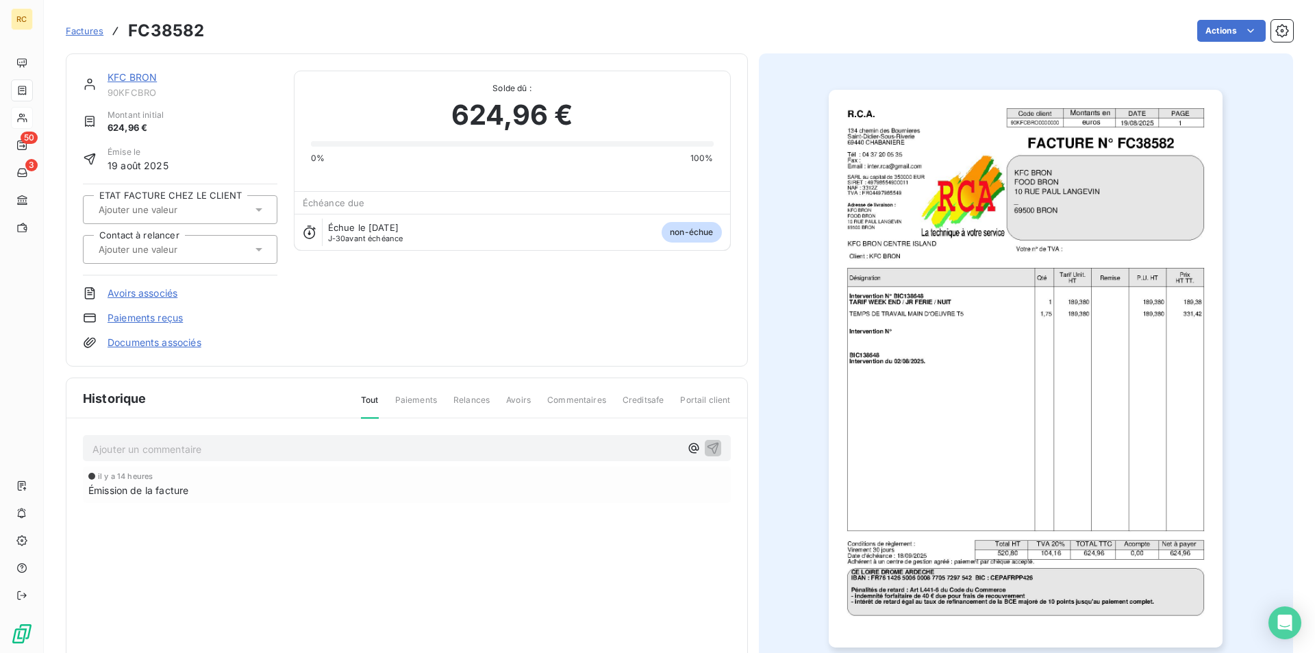
click at [138, 79] on link "KFC BRON" at bounding box center [132, 77] width 49 height 12
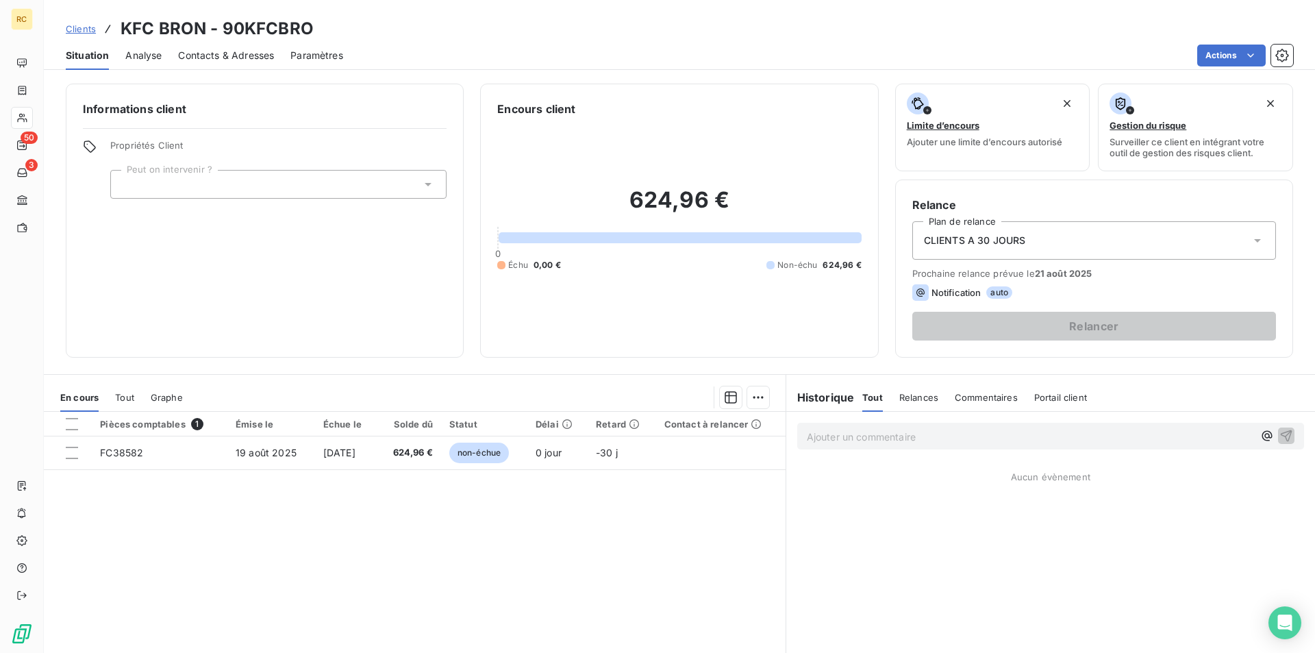
click at [235, 53] on span "Contacts & Adresses" at bounding box center [226, 56] width 96 height 14
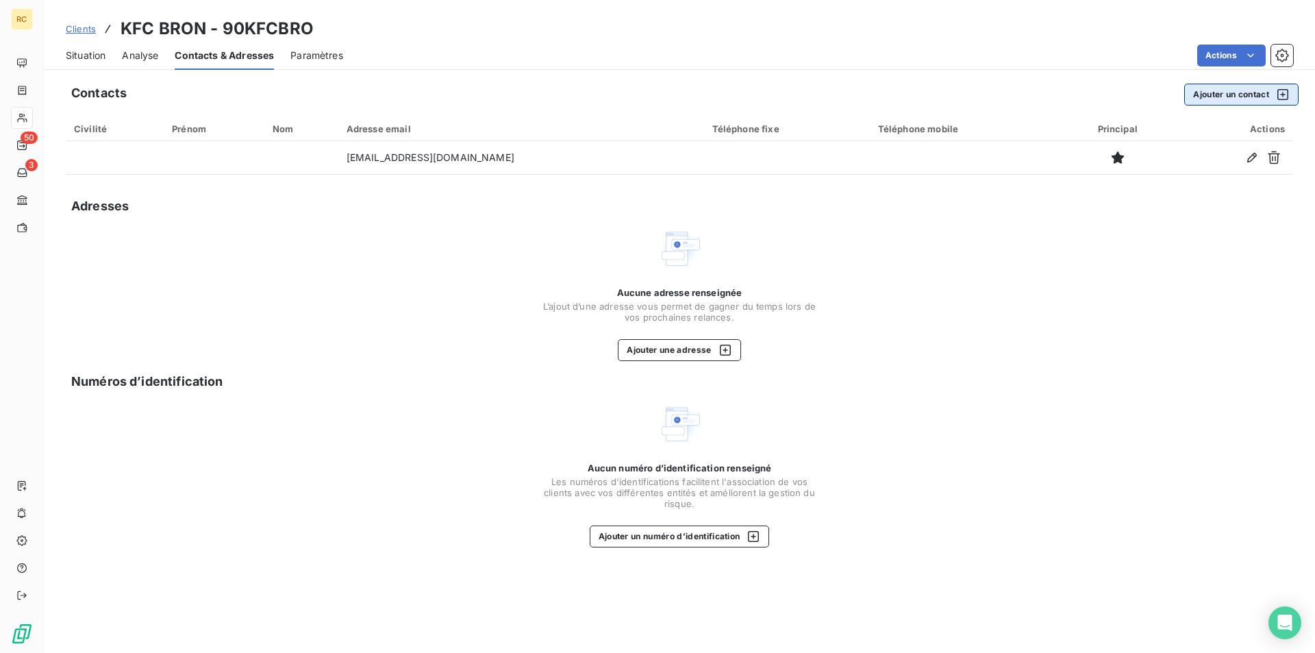
click at [1200, 95] on button "Ajouter un contact" at bounding box center [1241, 95] width 114 height 22
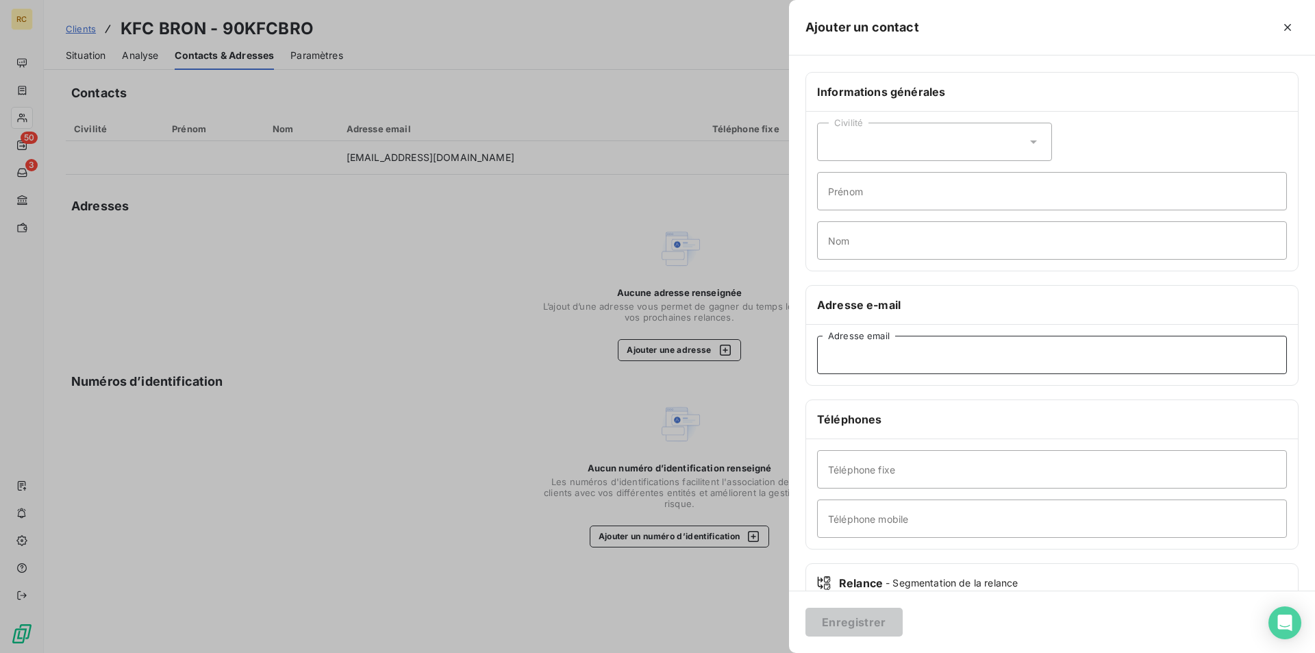
click at [836, 362] on input "Adresse email" at bounding box center [1052, 355] width 470 height 38
paste input "[EMAIL_ADDRESS][DOMAIN_NAME]"
type input "[EMAIL_ADDRESS][DOMAIN_NAME]"
click at [860, 619] on button "Enregistrer" at bounding box center [854, 622] width 97 height 29
